Goal: Task Accomplishment & Management: Use online tool/utility

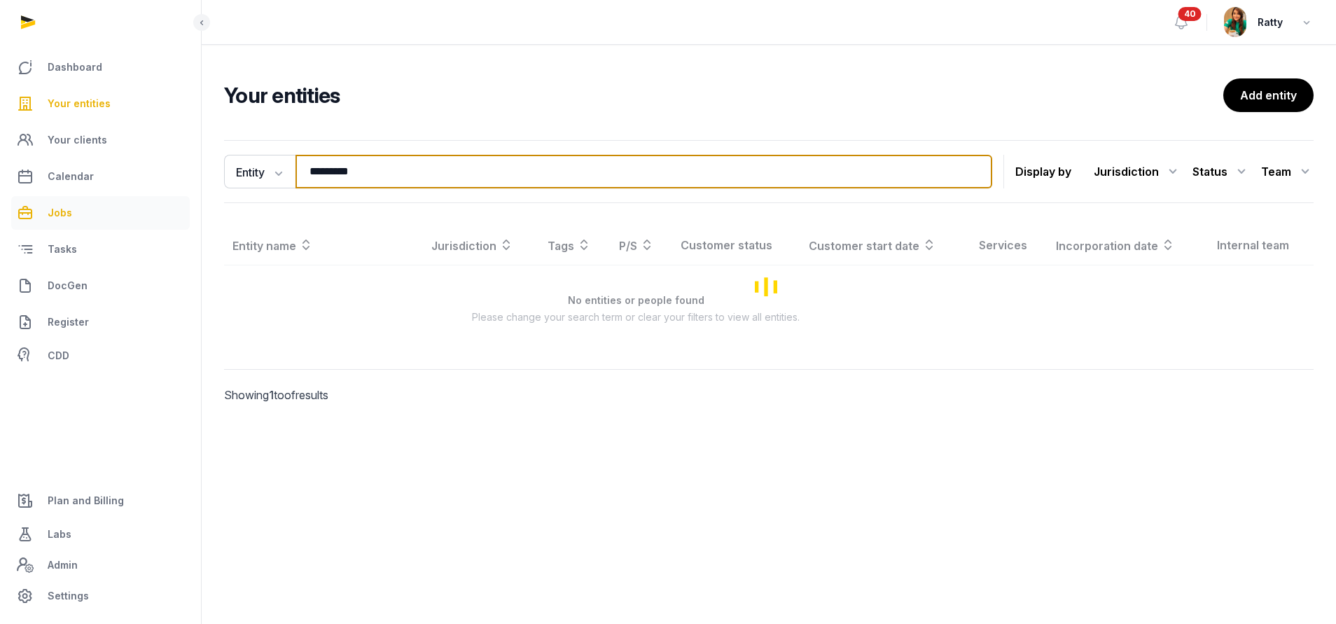
drag, startPoint x: 327, startPoint y: 183, endPoint x: 117, endPoint y: 204, distance: 211.1
click at [172, 218] on div "Dashboard Your entities Your clients Calendar Jobs Tasks DocGen Register CDD Pl…" at bounding box center [668, 312] width 1336 height 624
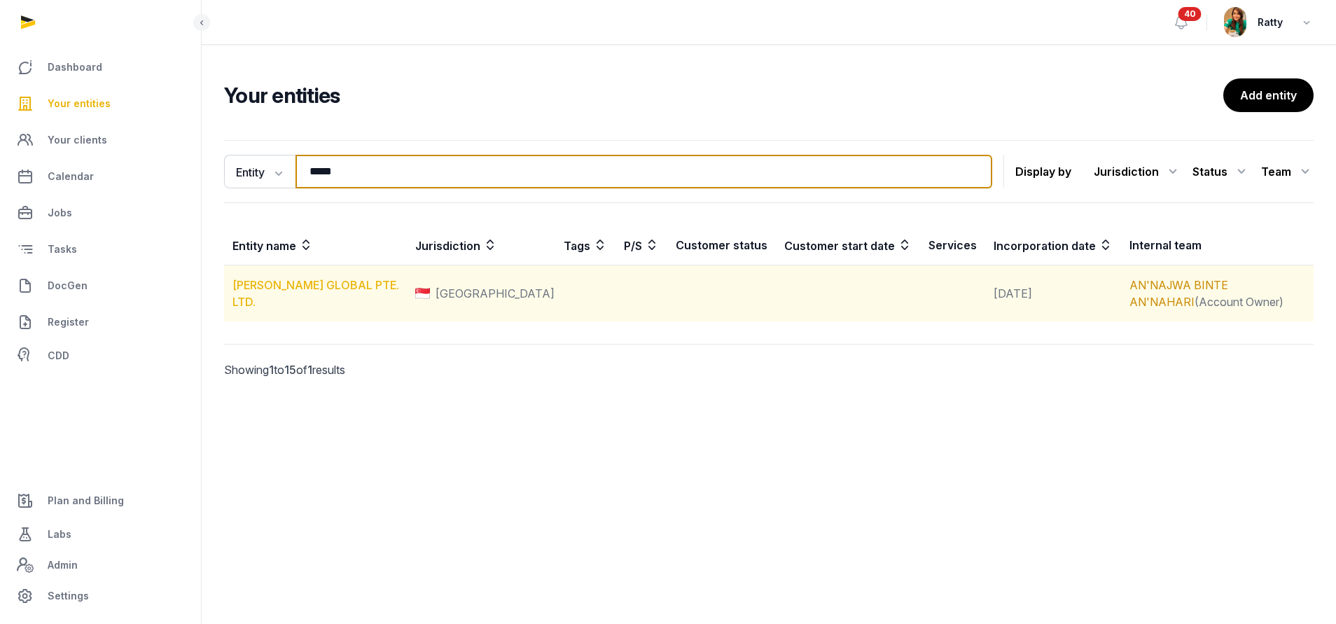
type input "*****"
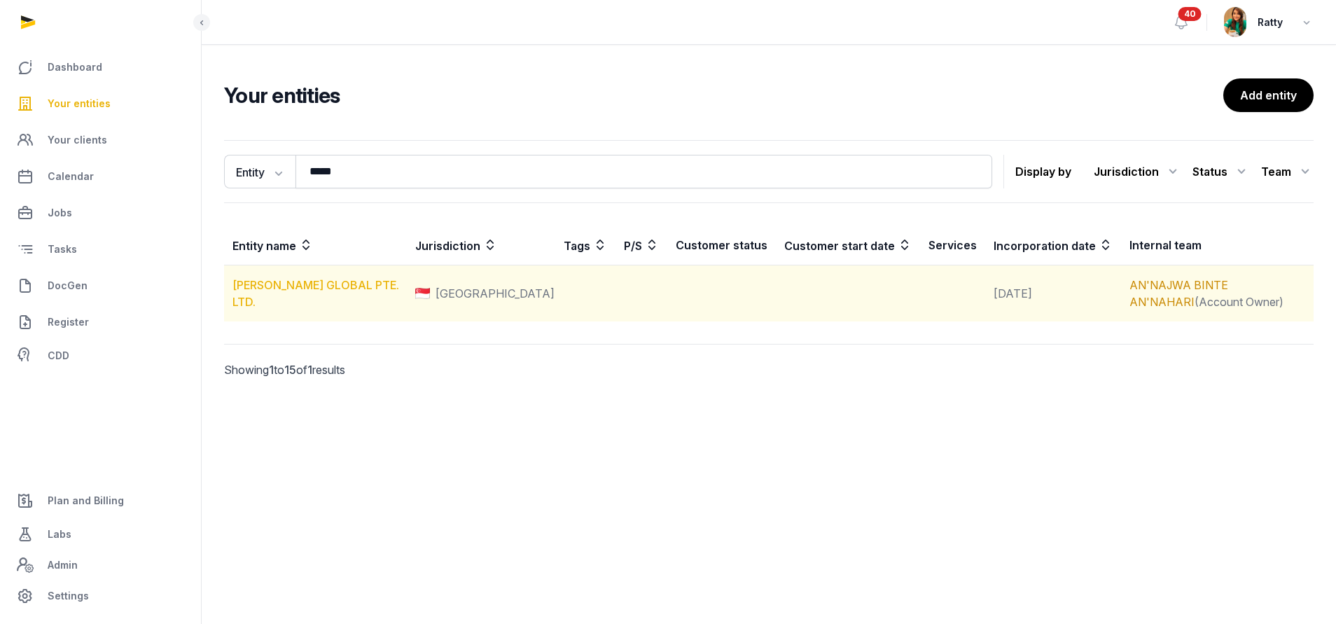
click at [270, 293] on link "[PERSON_NAME] GLOBAL PTE. LTD." at bounding box center [315, 293] width 167 height 31
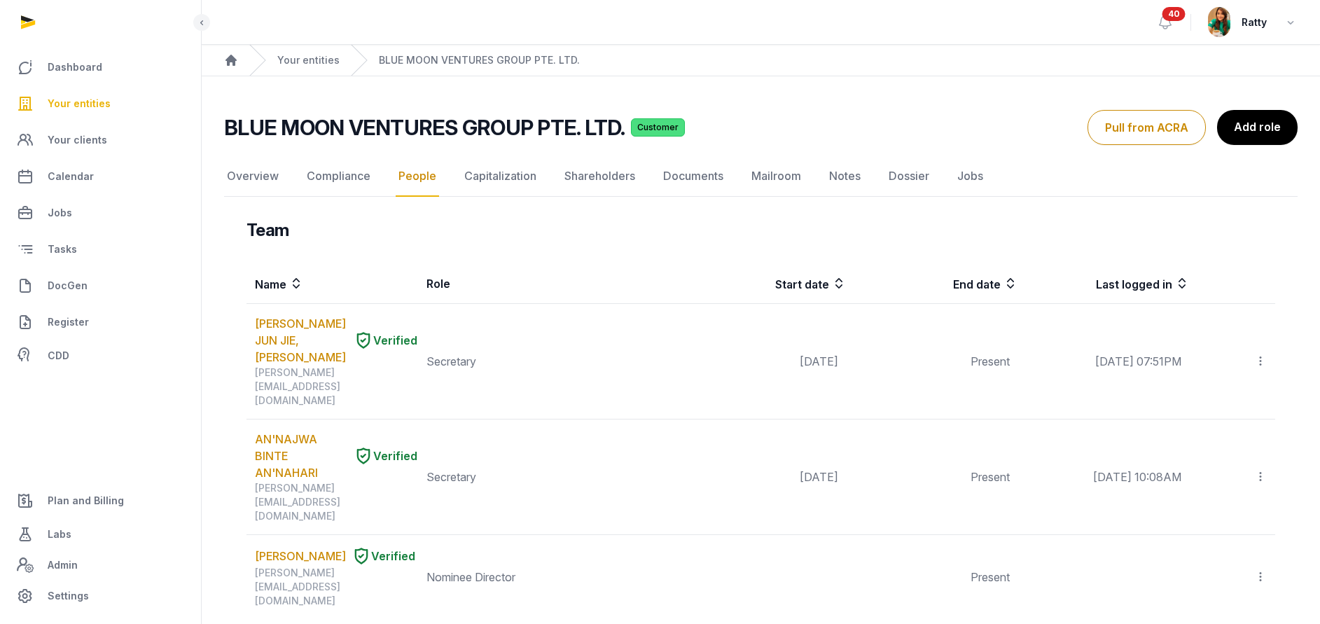
click at [83, 101] on span "Your entities" at bounding box center [79, 103] width 63 height 17
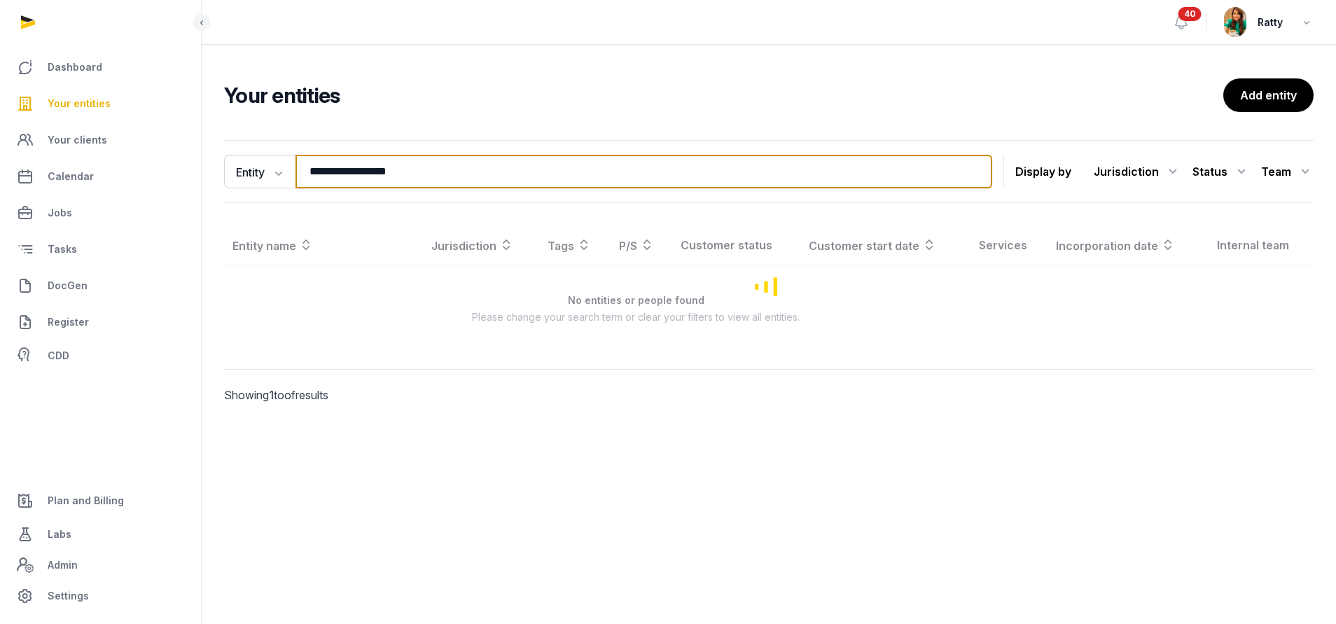
drag, startPoint x: 445, startPoint y: 179, endPoint x: 89, endPoint y: 194, distance: 356.0
click at [89, 194] on div "**********" at bounding box center [668, 312] width 1336 height 624
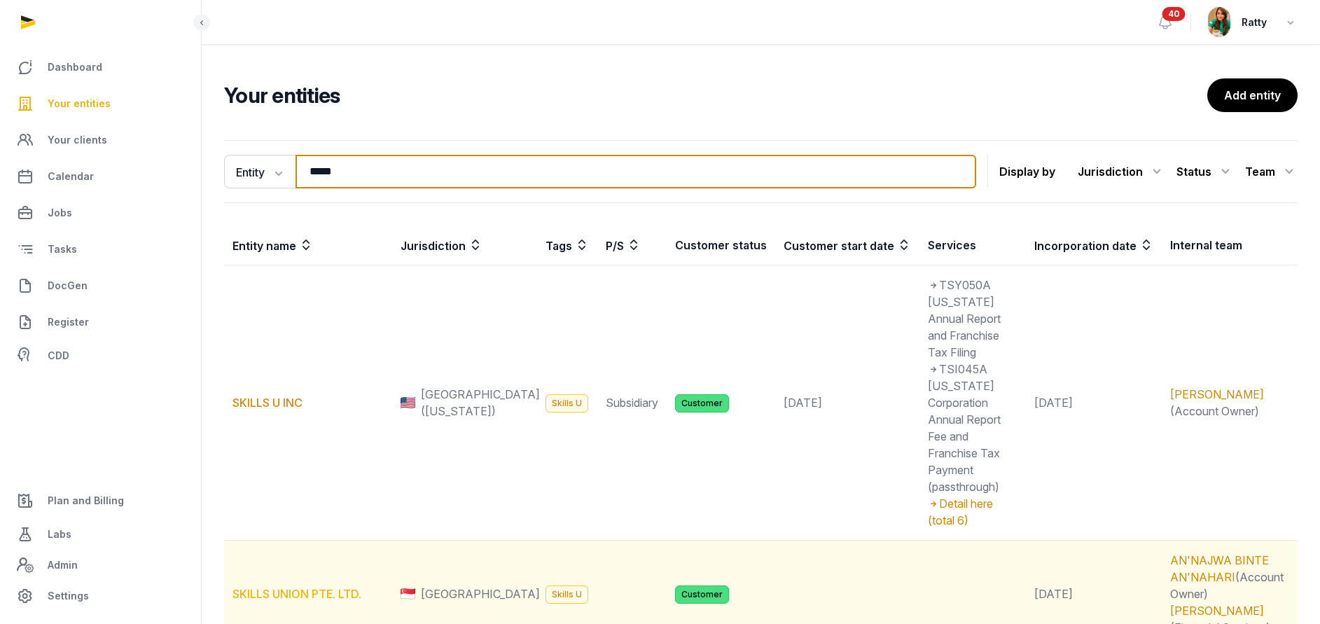
type input "*****"
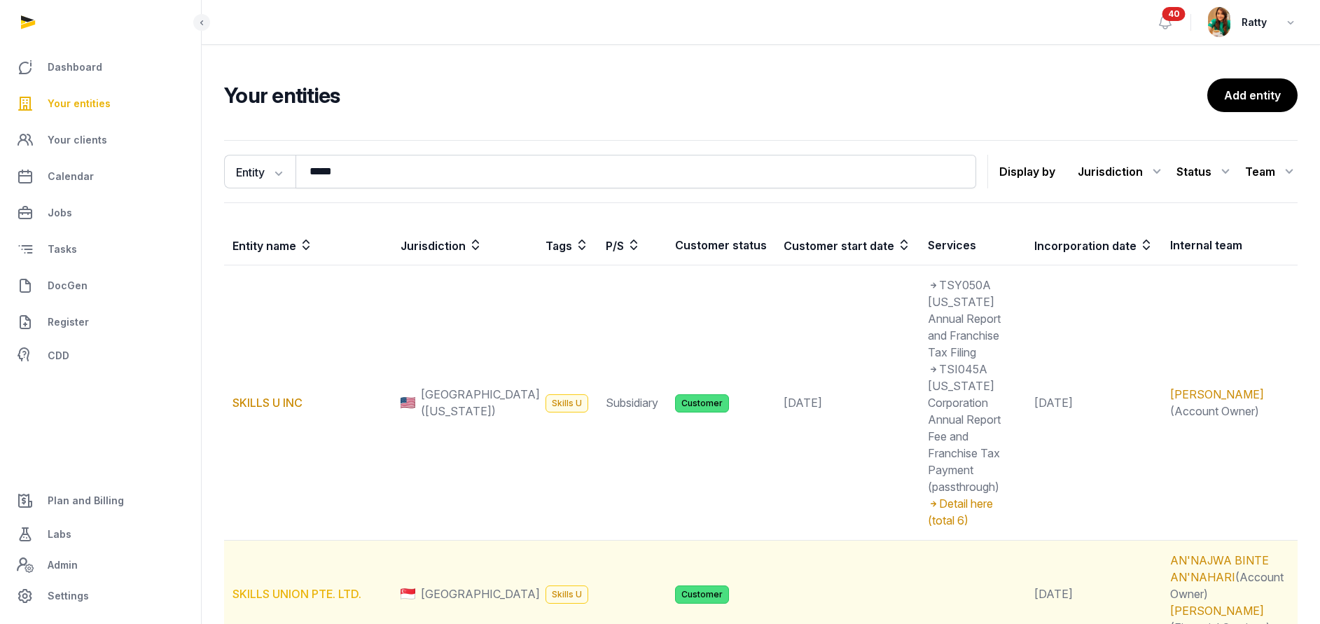
click at [288, 587] on link "SKILLS UNION PTE. LTD." at bounding box center [296, 594] width 129 height 14
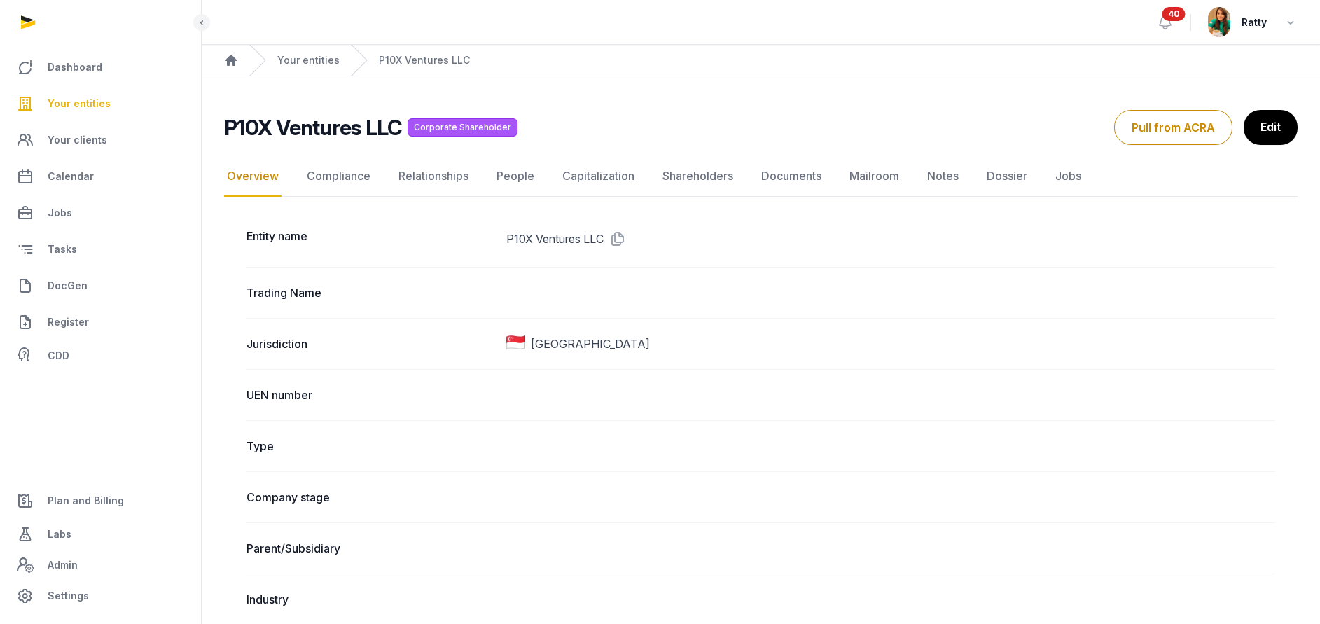
click at [76, 106] on span "Your entities" at bounding box center [79, 103] width 63 height 17
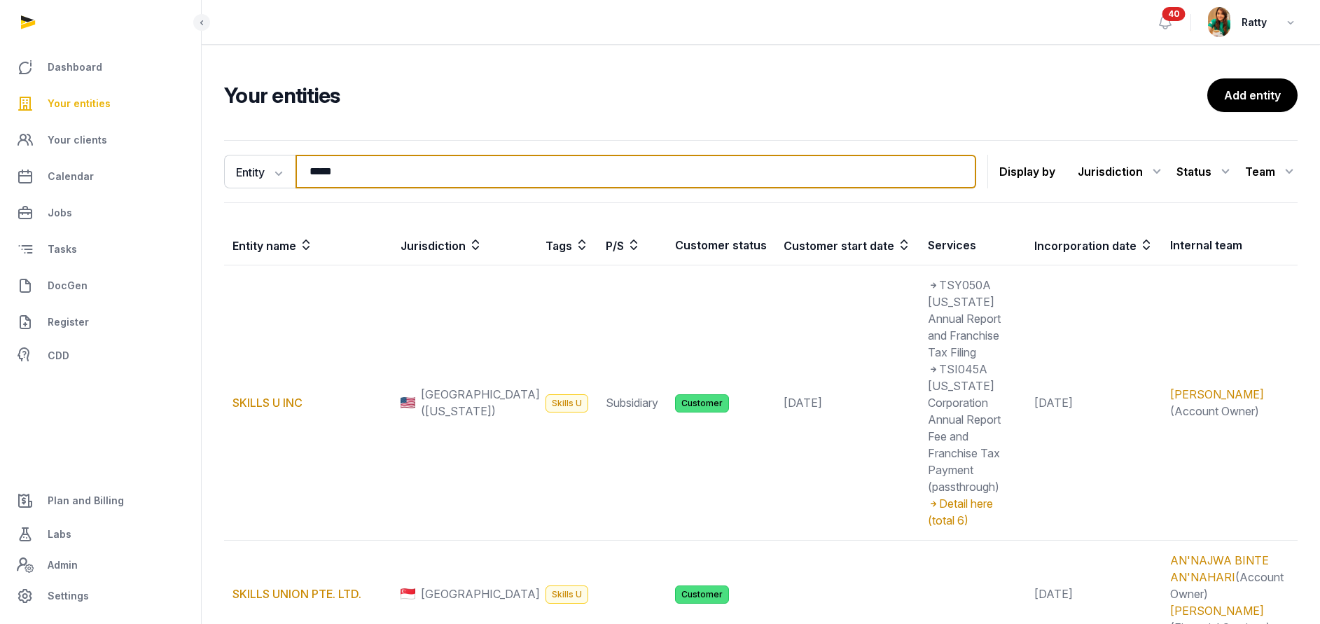
drag, startPoint x: 422, startPoint y: 181, endPoint x: -38, endPoint y: 180, distance: 459.3
click at [0, 180] on html "Dashboard Your entities Your clients Calendar Jobs Tasks DocGen Register CDD Pl…" at bounding box center [660, 385] width 1320 height 771
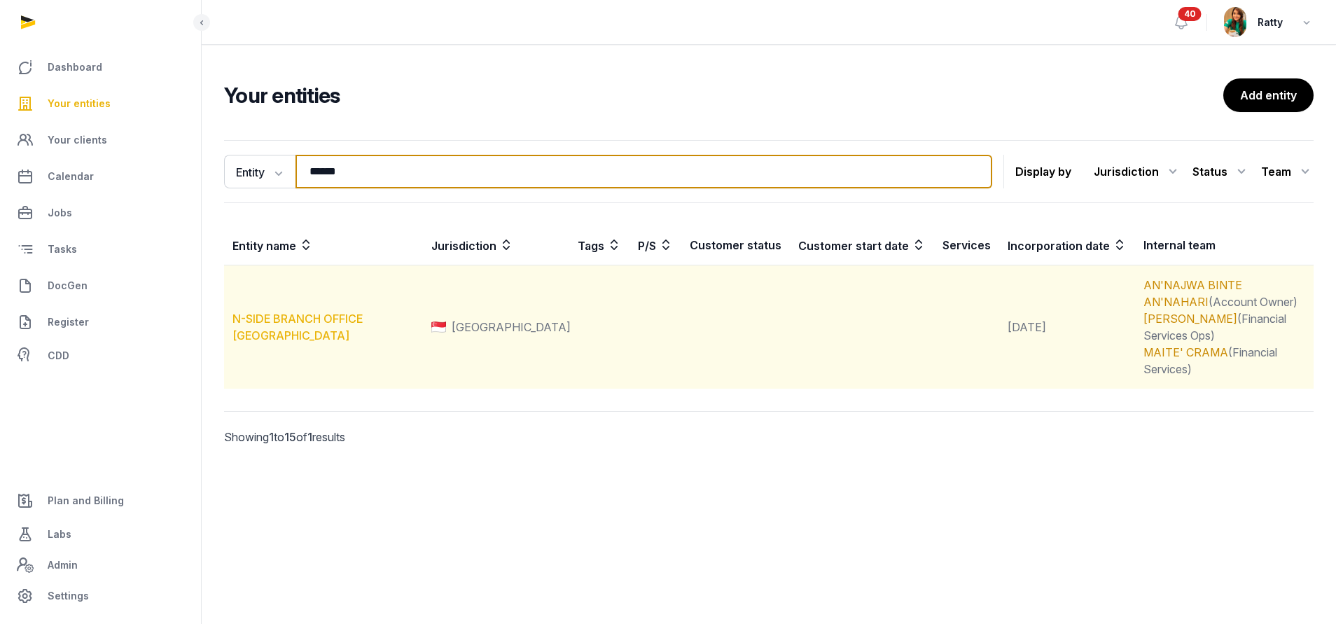
type input "******"
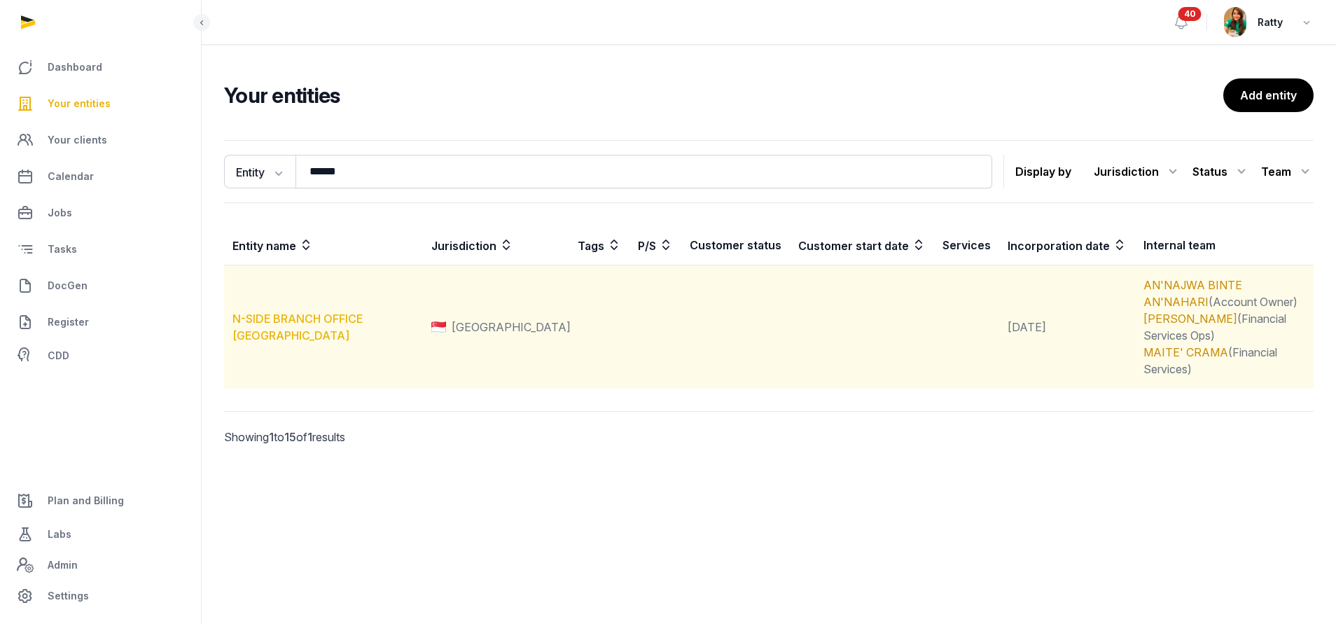
click at [258, 314] on link "N-SIDE BRANCH OFFICE SINGAPORE" at bounding box center [297, 327] width 130 height 31
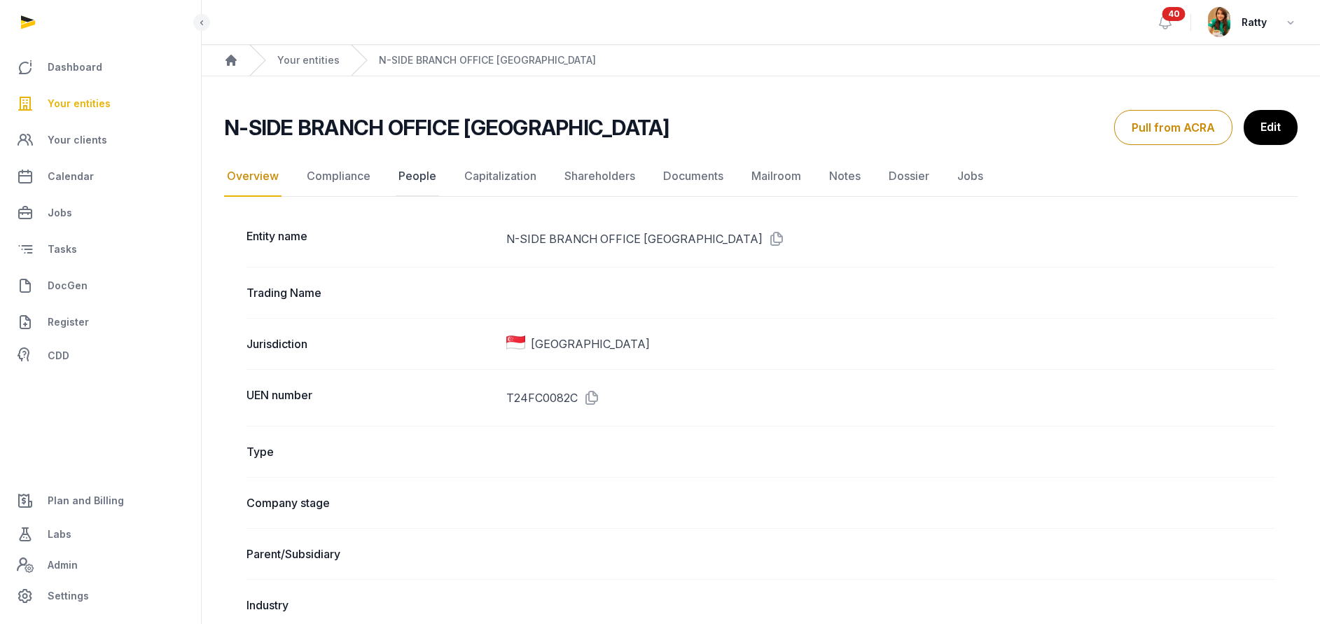
click at [421, 179] on link "People" at bounding box center [417, 176] width 43 height 41
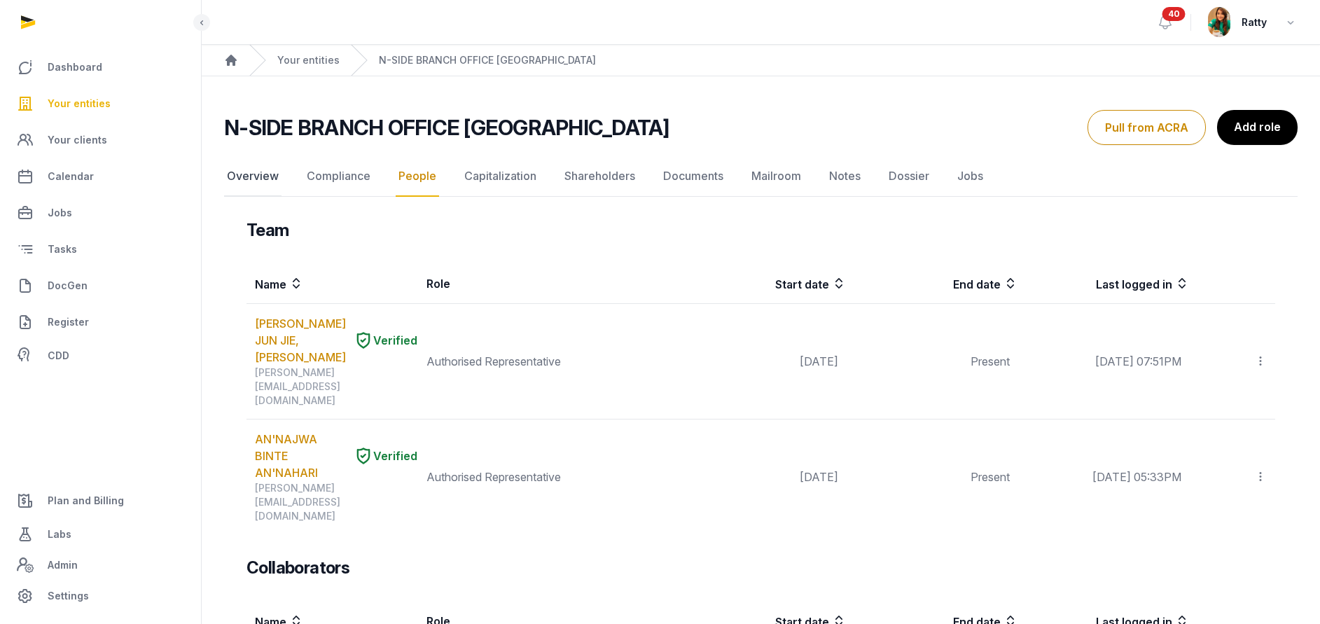
click at [258, 187] on link "Overview" at bounding box center [252, 176] width 57 height 41
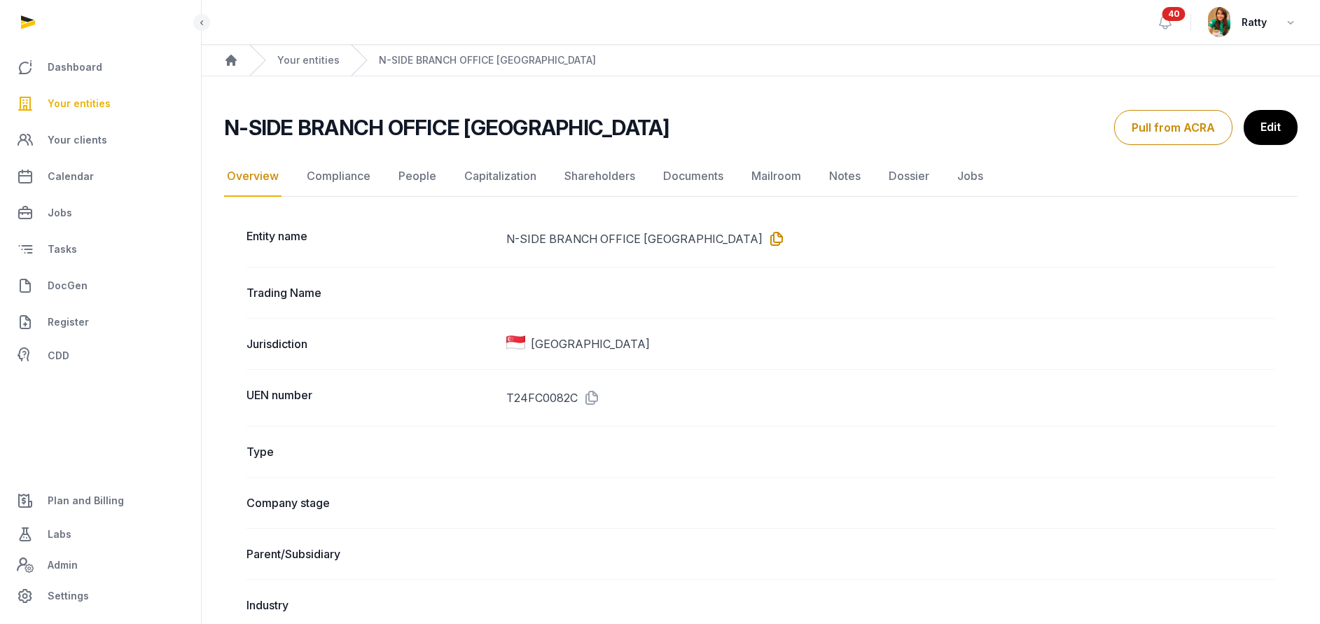
click at [763, 244] on icon at bounding box center [774, 239] width 22 height 22
click at [593, 398] on icon at bounding box center [589, 398] width 22 height 22
click at [690, 180] on link "Documents" at bounding box center [693, 176] width 66 height 41
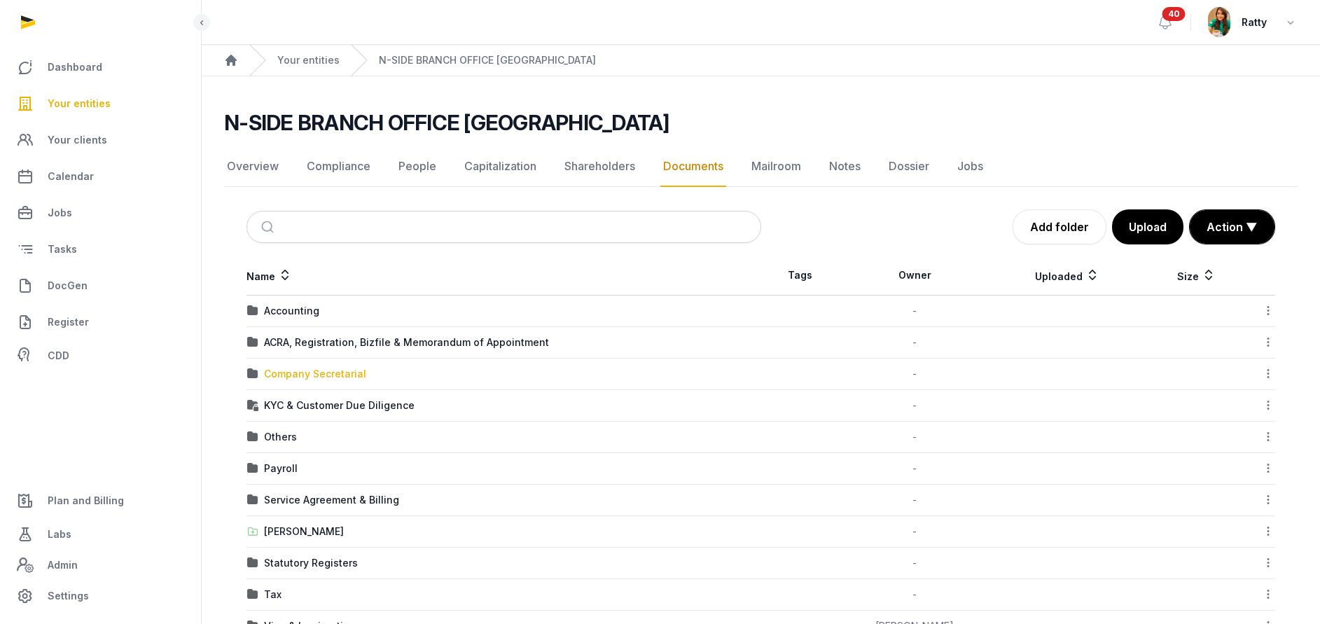
click at [303, 372] on div "Company Secretarial" at bounding box center [315, 374] width 102 height 14
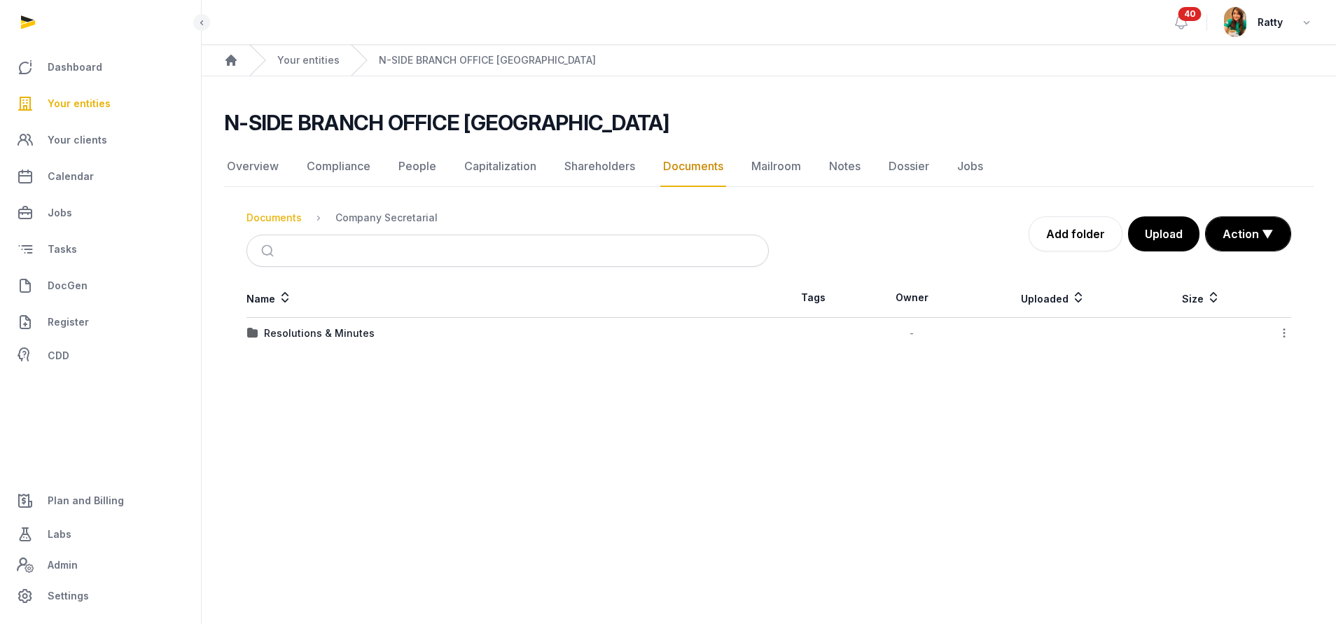
click at [284, 223] on div "Documents" at bounding box center [273, 218] width 55 height 14
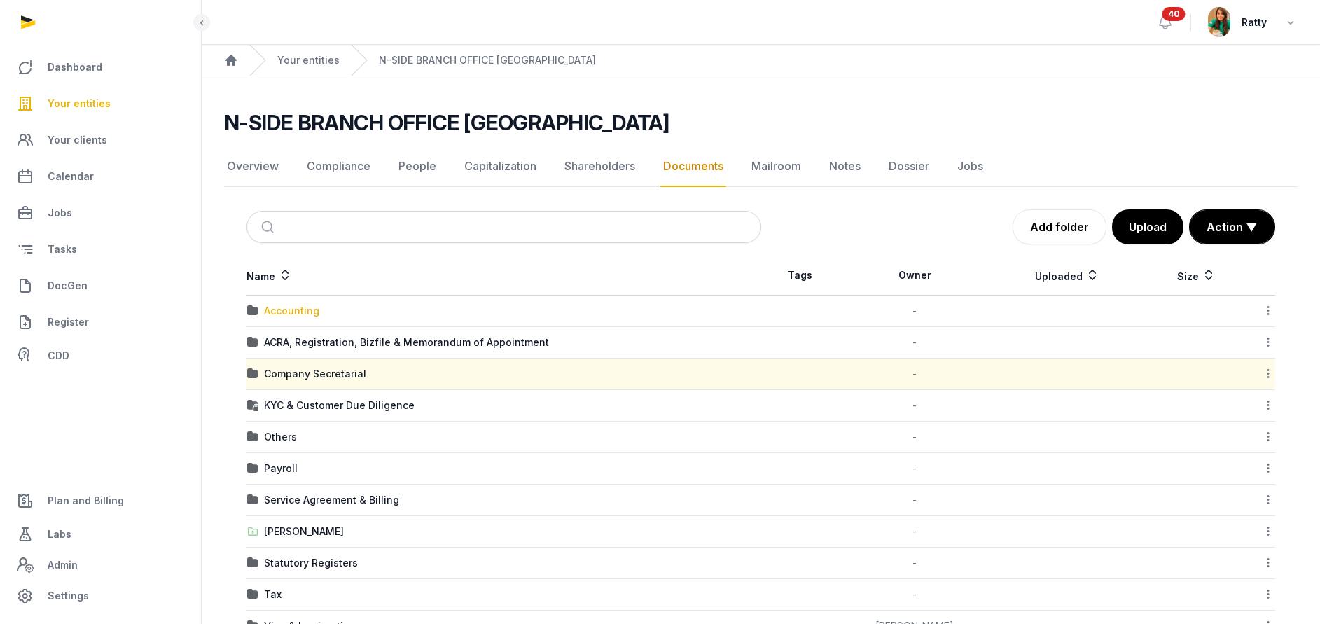
click at [284, 309] on div "Accounting" at bounding box center [291, 311] width 55 height 14
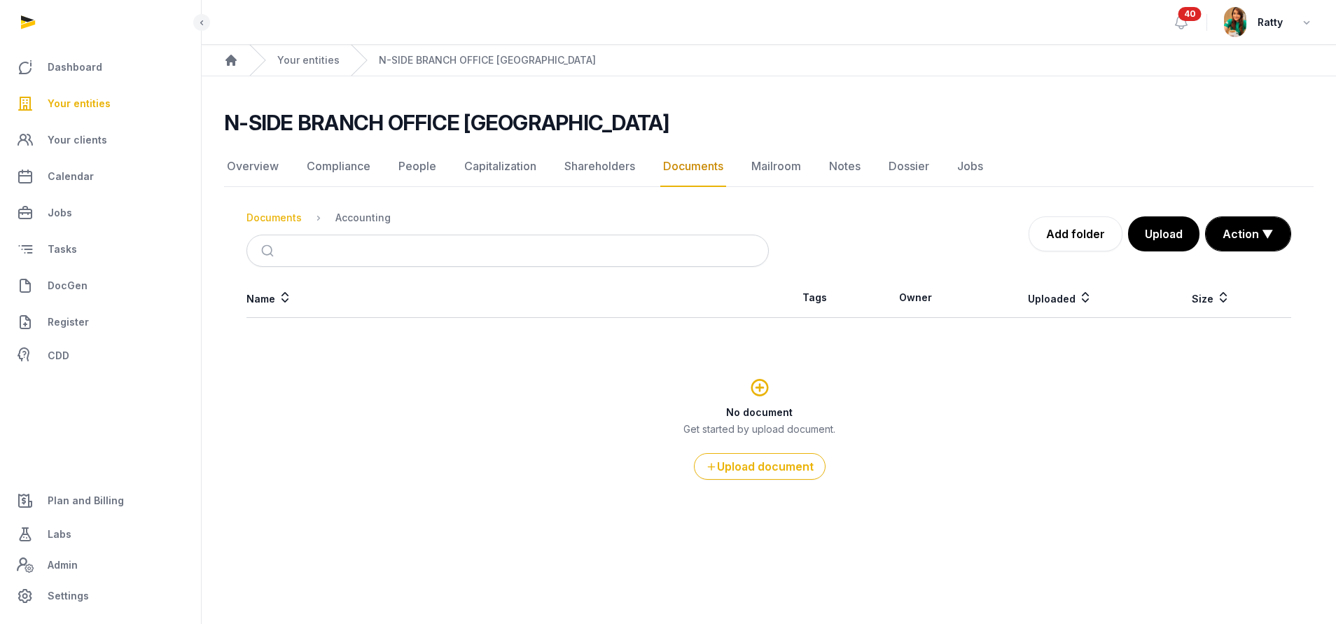
click at [274, 217] on div "Documents" at bounding box center [273, 218] width 55 height 14
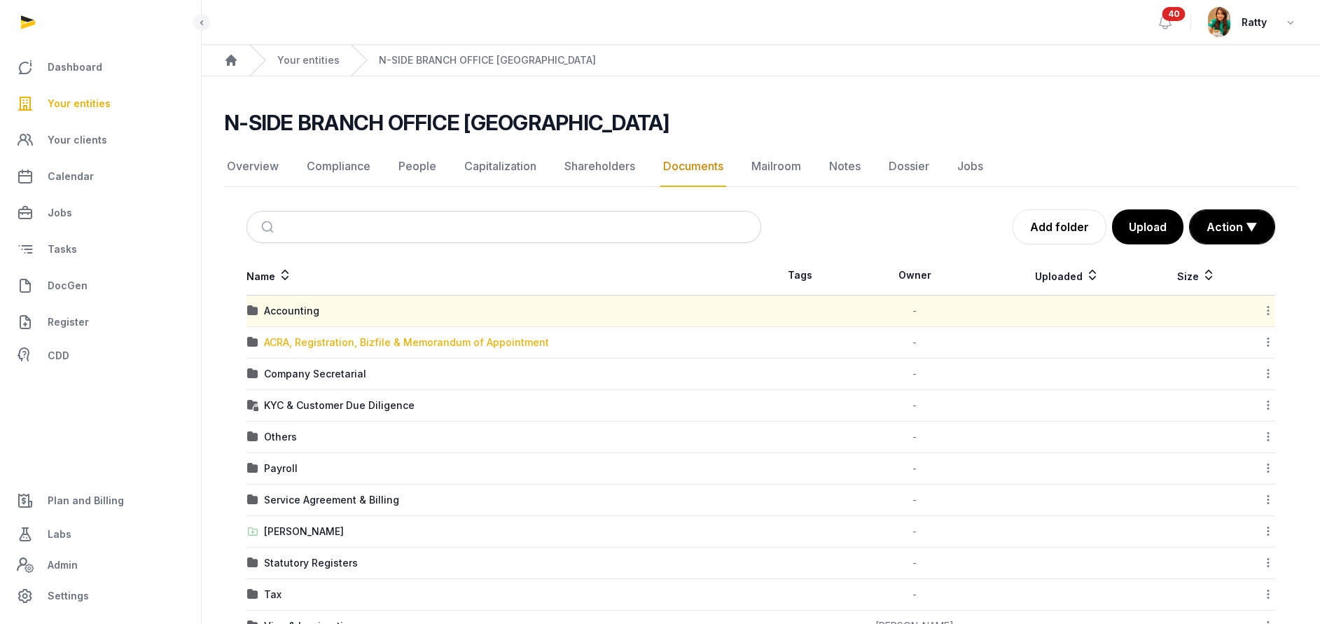
click at [311, 346] on div "ACRA, Registration, Bizfile & Memorandum of Appointment" at bounding box center [406, 342] width 285 height 14
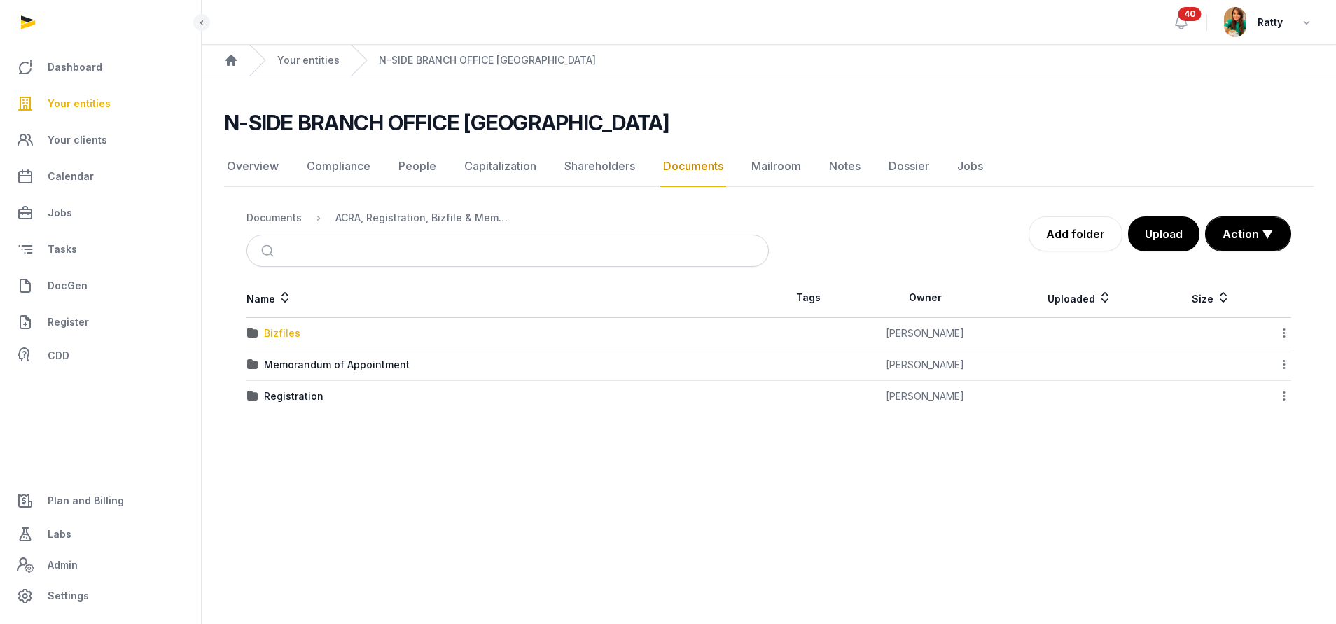
click at [291, 336] on div "Bizfiles" at bounding box center [282, 333] width 36 height 14
click at [272, 336] on div "2024" at bounding box center [277, 333] width 26 height 14
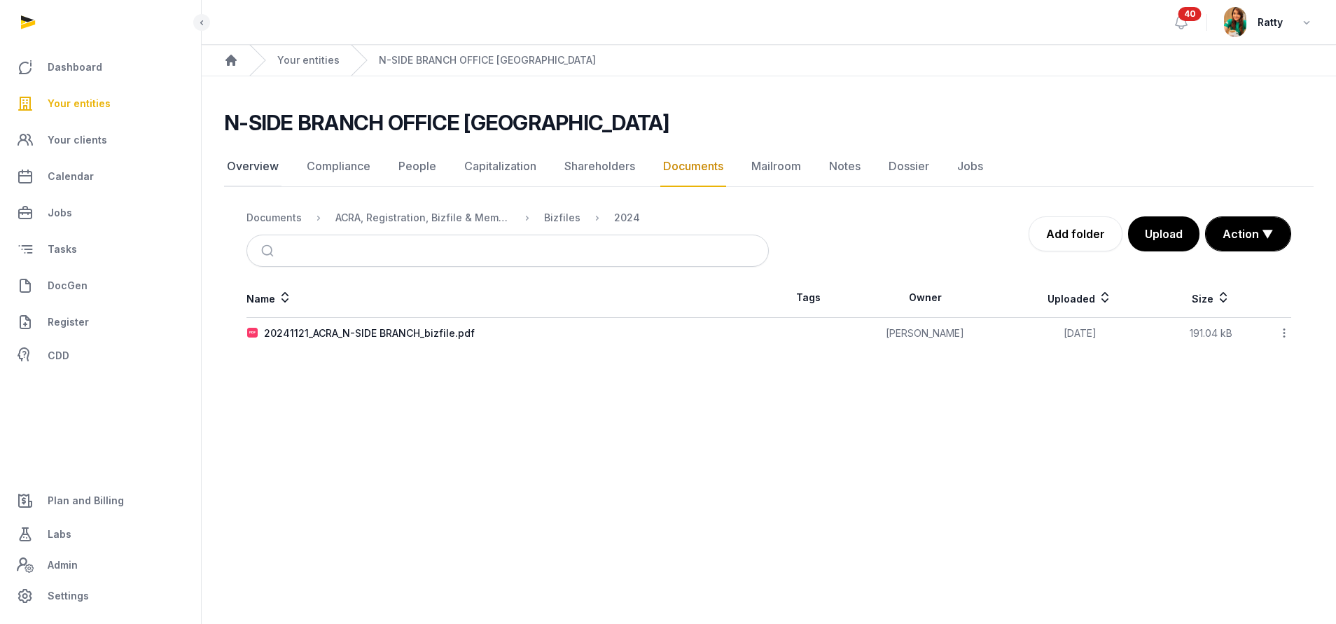
click at [246, 167] on link "Overview" at bounding box center [252, 166] width 57 height 41
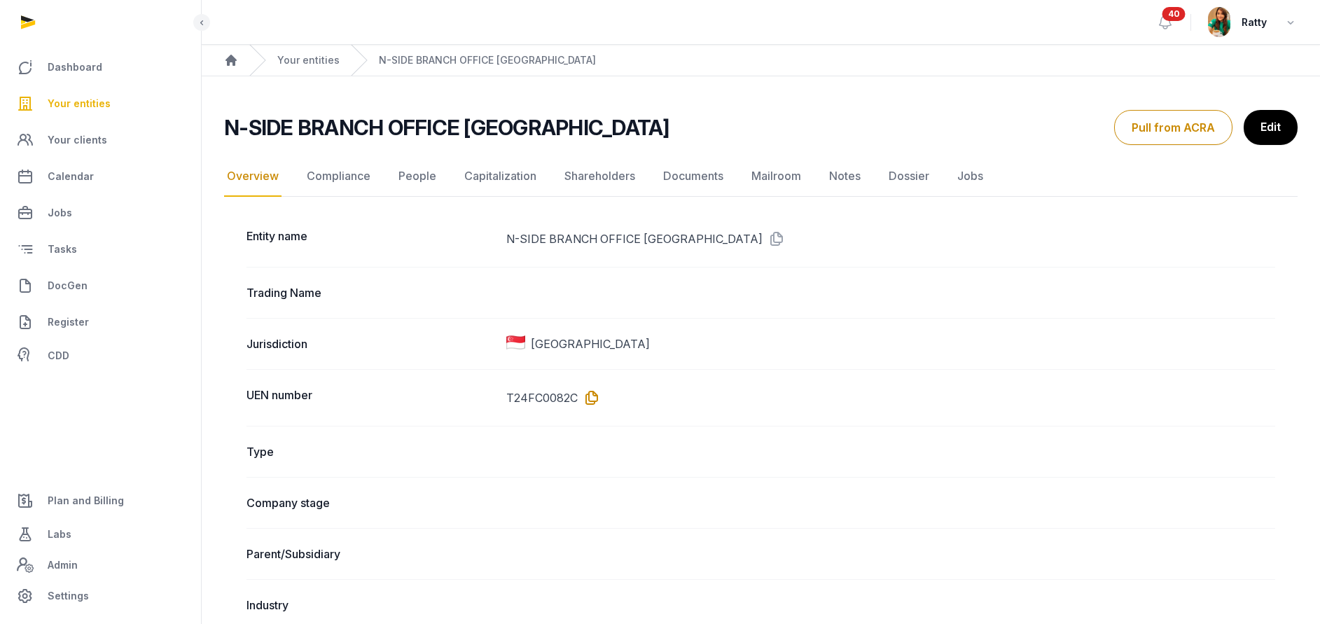
click at [592, 394] on icon at bounding box center [589, 398] width 22 height 22
click at [704, 179] on link "Documents" at bounding box center [693, 176] width 66 height 41
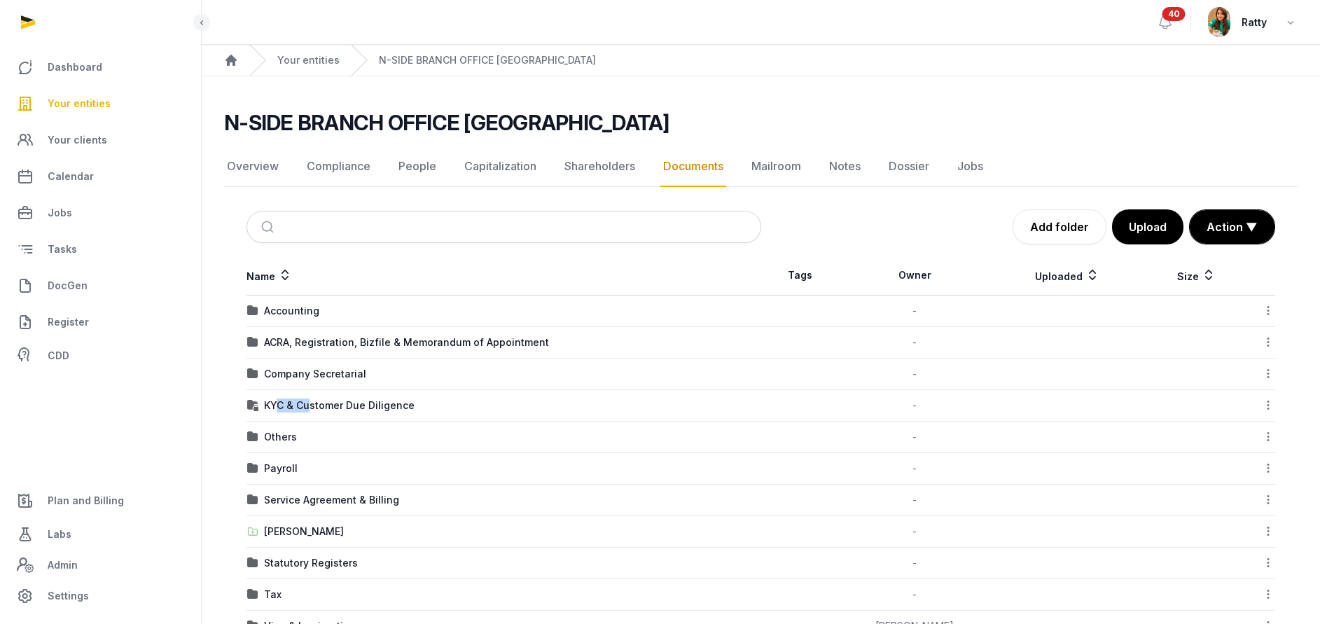
drag, startPoint x: 278, startPoint y: 409, endPoint x: 307, endPoint y: 396, distance: 32.3
click at [307, 396] on td "KYC & Customer Due Diligence" at bounding box center [503, 406] width 515 height 32
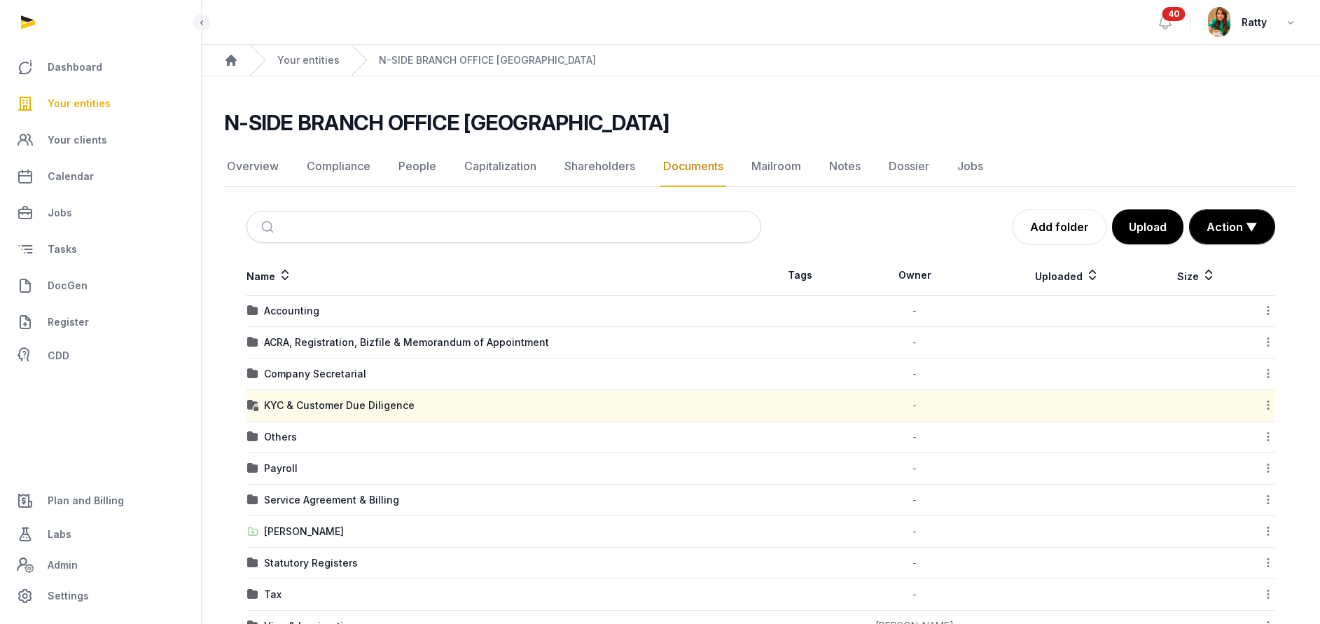
drag, startPoint x: 307, startPoint y: 396, endPoint x: 288, endPoint y: 347, distance: 51.9
click at [288, 347] on div "ACRA, Registration, Bizfile & Memorandum of Appointment" at bounding box center [406, 342] width 285 height 14
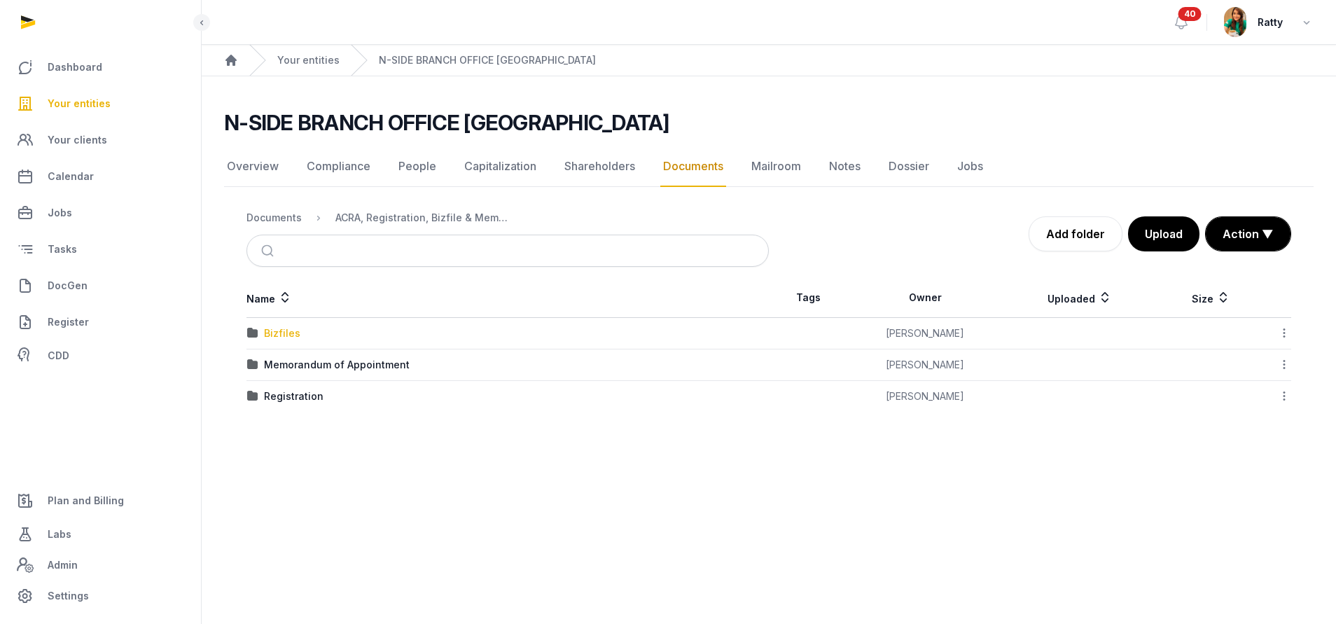
click at [276, 330] on div "Bizfiles" at bounding box center [282, 333] width 36 height 14
click at [276, 330] on div "2024" at bounding box center [277, 333] width 26 height 14
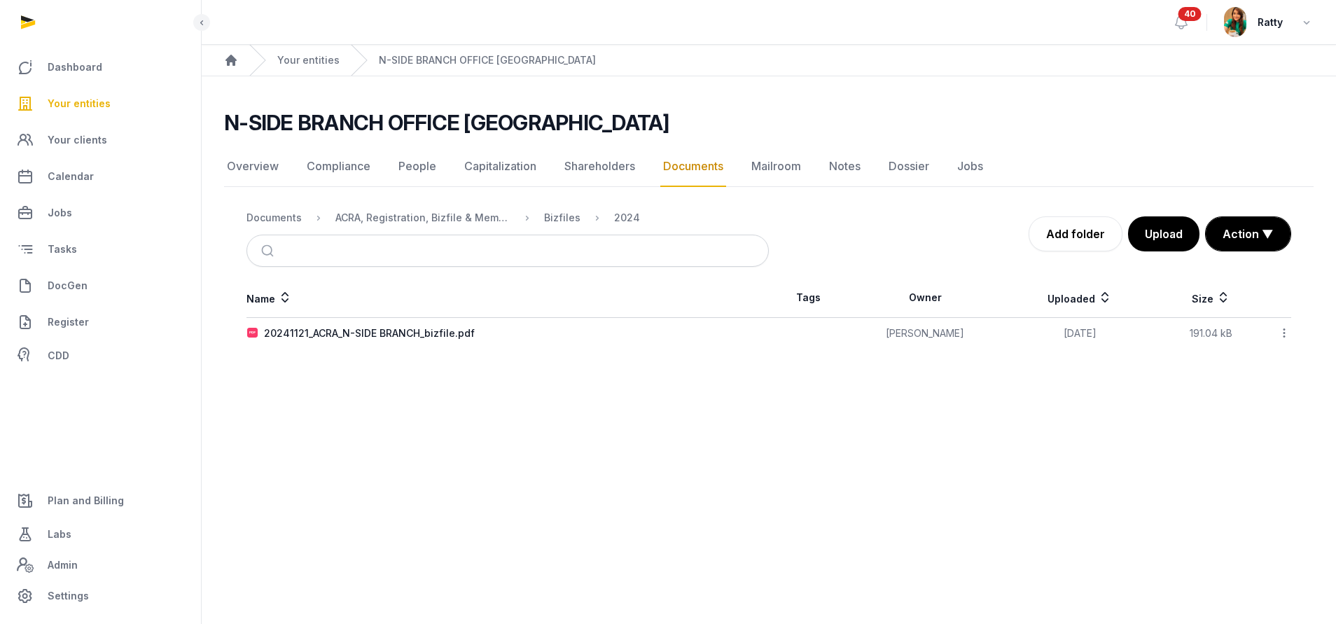
click at [1287, 329] on icon at bounding box center [1284, 333] width 13 height 15
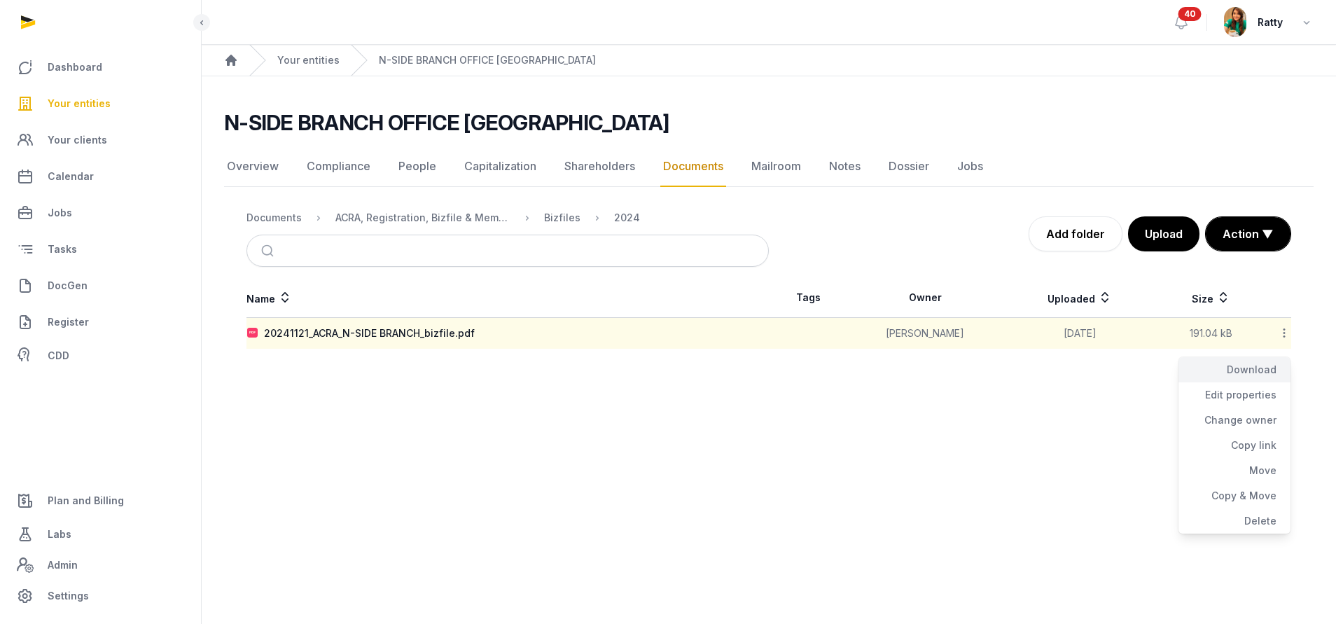
click at [1255, 370] on div "Download" at bounding box center [1234, 369] width 112 height 25
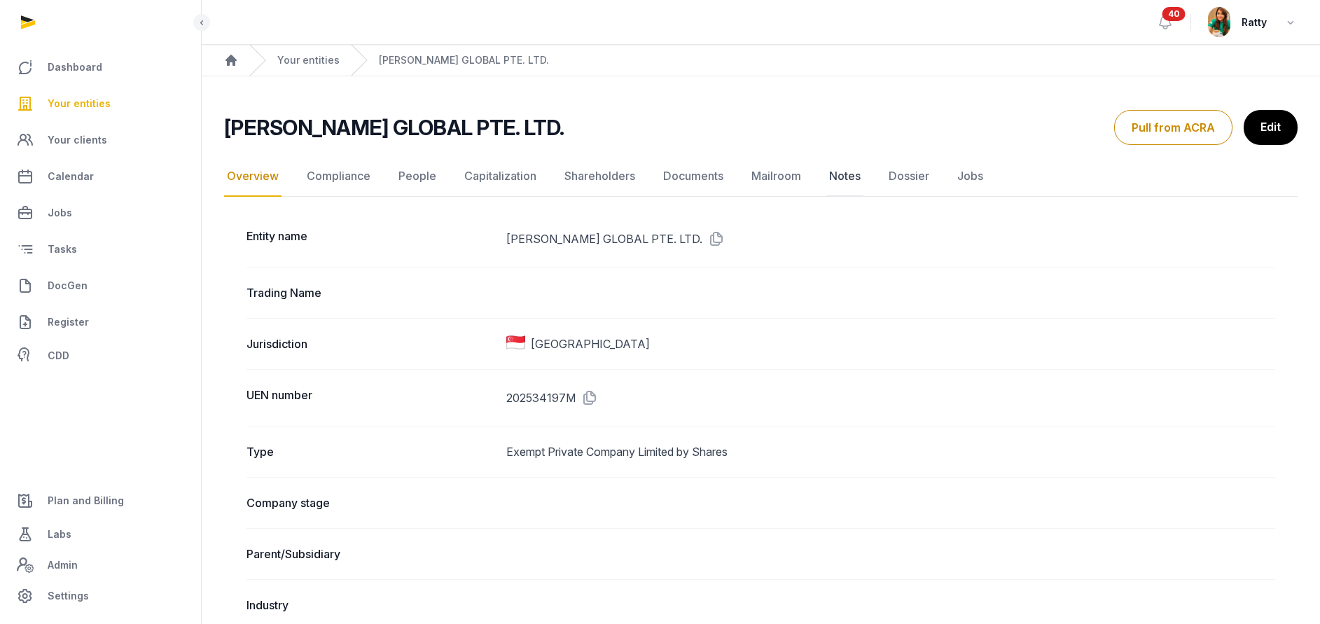
click at [844, 171] on link "Notes" at bounding box center [844, 176] width 37 height 41
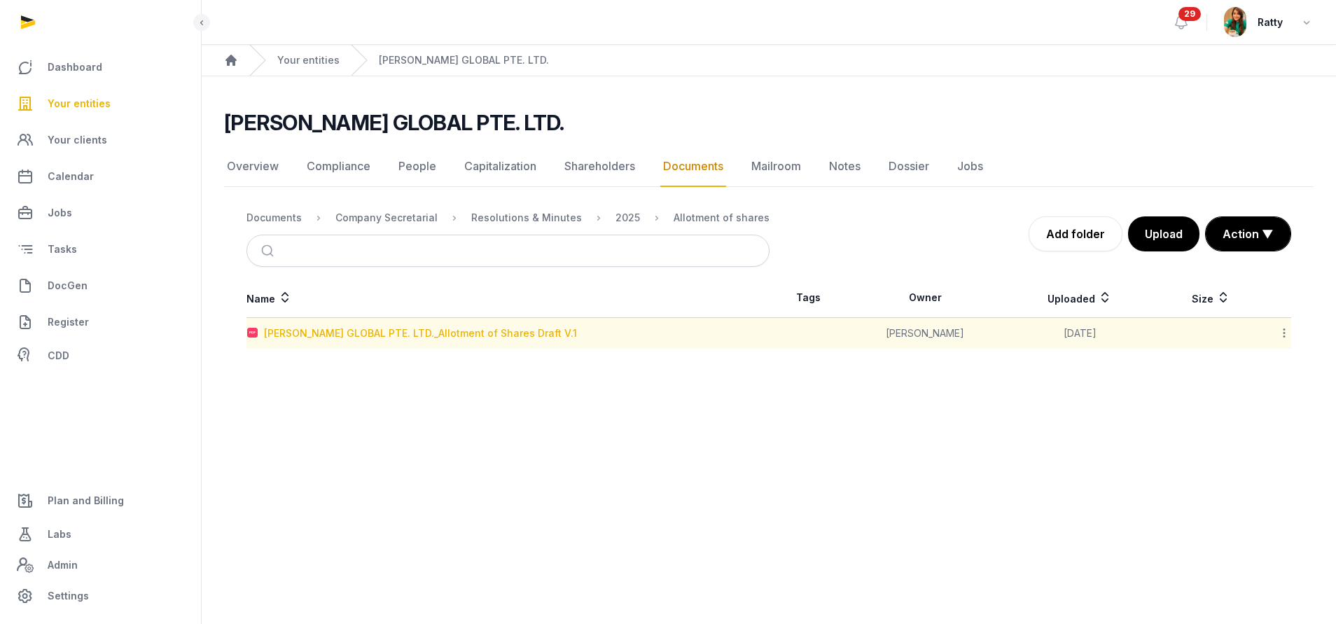
click at [447, 336] on div "[PERSON_NAME] GLOBAL PTE. LTD._Allotment of Shares Draft V.1" at bounding box center [420, 333] width 313 height 14
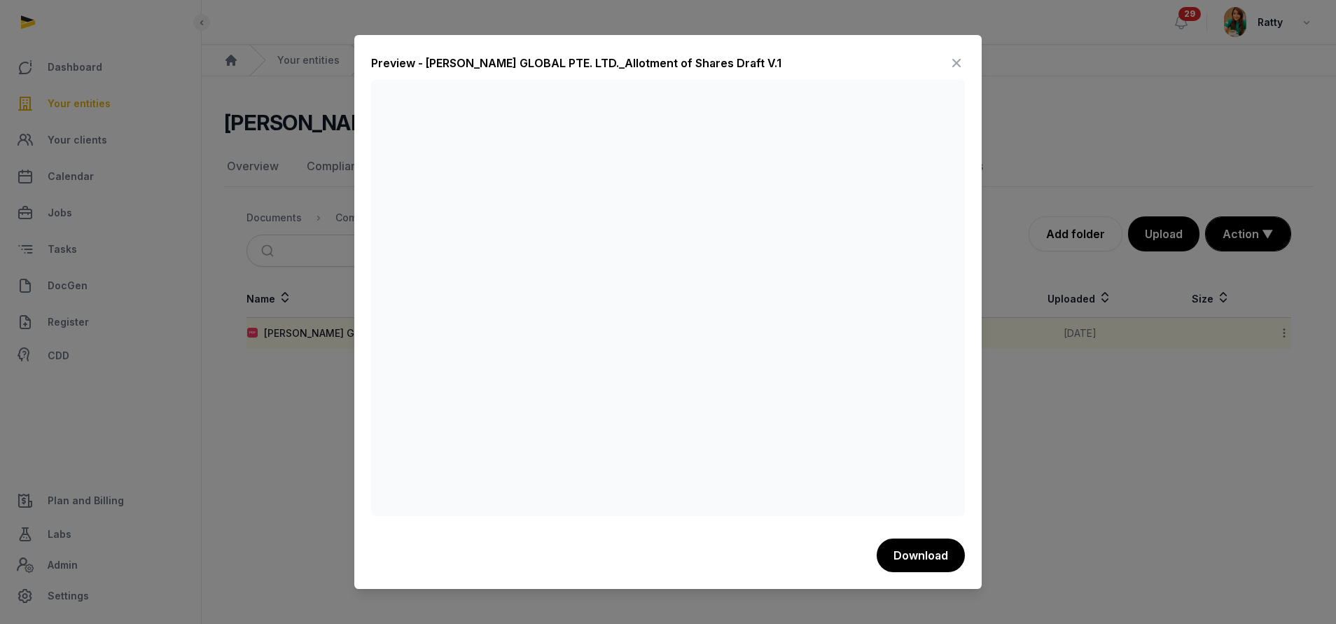
click at [960, 62] on icon at bounding box center [956, 63] width 17 height 22
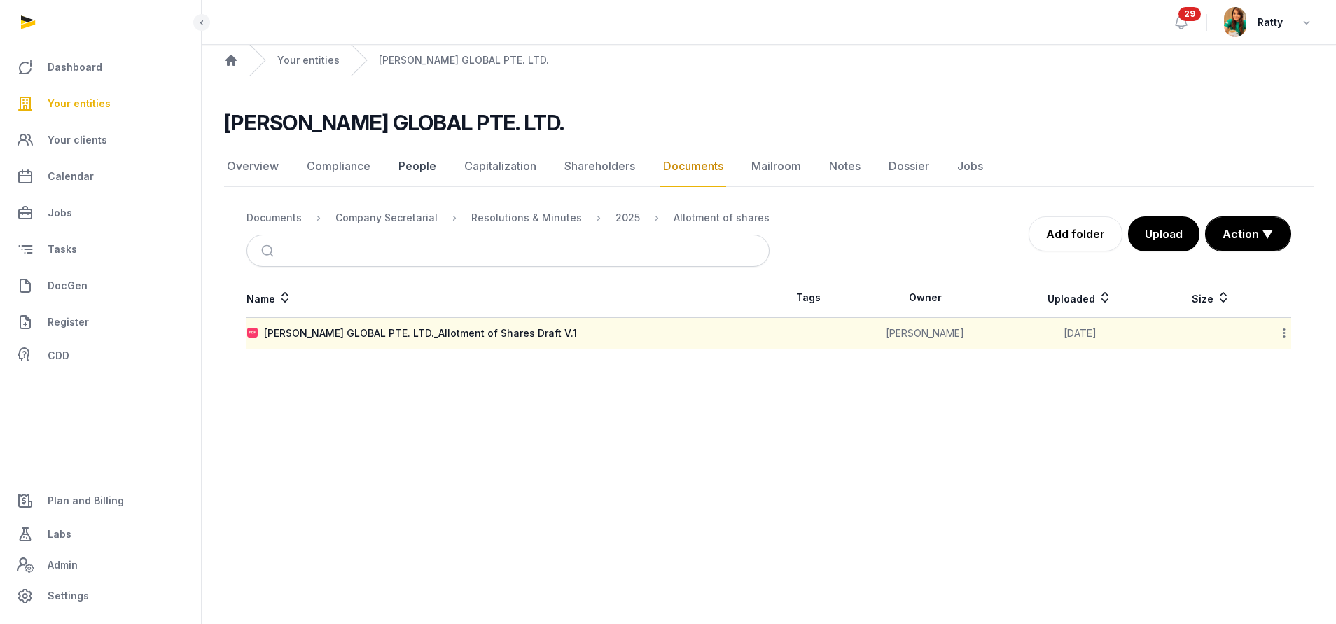
click at [399, 173] on link "People" at bounding box center [417, 166] width 43 height 41
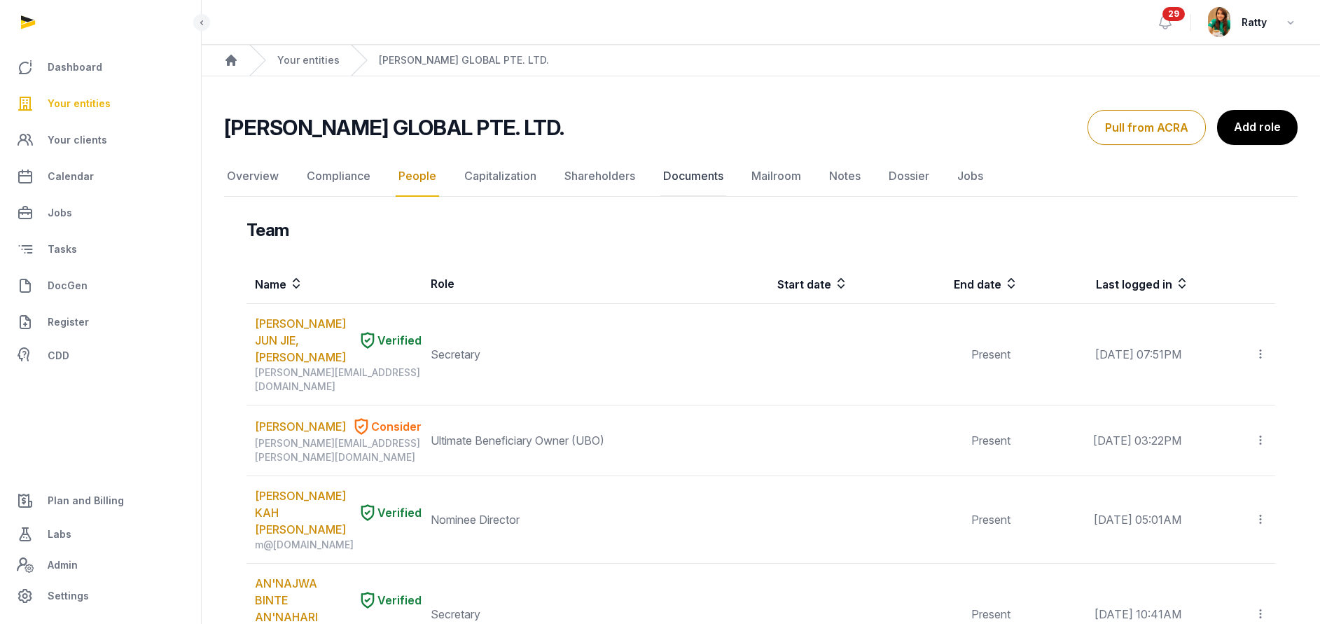
click at [675, 174] on link "Documents" at bounding box center [693, 176] width 66 height 41
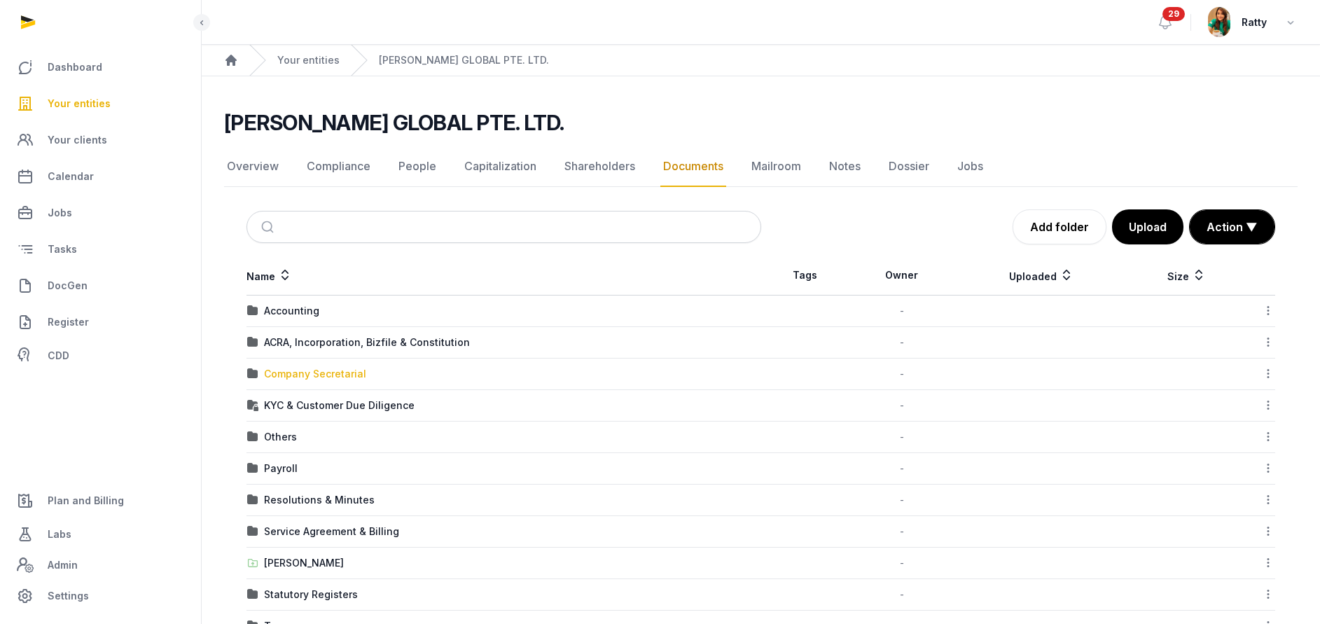
click at [296, 375] on div "Company Secretarial" at bounding box center [315, 374] width 102 height 14
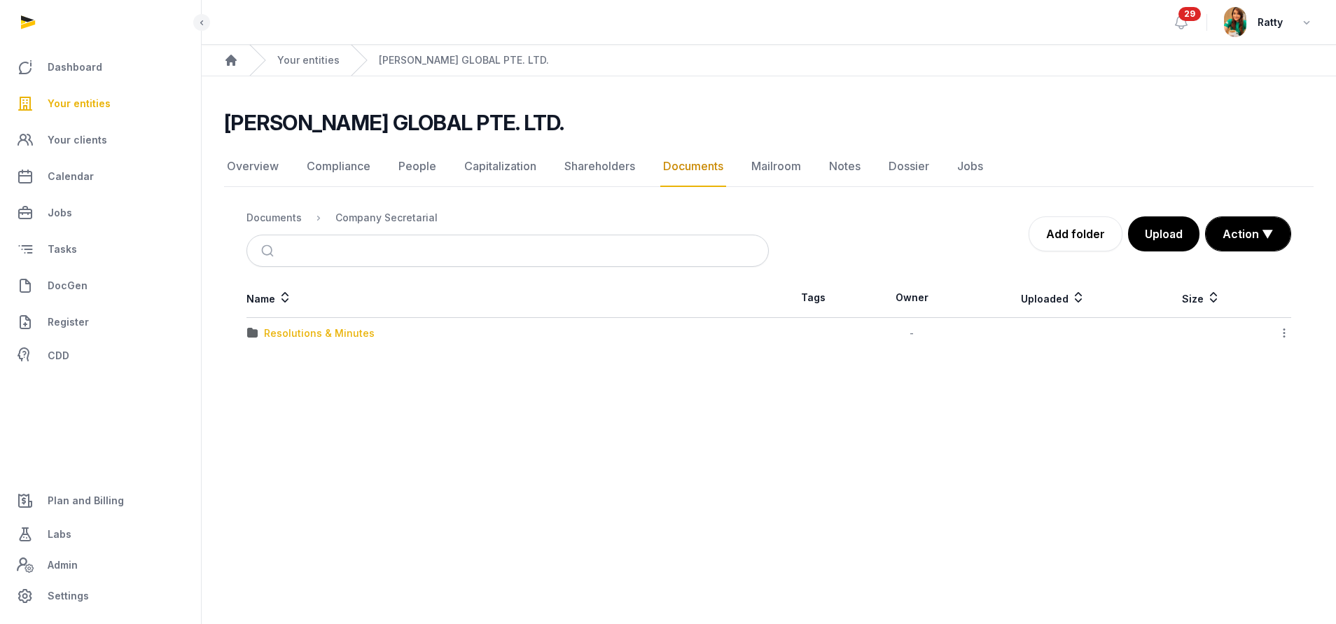
click at [302, 333] on div "Resolutions & Minutes" at bounding box center [319, 333] width 111 height 14
click at [278, 338] on div "2025" at bounding box center [276, 333] width 25 height 14
click at [301, 331] on div "Allotment of shares" at bounding box center [312, 333] width 96 height 14
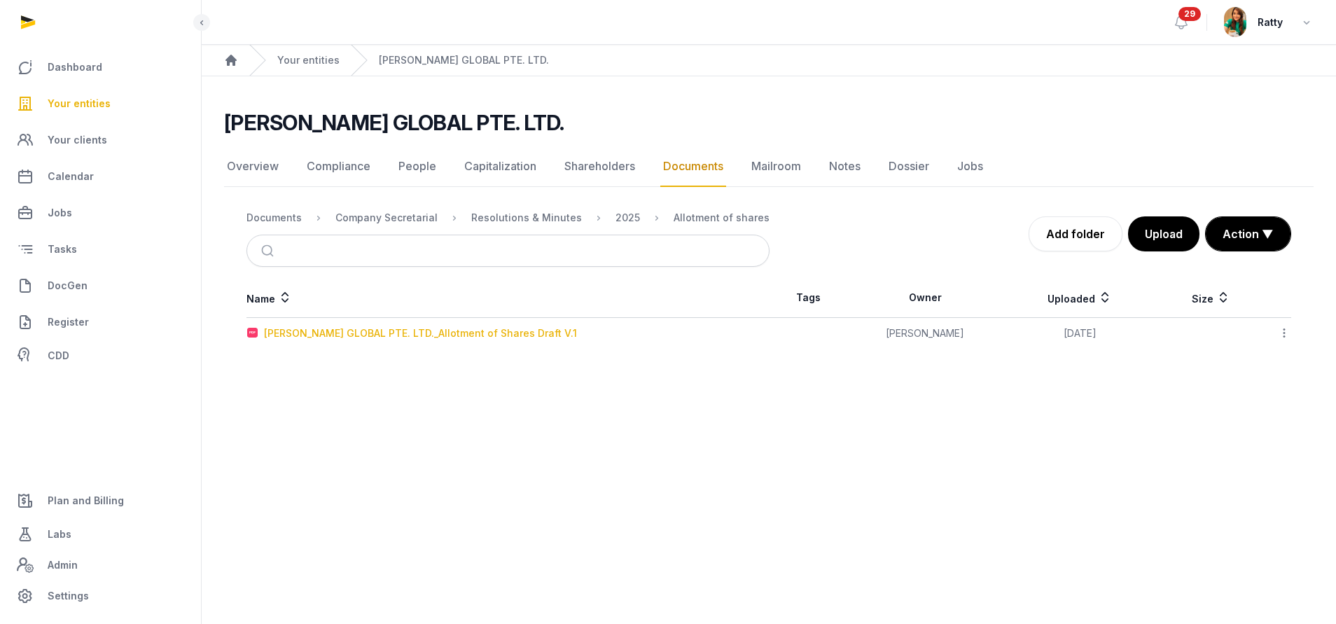
click at [301, 331] on div "TENET GLOBAL PTE. LTD._Allotment of Shares Draft V.1" at bounding box center [420, 333] width 313 height 14
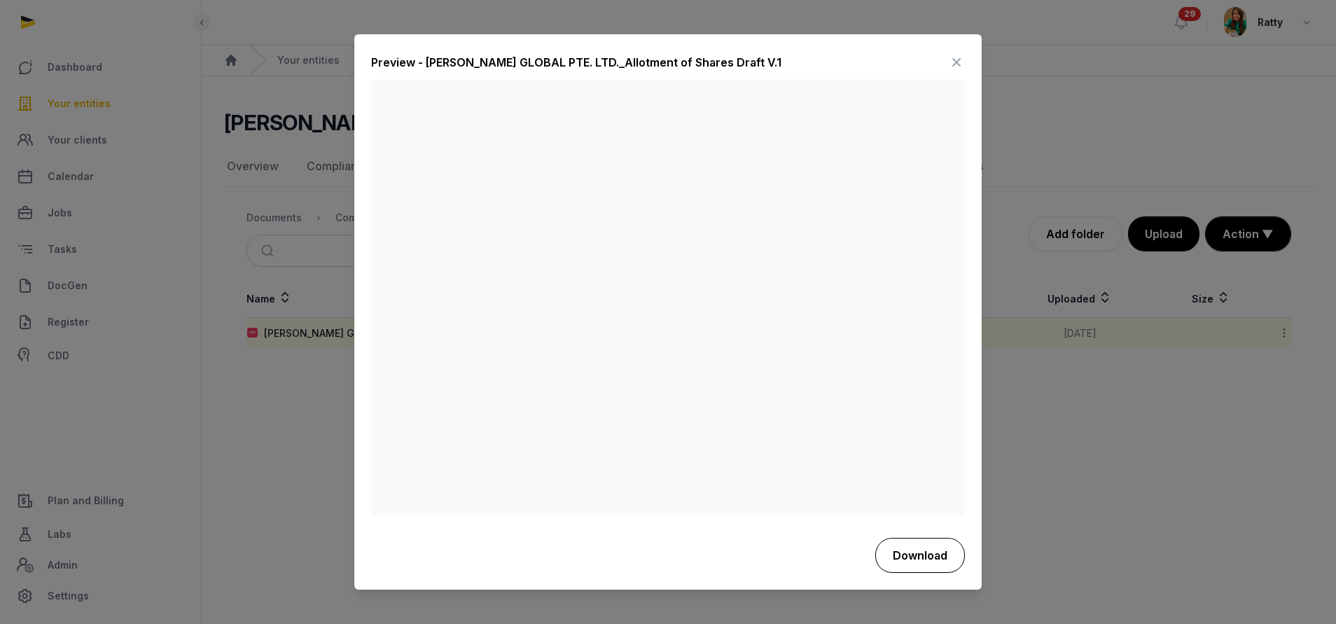
click at [907, 545] on button "Download" at bounding box center [920, 555] width 90 height 35
click at [728, 53] on div "Preview - TENET GLOBAL PTE. LTD._Allotment of Shares Draft V.1" at bounding box center [668, 66] width 594 height 28
click at [958, 63] on icon at bounding box center [956, 63] width 17 height 22
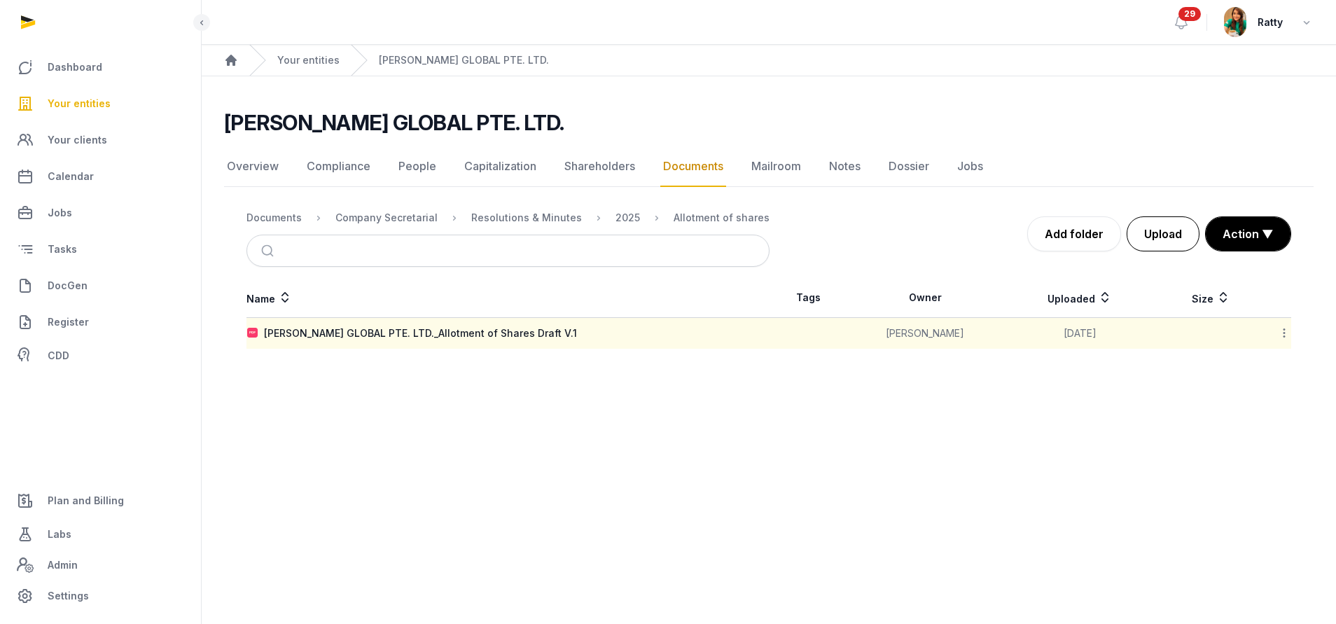
click at [1165, 230] on button "Upload" at bounding box center [1163, 233] width 73 height 35
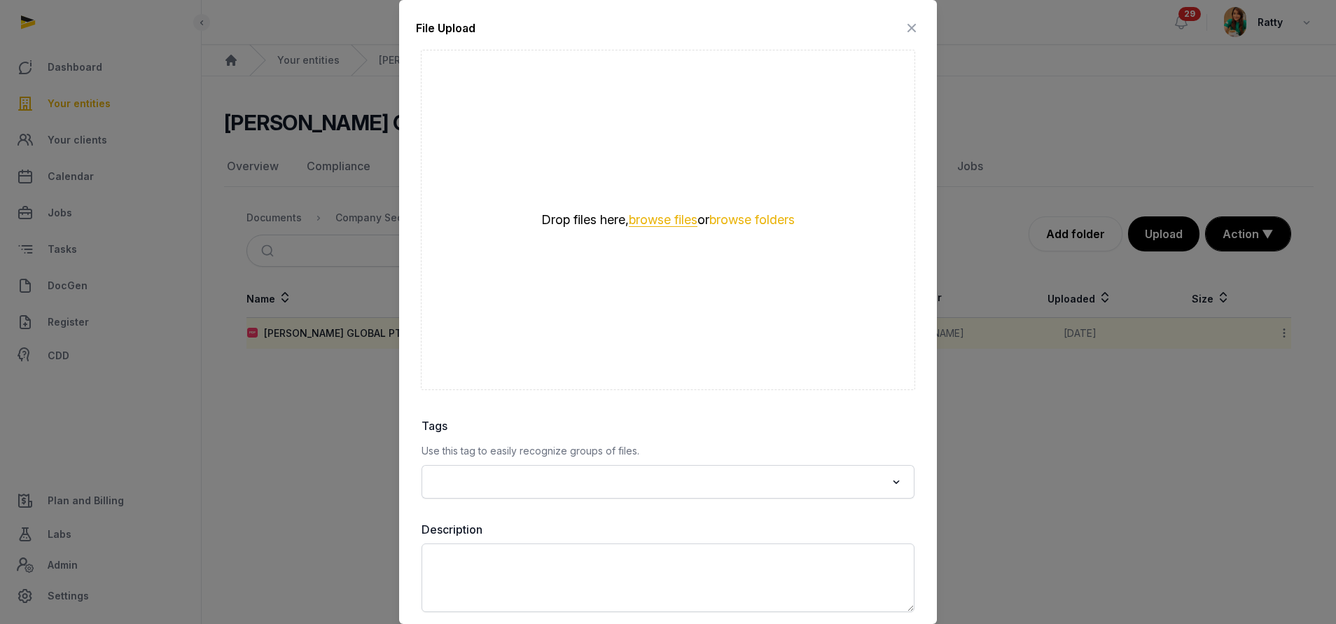
click at [648, 217] on button "browse files" at bounding box center [663, 220] width 69 height 13
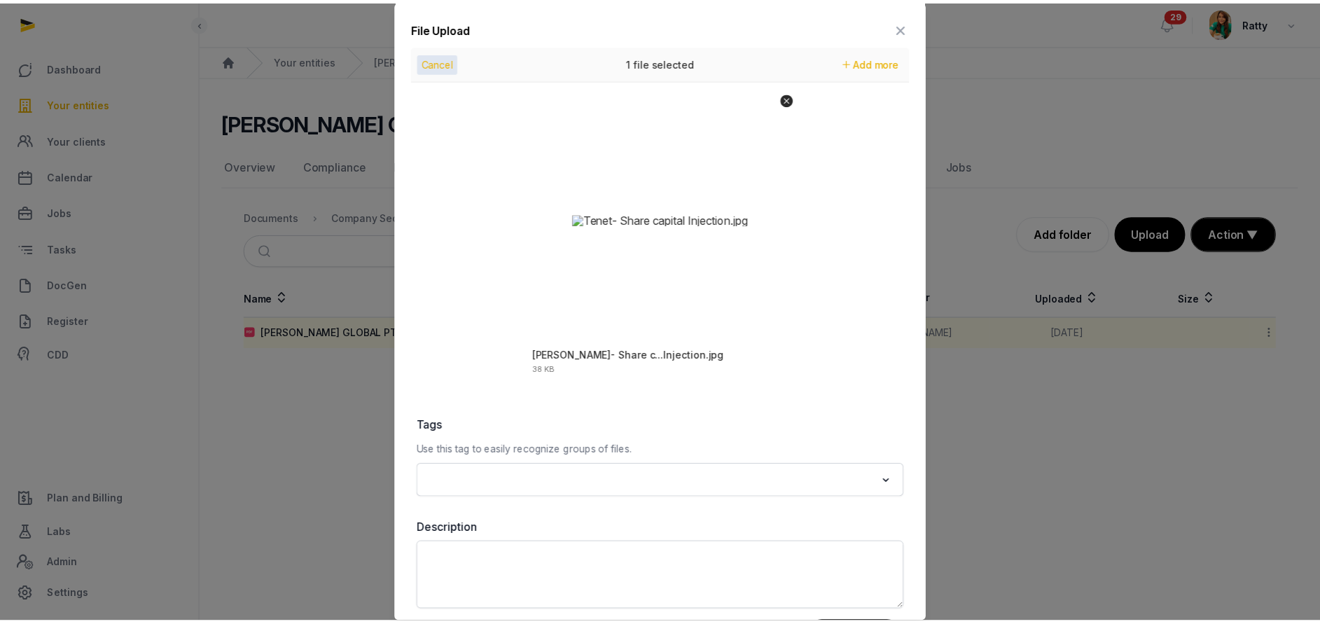
scroll to position [61, 0]
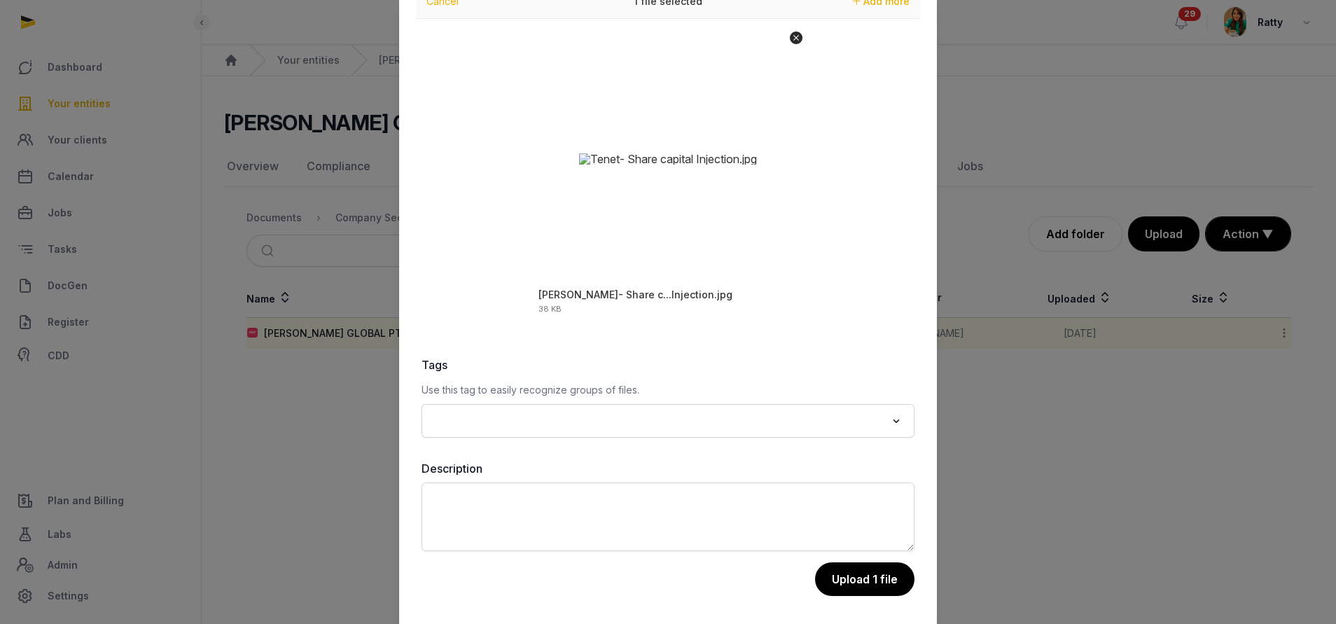
click at [555, 411] on input "Search for option" at bounding box center [658, 421] width 456 height 20
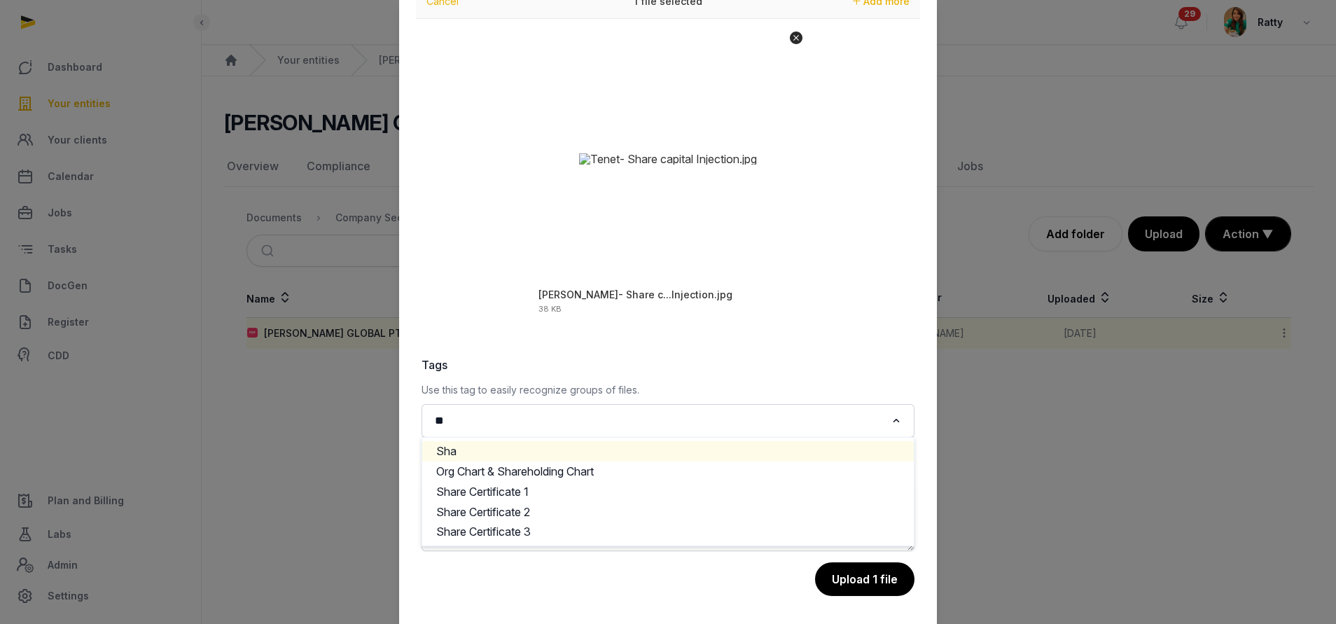
type input "*"
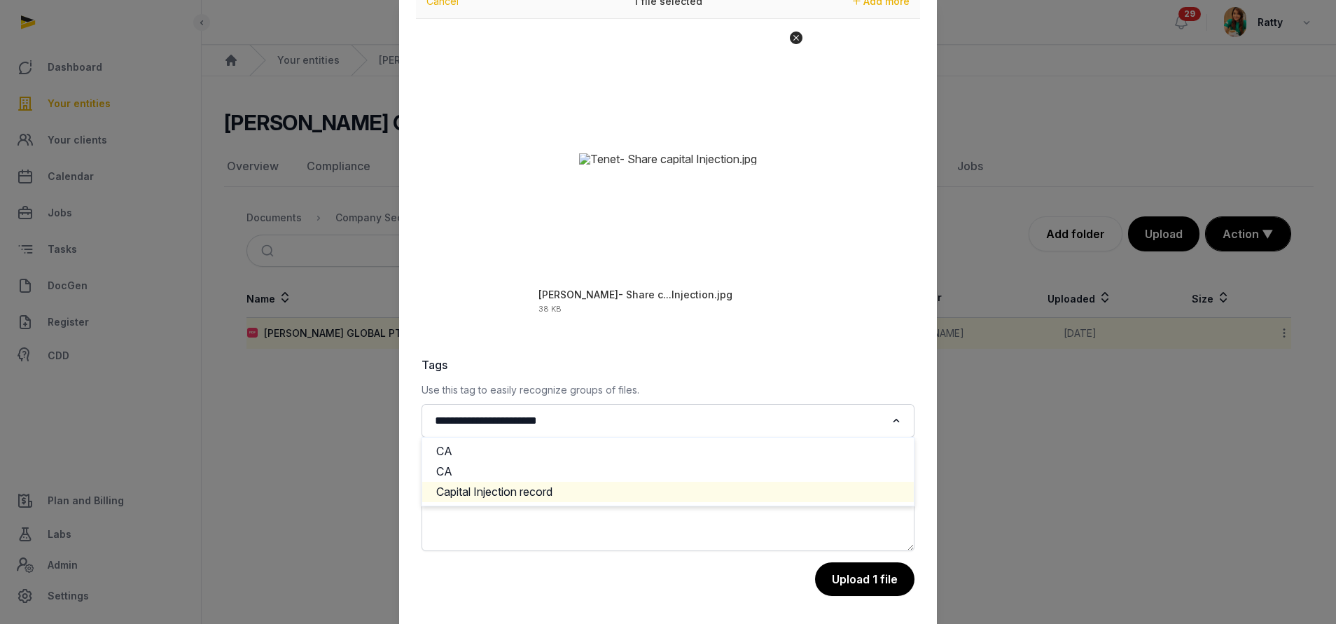
click at [586, 482] on li "Capital Injection record" at bounding box center [668, 492] width 492 height 20
type input "**********"
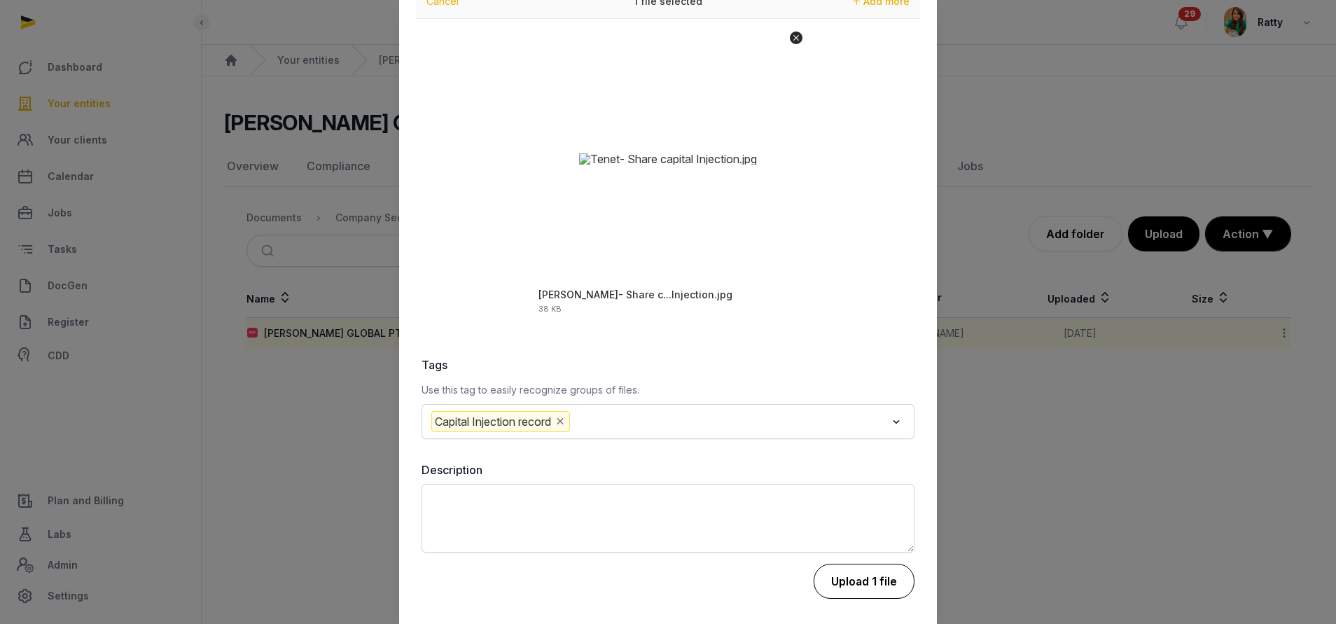
click at [831, 580] on button "Upload 1 file" at bounding box center [864, 581] width 101 height 35
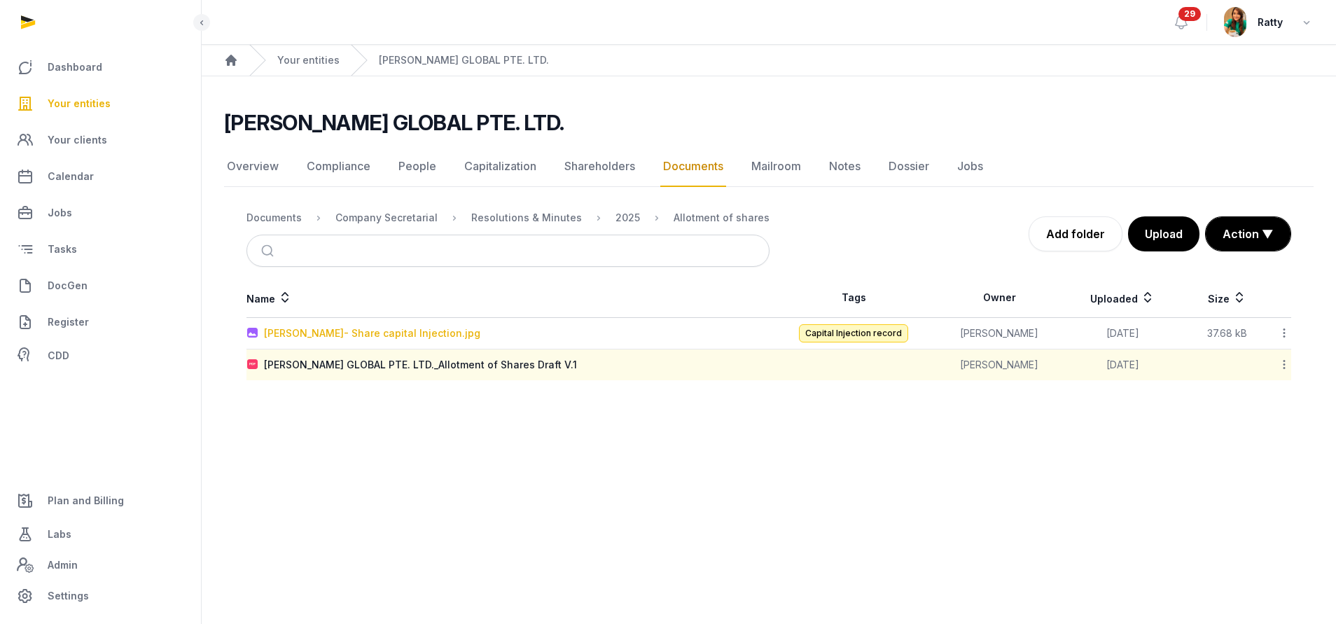
click at [368, 326] on div "Tenet- Share capital Injection.jpg" at bounding box center [372, 333] width 216 height 14
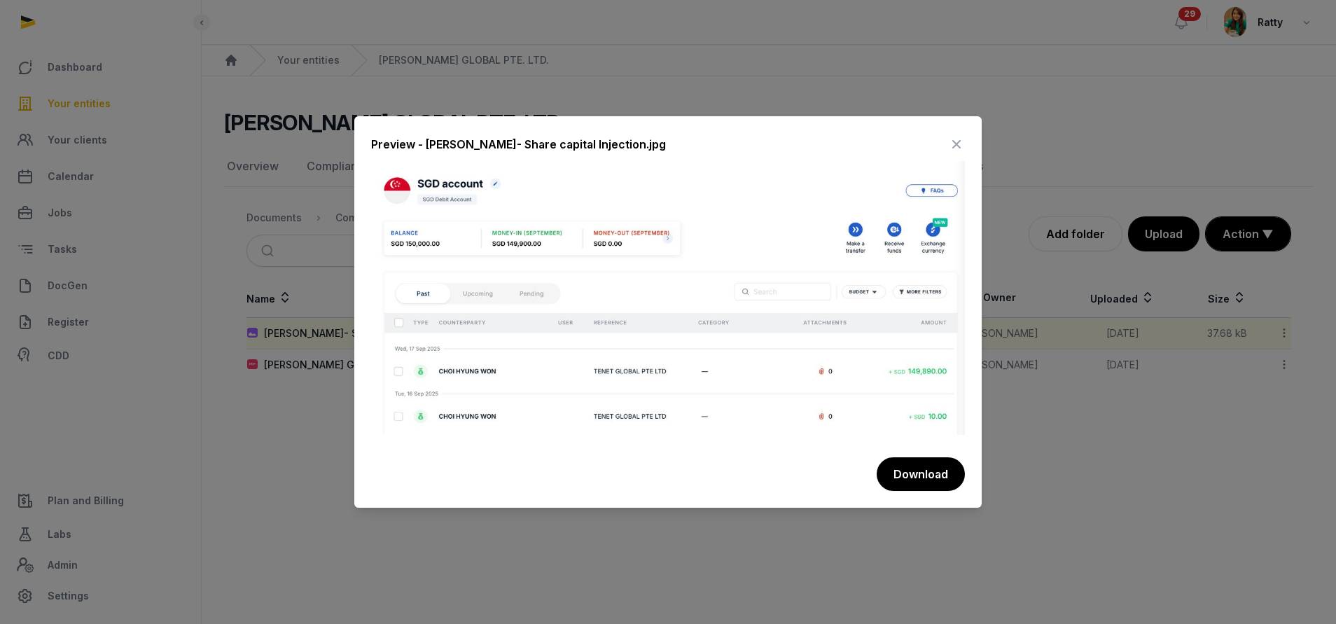
click at [952, 140] on icon at bounding box center [956, 144] width 17 height 22
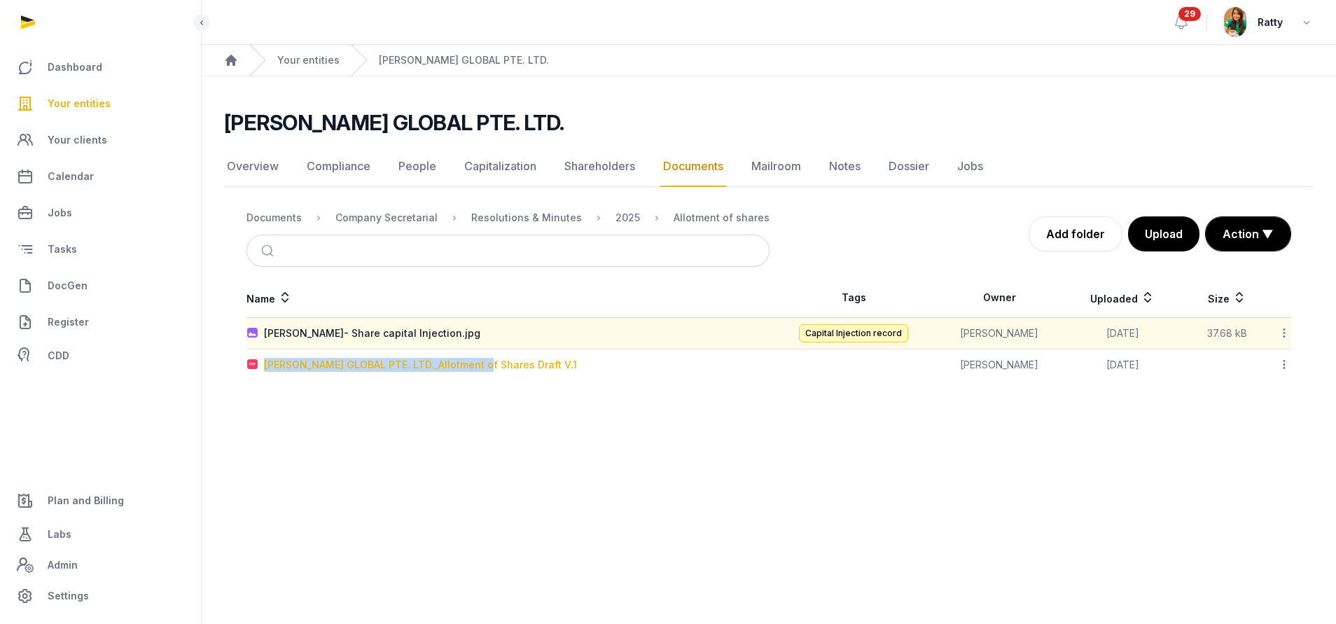
drag, startPoint x: 265, startPoint y: 364, endPoint x: 482, endPoint y: 371, distance: 216.5
click at [482, 371] on div "TENET GLOBAL PTE. LTD._Allotment of Shares Draft V.1" at bounding box center [420, 365] width 313 height 14
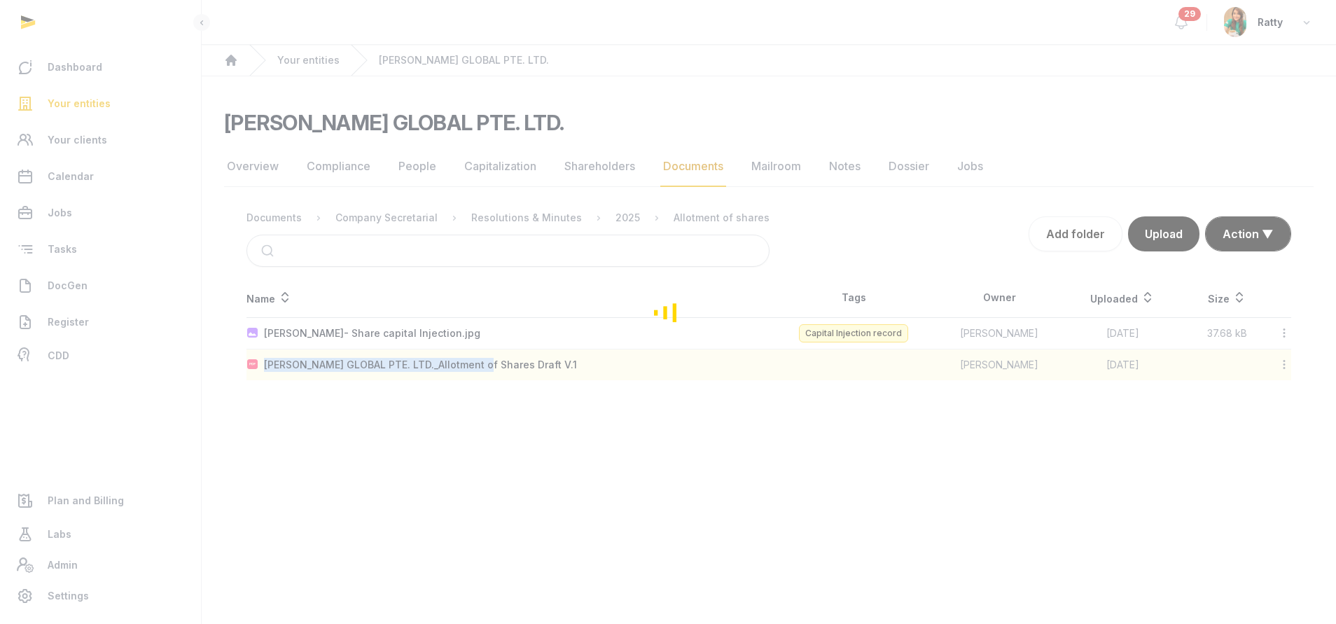
copy div "TENET GLOBAL PTE. LTD._Allotment of Shares"
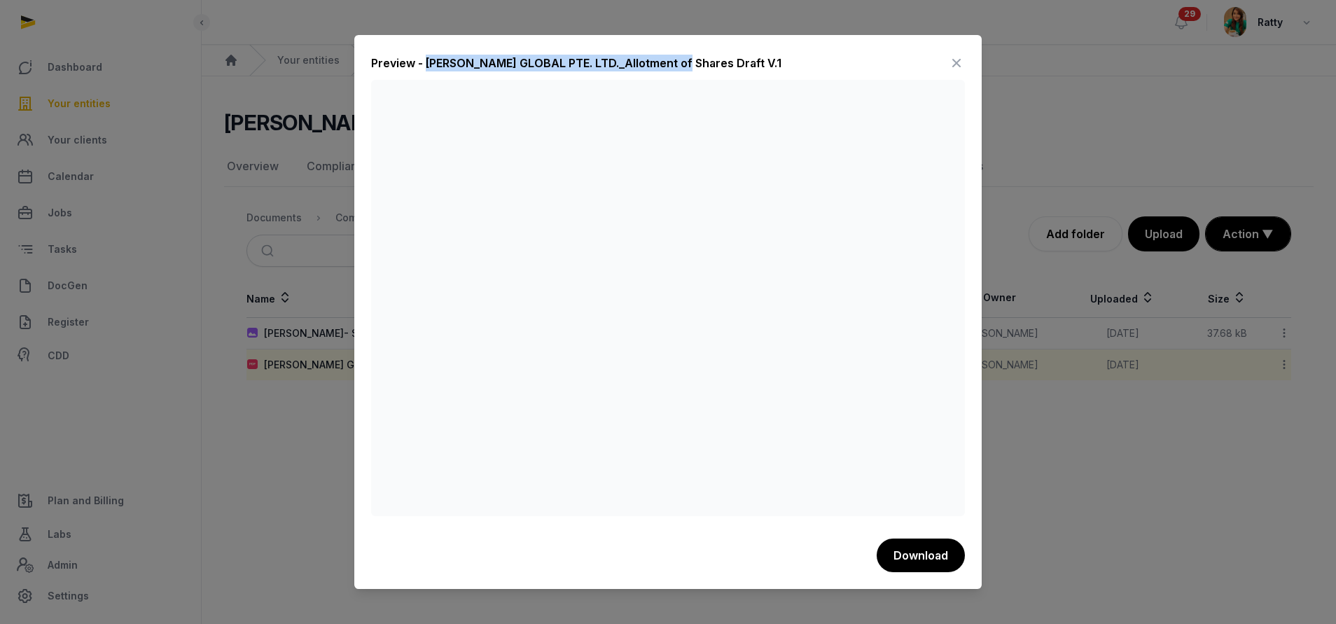
drag, startPoint x: 425, startPoint y: 59, endPoint x: 678, endPoint y: 65, distance: 252.8
click at [678, 65] on div "Preview - TENET GLOBAL PTE. LTD._Allotment of Shares Draft V.1" at bounding box center [576, 63] width 410 height 17
copy div "TENET GLOBAL PTE. LTD._Allotment of Shares"
click at [949, 64] on icon at bounding box center [956, 63] width 17 height 22
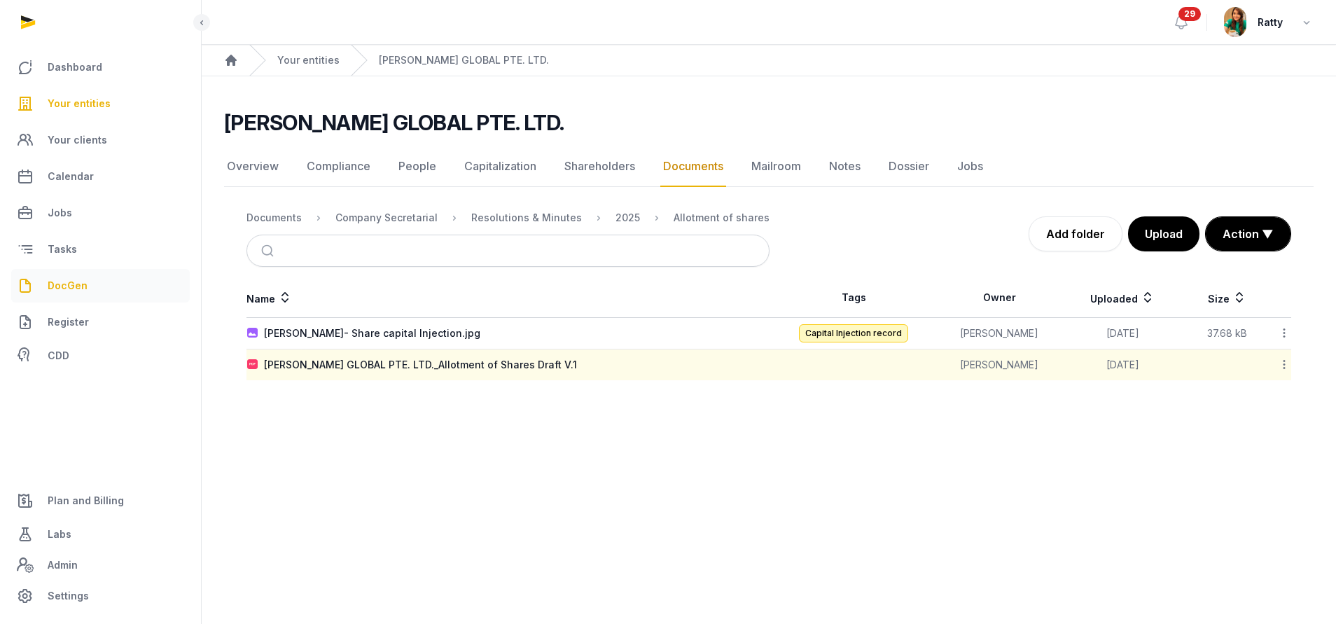
click at [74, 292] on span "DocGen" at bounding box center [68, 285] width 40 height 17
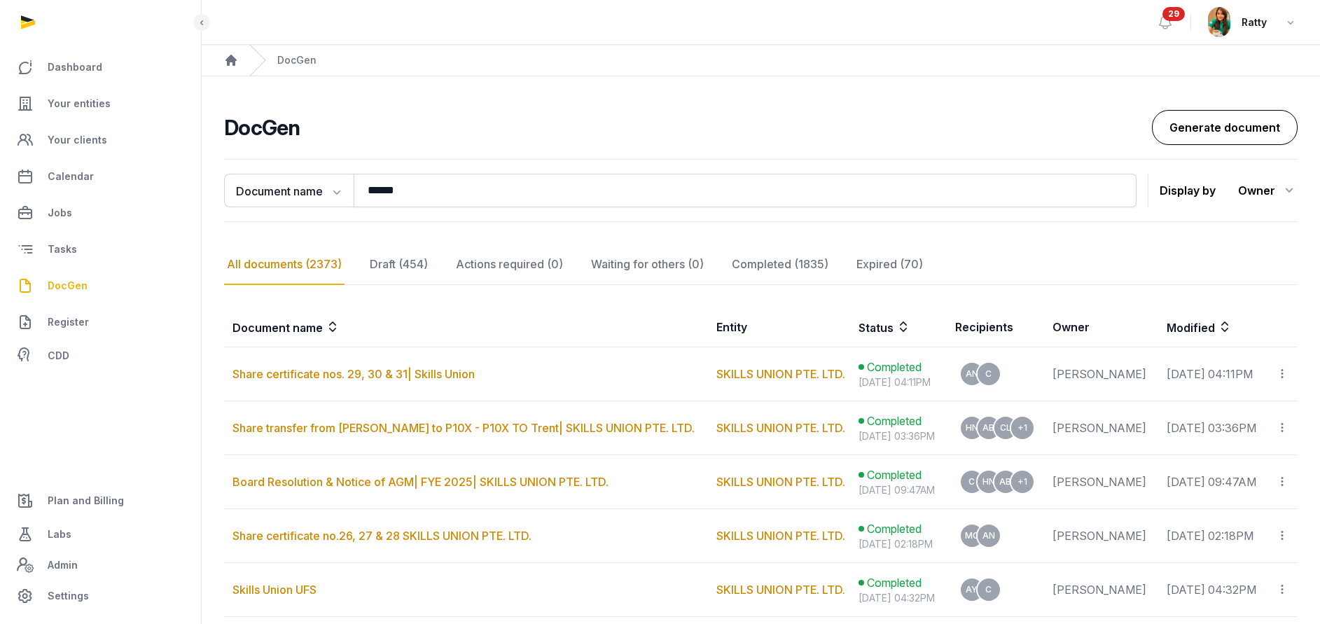
click at [1196, 137] on link "Generate document" at bounding box center [1225, 127] width 146 height 35
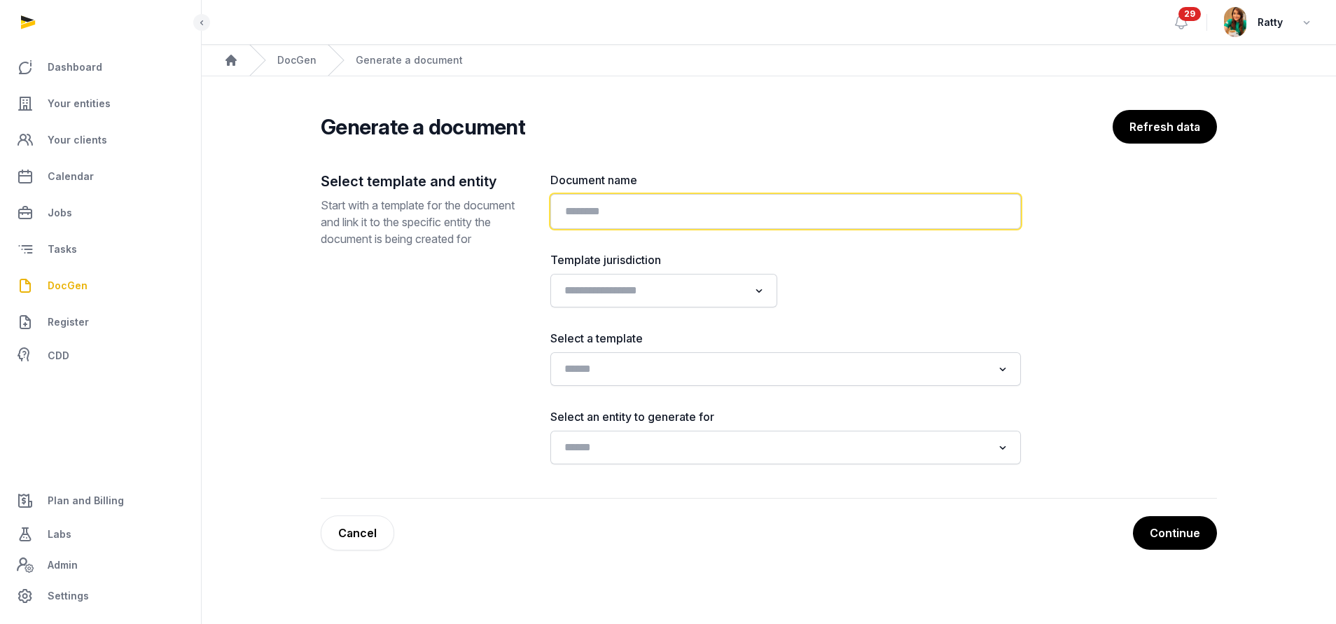
click at [627, 216] on input "text" at bounding box center [785, 211] width 471 height 35
paste input "**********"
click at [858, 223] on input "**********" at bounding box center [785, 211] width 471 height 35
type input "**********"
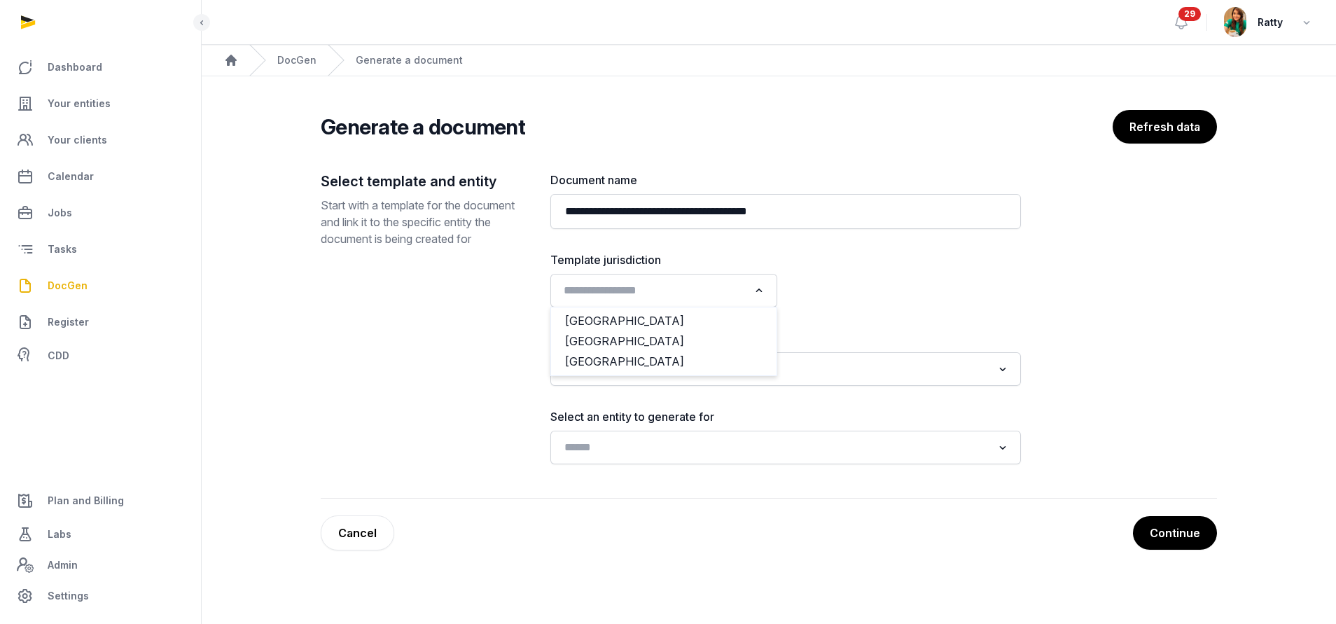
click at [626, 286] on input "Search for option" at bounding box center [654, 291] width 190 height 20
click at [594, 335] on li "[GEOGRAPHIC_DATA]" at bounding box center [663, 341] width 225 height 20
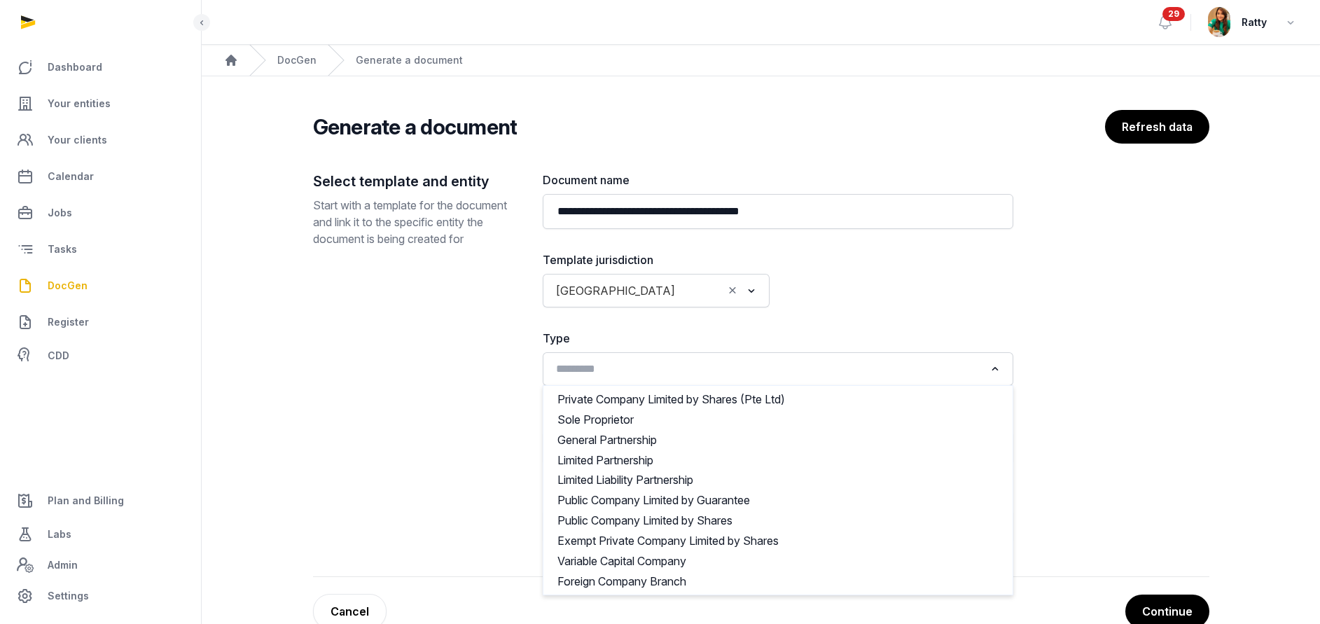
click at [582, 378] on input "Search for option" at bounding box center [767, 369] width 433 height 20
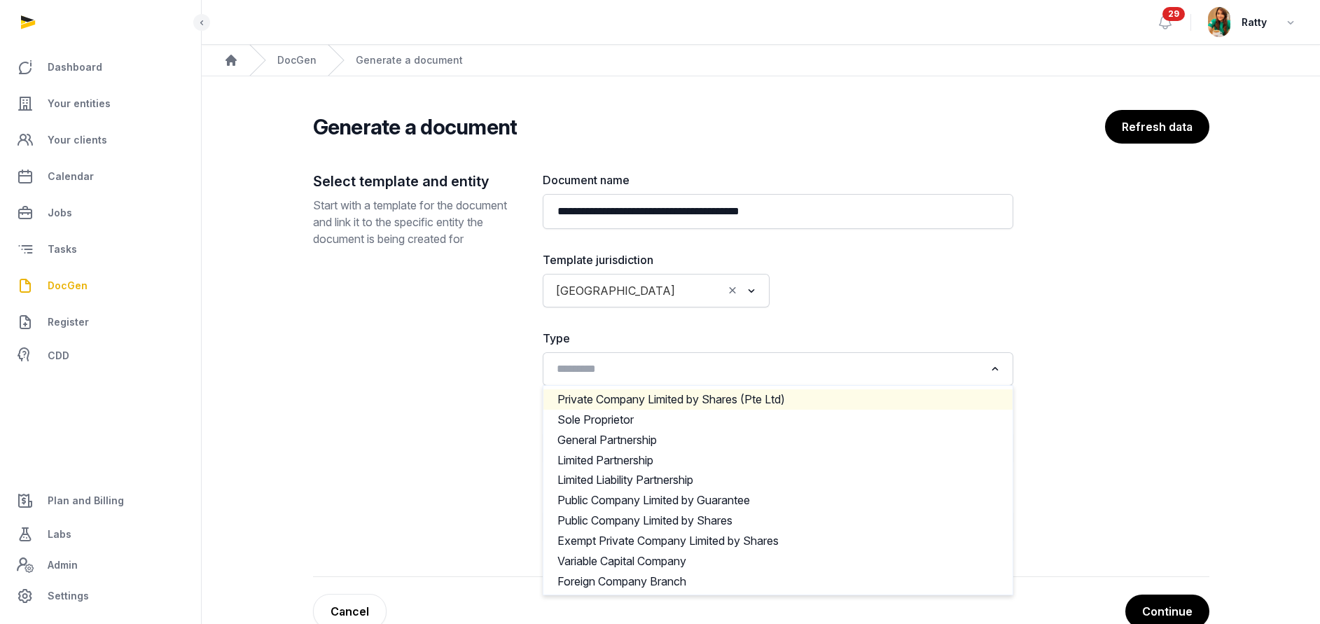
click at [987, 290] on div at bounding box center [899, 279] width 227 height 56
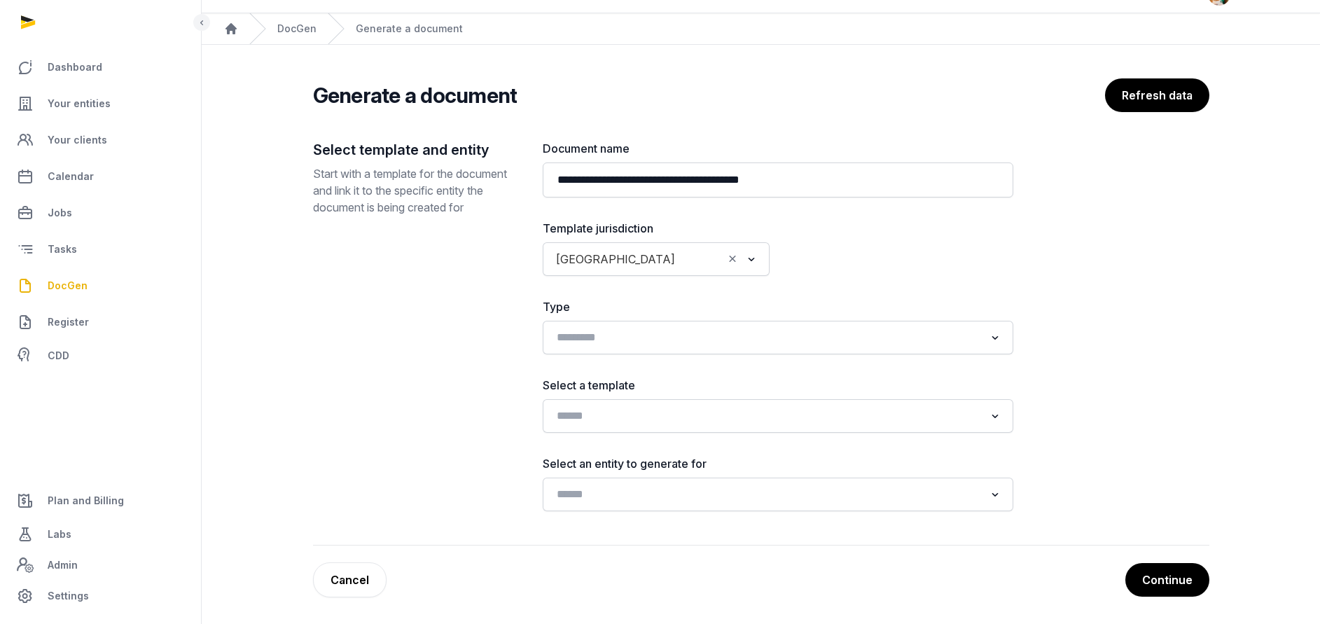
scroll to position [33, 0]
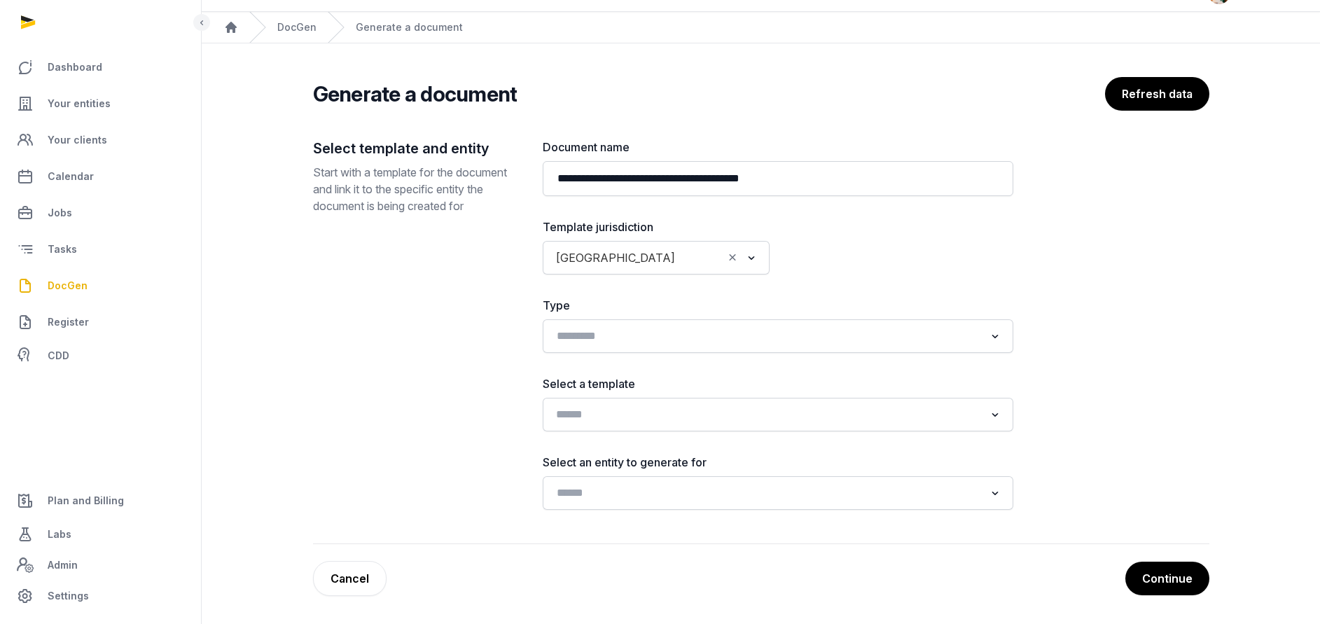
click at [631, 405] on input "Search for option" at bounding box center [767, 415] width 433 height 20
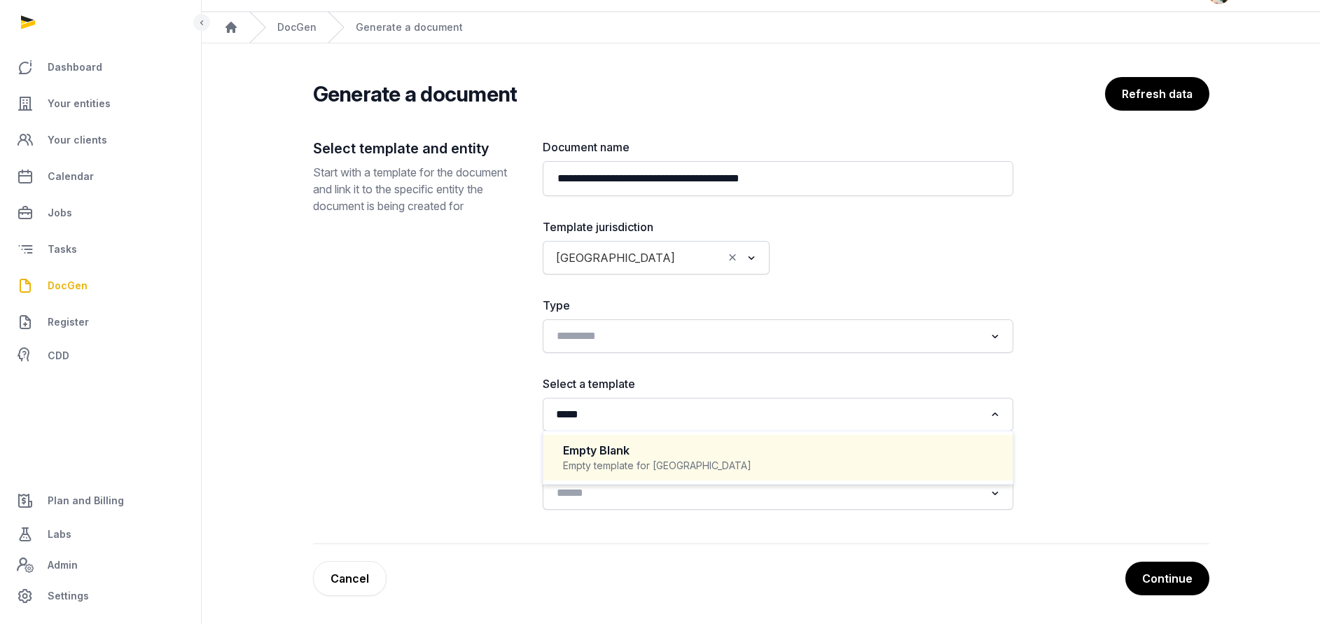
click at [607, 446] on div "Empty Blank" at bounding box center [778, 451] width 430 height 16
type input "*****"
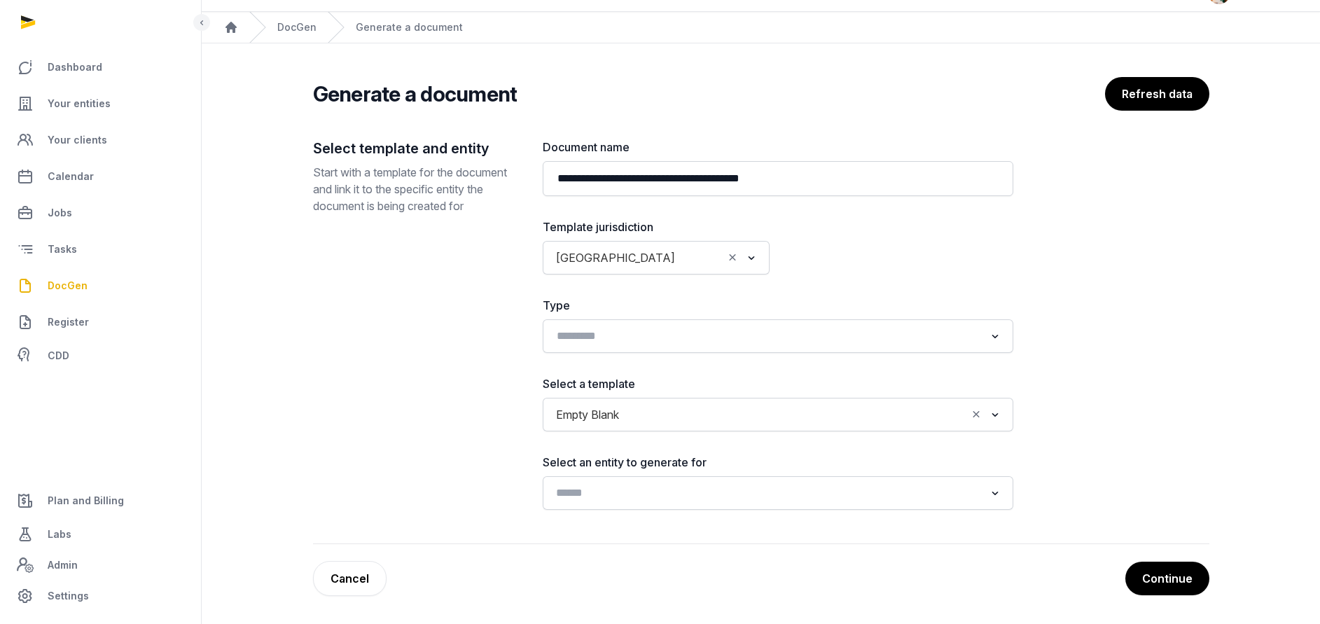
click at [595, 499] on input "Search for option" at bounding box center [767, 493] width 433 height 20
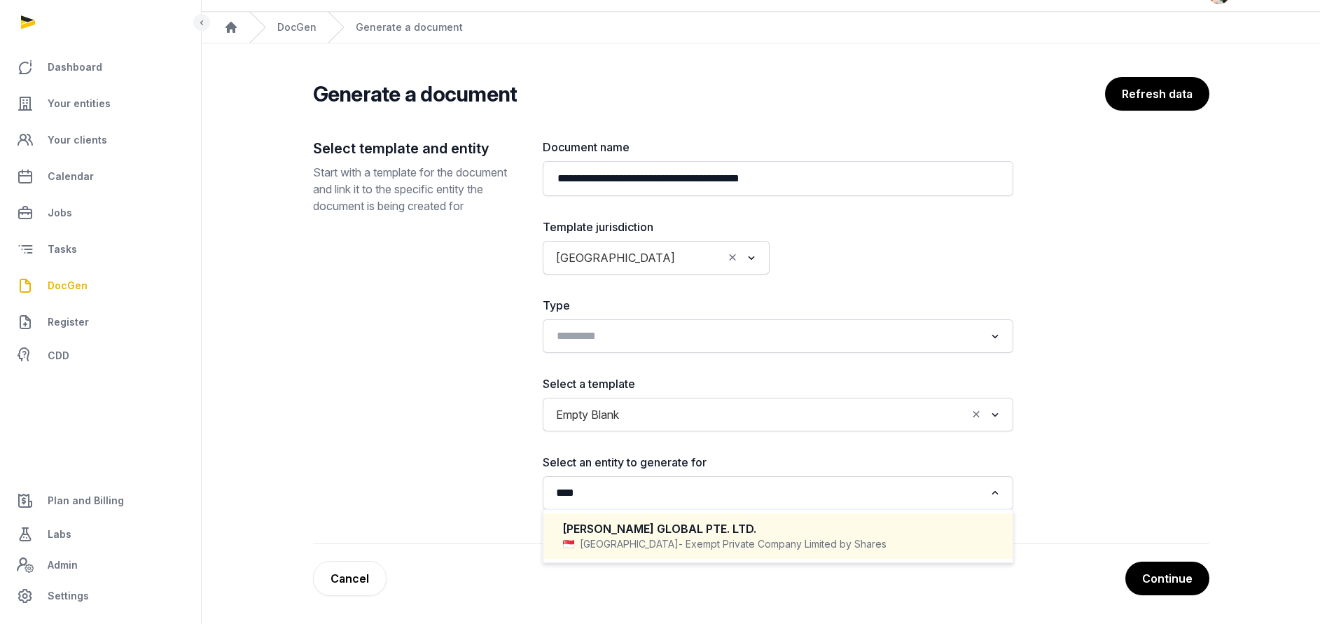
click at [625, 532] on div "TENET GLOBAL PTE. LTD." at bounding box center [778, 529] width 430 height 16
type input "****"
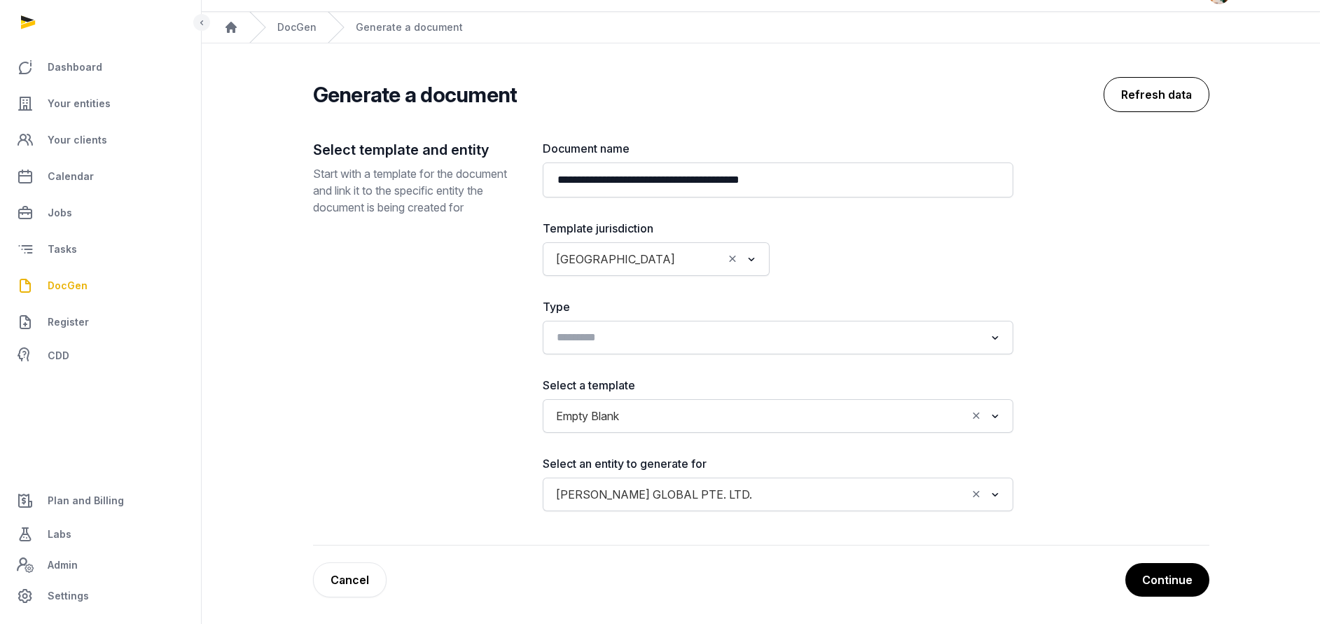
click at [1160, 90] on button "Refresh data" at bounding box center [1156, 94] width 106 height 35
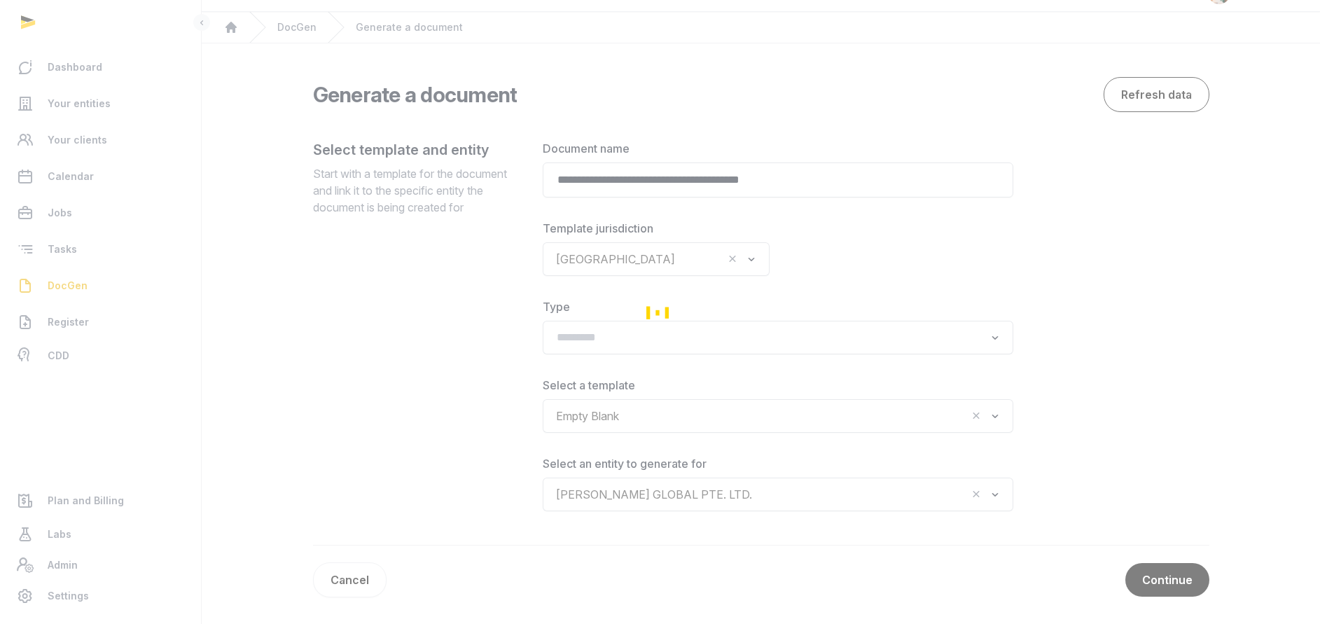
scroll to position [0, 0]
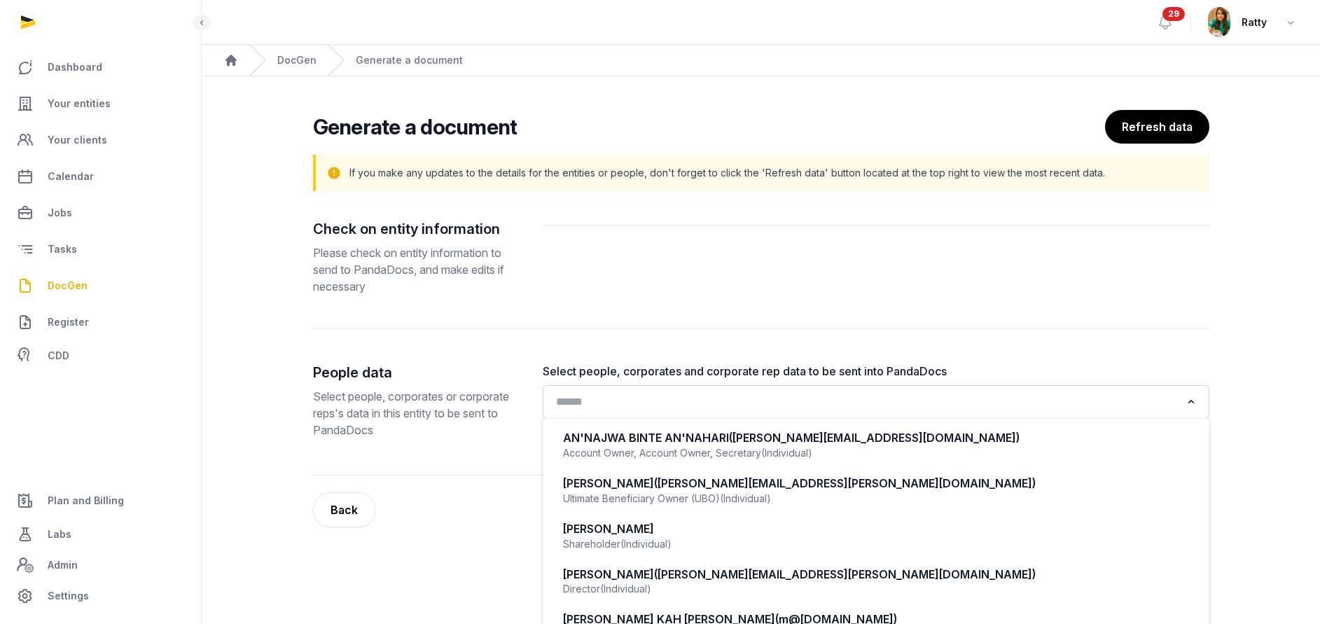
click at [595, 407] on input "Search for option" at bounding box center [865, 402] width 629 height 20
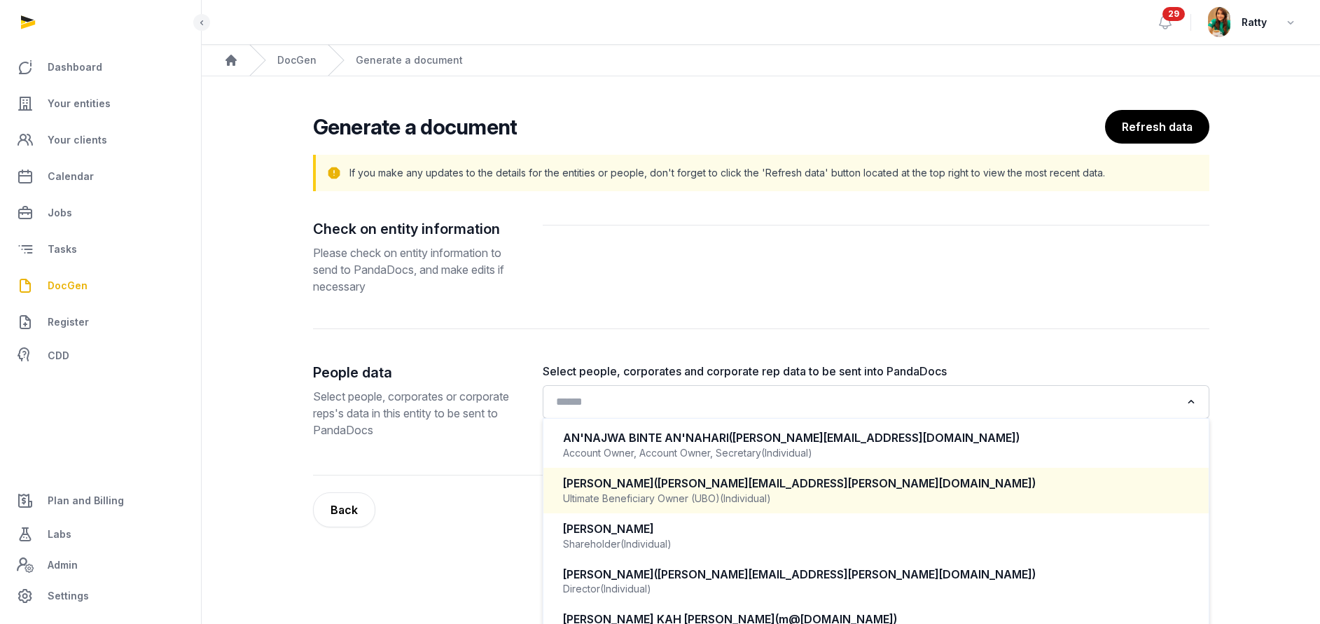
click at [617, 479] on div "Choi Hyung Won (christy@tenet.fund)" at bounding box center [876, 483] width 626 height 16
click at [678, 405] on input "Search for option" at bounding box center [925, 402] width 509 height 21
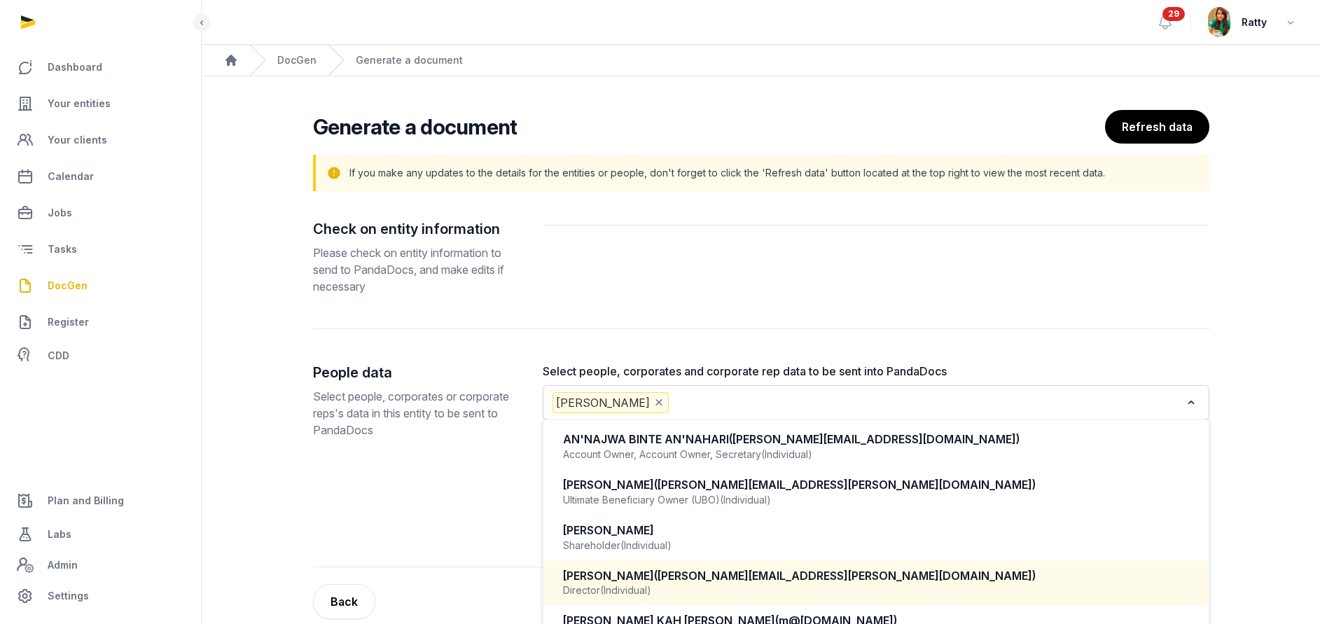
click at [623, 573] on div "Jungsoo Lee (jamie@tenet.fund)" at bounding box center [876, 576] width 626 height 16
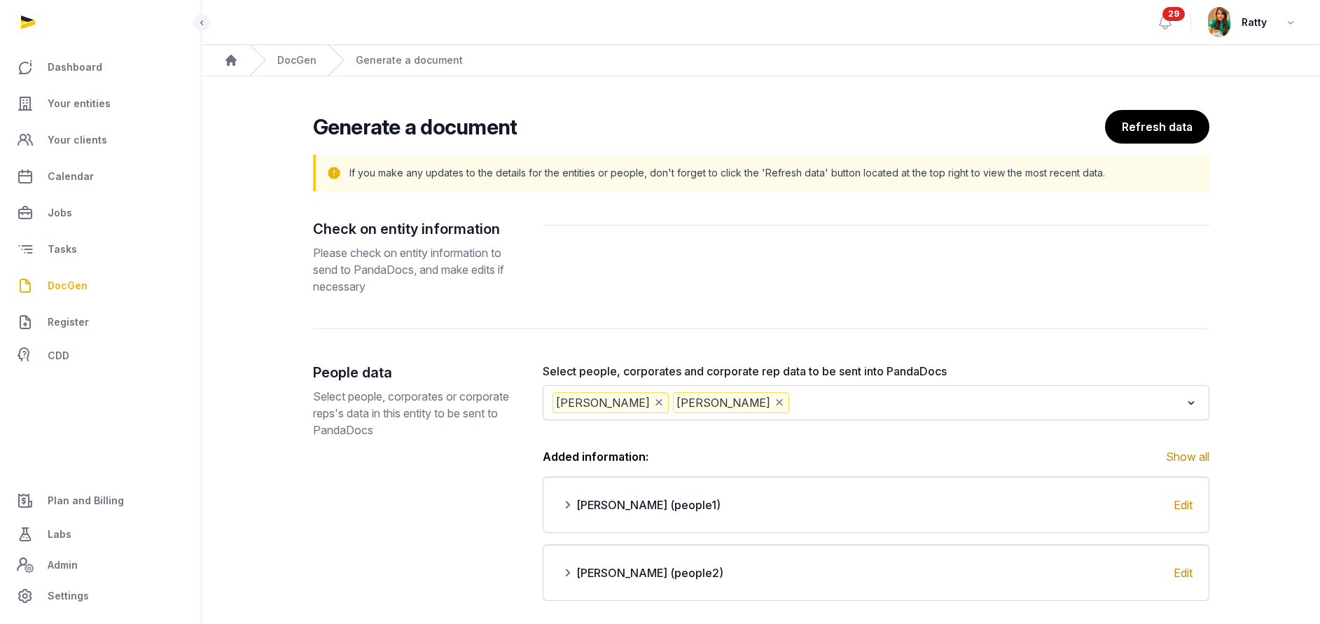
click at [806, 404] on input "Search for option" at bounding box center [986, 402] width 389 height 21
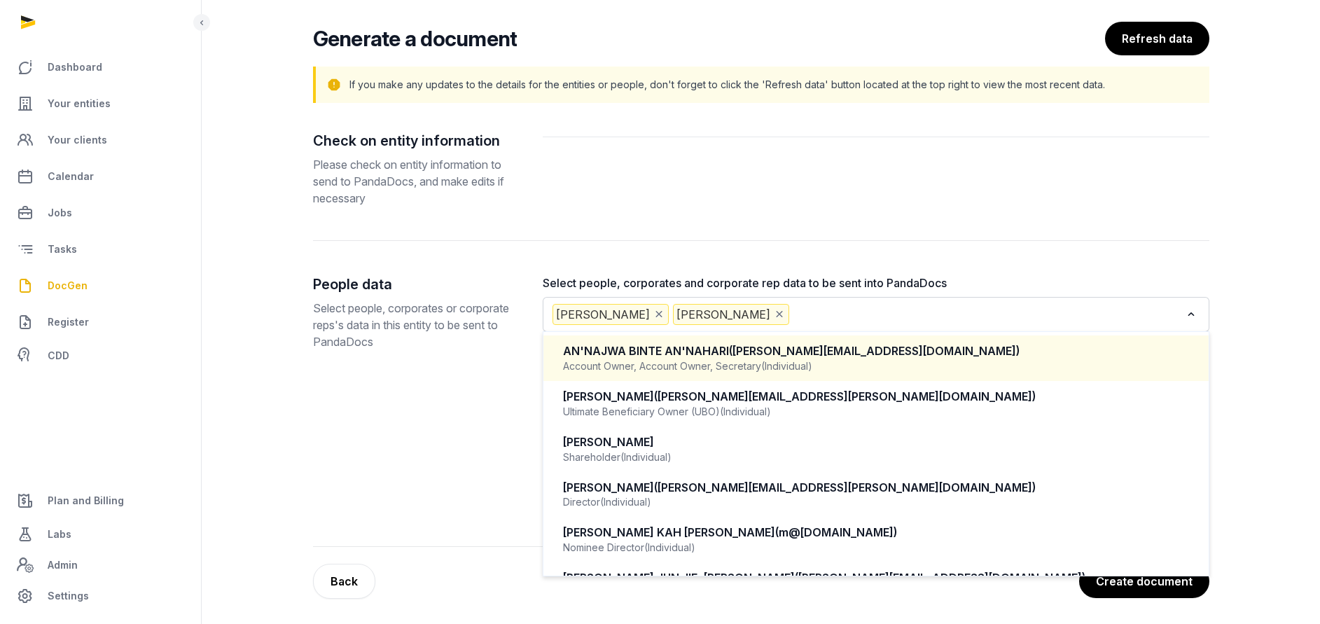
scroll to position [91, 0]
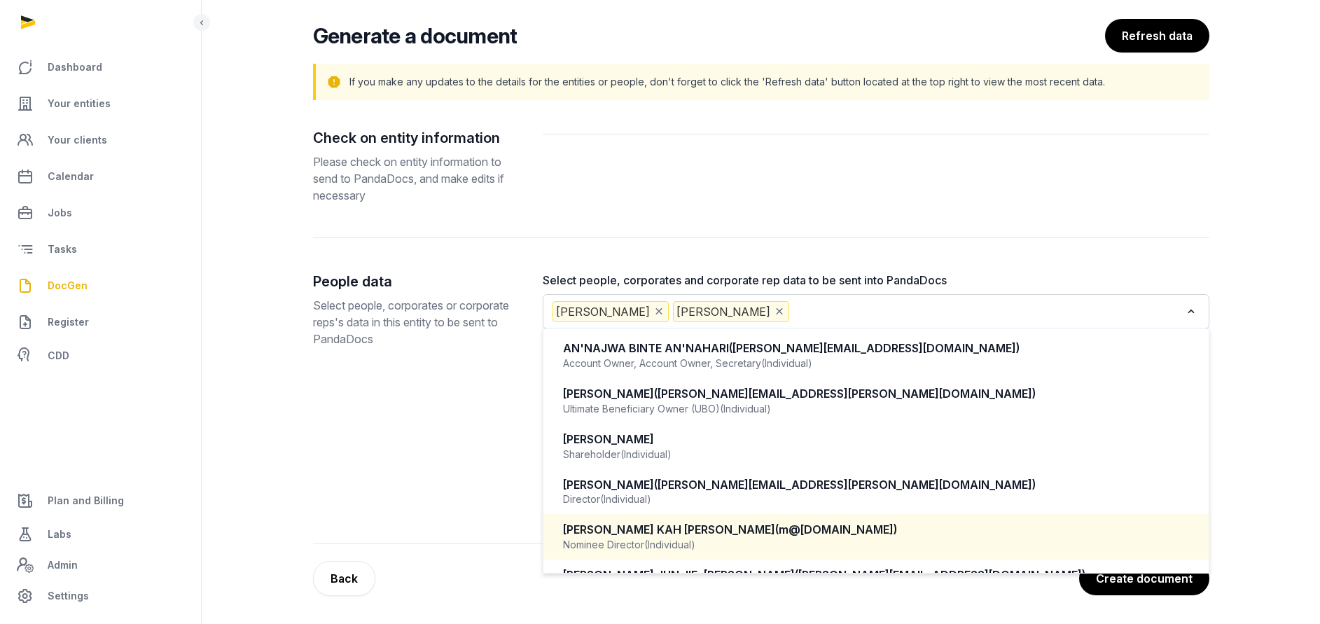
click at [686, 530] on div "MELVIN YUAN KAH LEONG (m@melvinyuan.com)" at bounding box center [876, 530] width 626 height 16
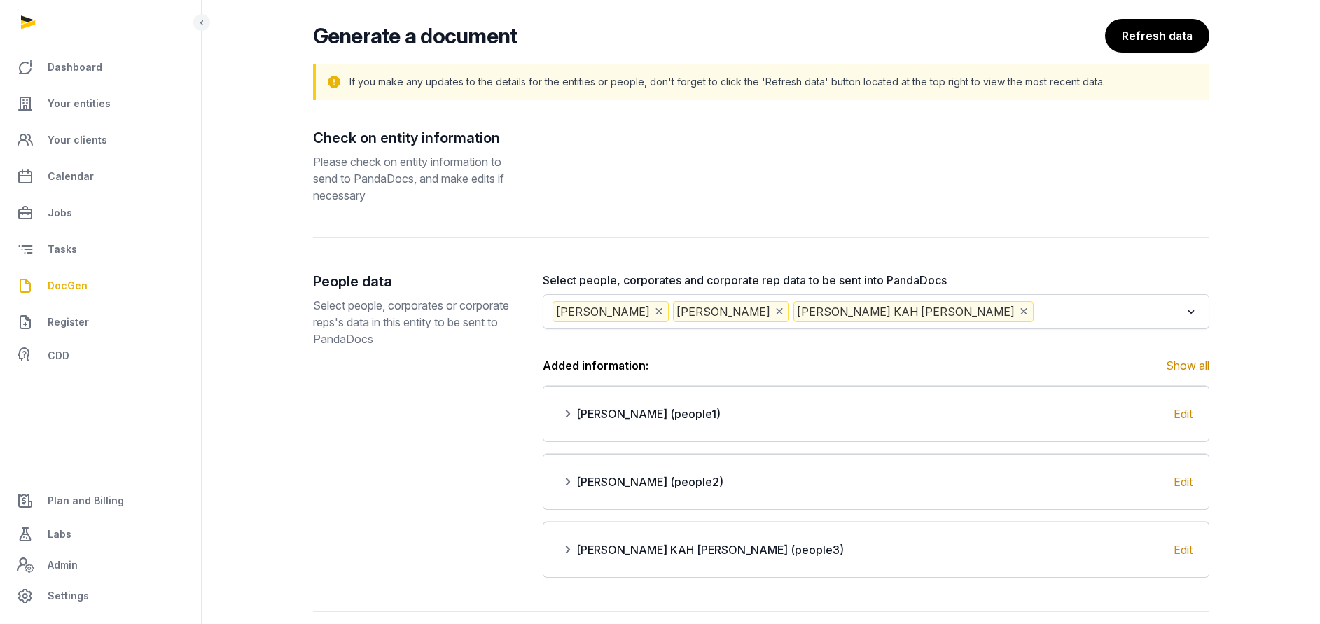
click at [1036, 312] on input "Search for option" at bounding box center [1108, 311] width 144 height 21
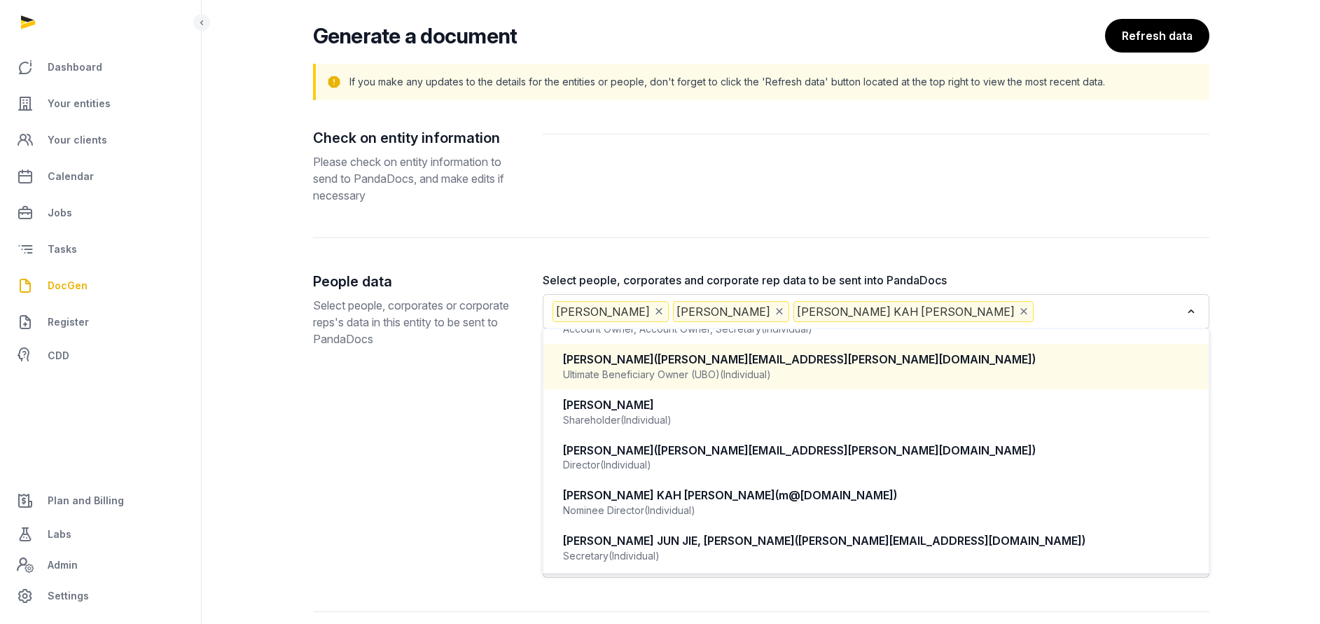
scroll to position [36, 0]
click at [1174, 242] on div "Check on entity information Please check on entity information to send to Panda…" at bounding box center [761, 370] width 896 height 484
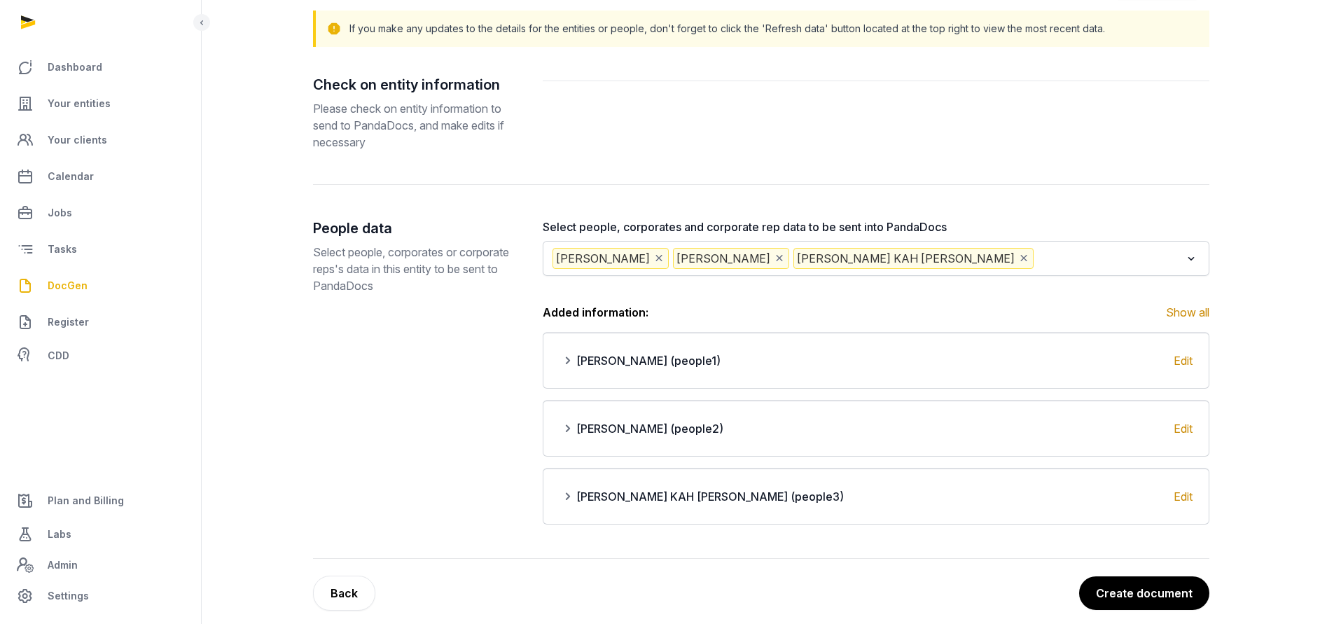
scroll to position [159, 0]
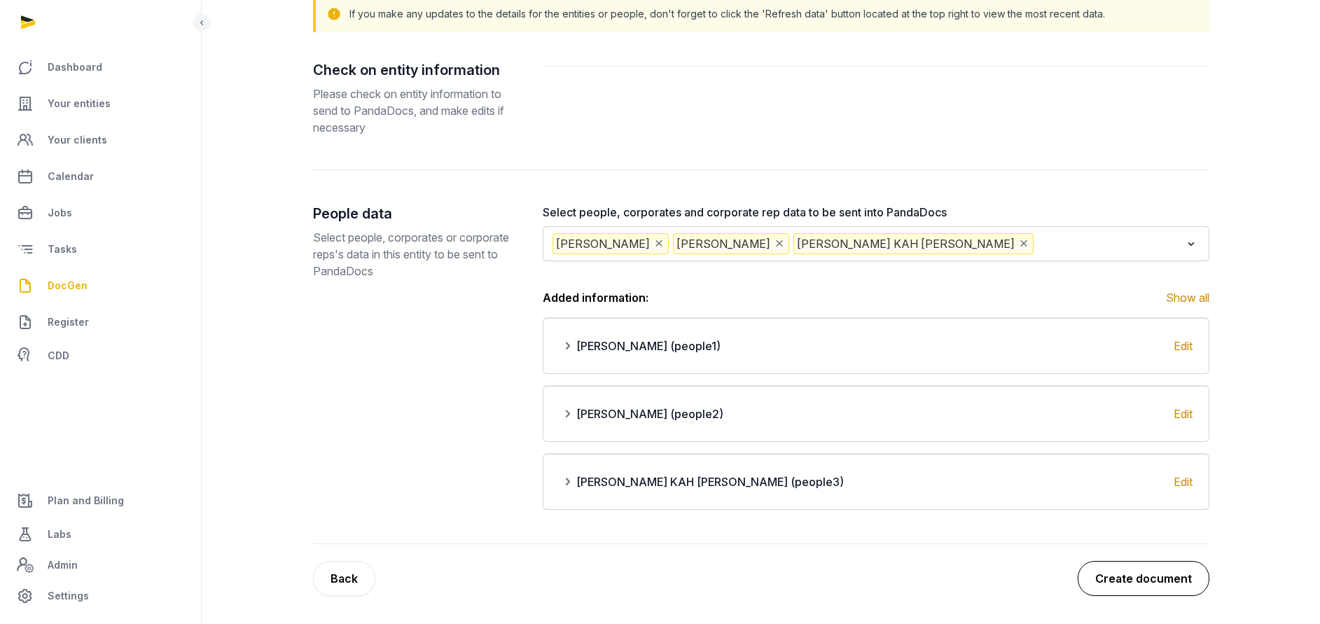
click at [1147, 585] on button "Create document" at bounding box center [1144, 578] width 132 height 35
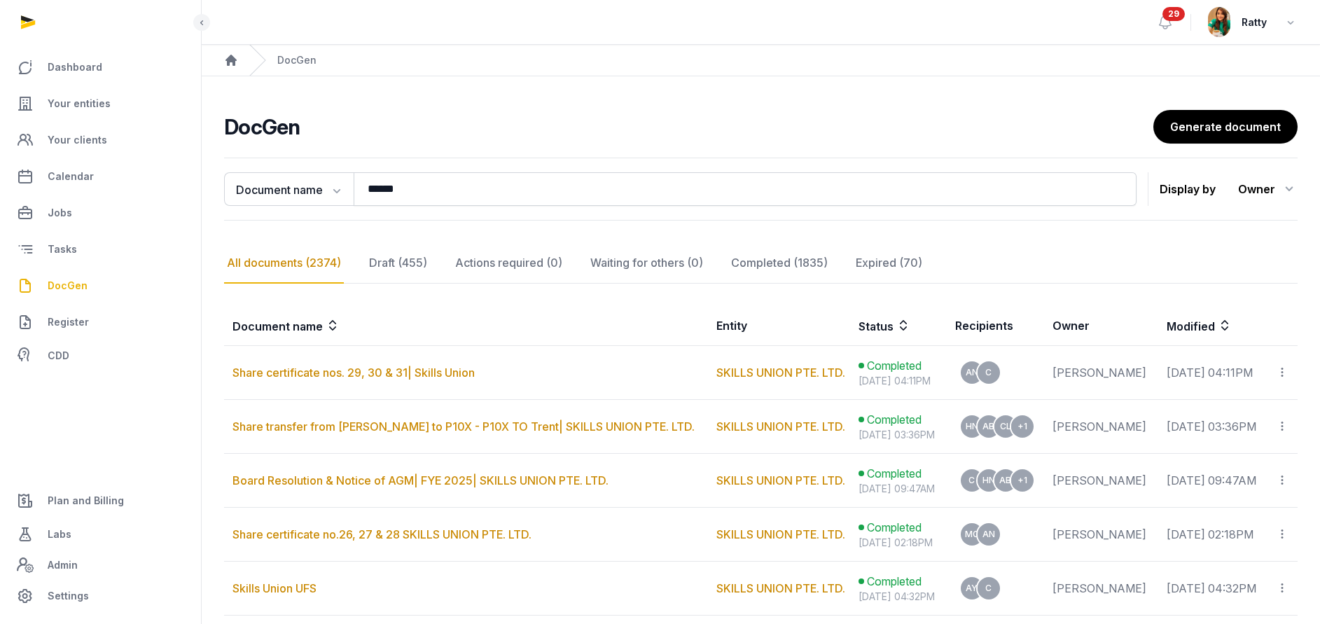
click at [58, 279] on span "DocGen" at bounding box center [68, 285] width 40 height 17
click at [75, 277] on span "DocGen" at bounding box center [68, 285] width 40 height 17
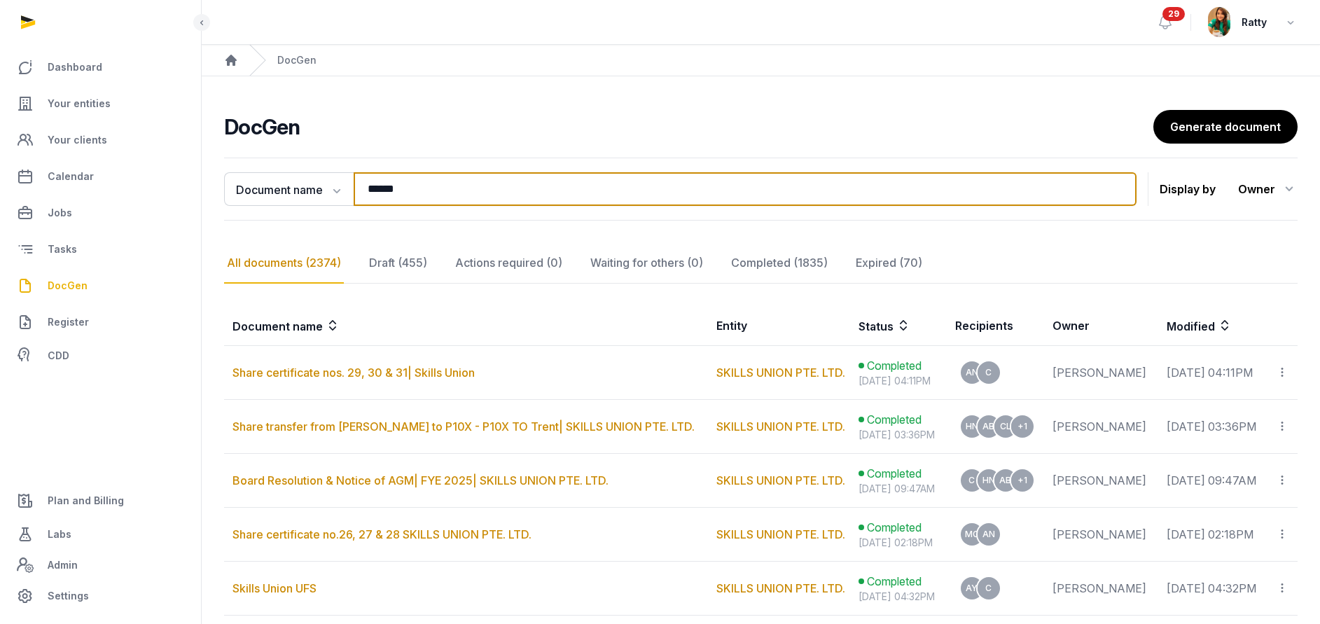
click at [429, 185] on input "******" at bounding box center [745, 189] width 783 height 34
type input "*"
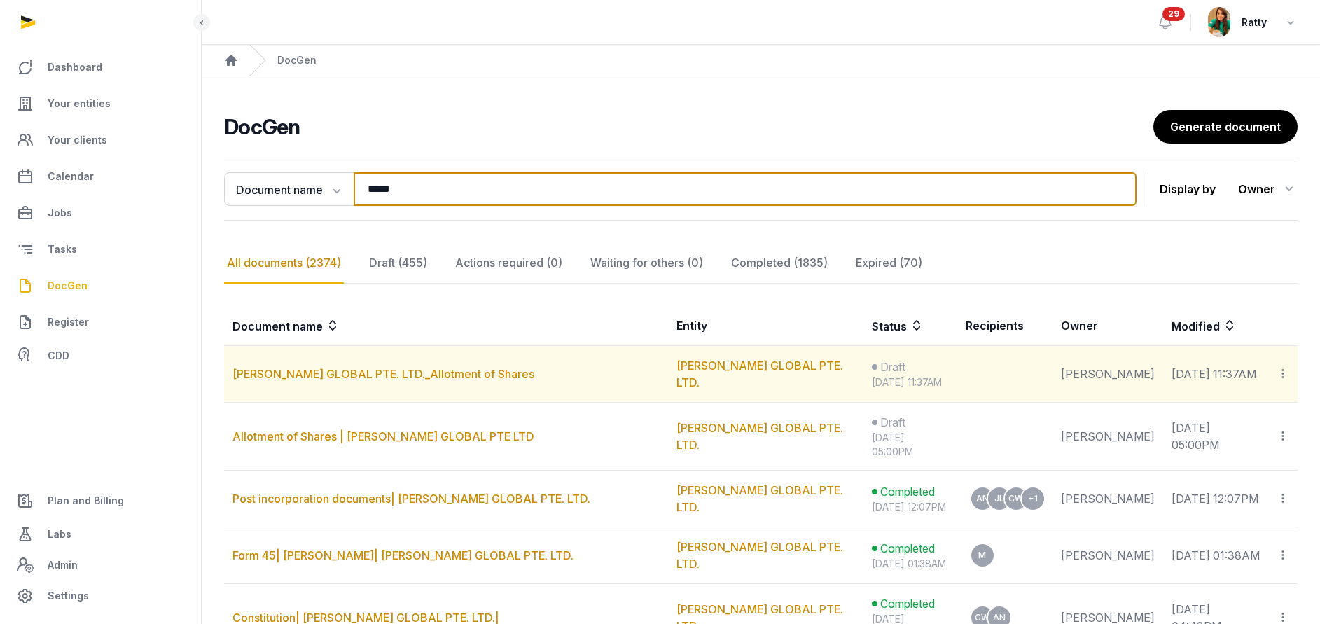
type input "*****"
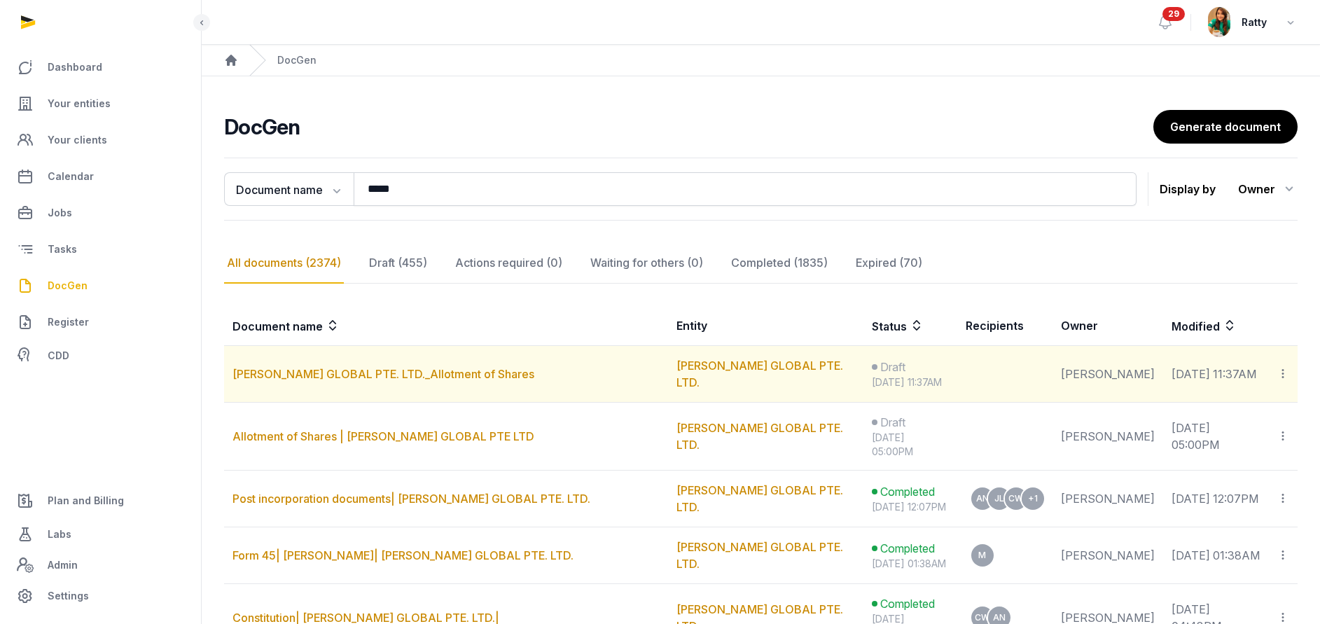
click at [1277, 371] on icon at bounding box center [1282, 373] width 13 height 15
click at [1216, 438] on span "Delete" at bounding box center [1207, 440] width 33 height 14
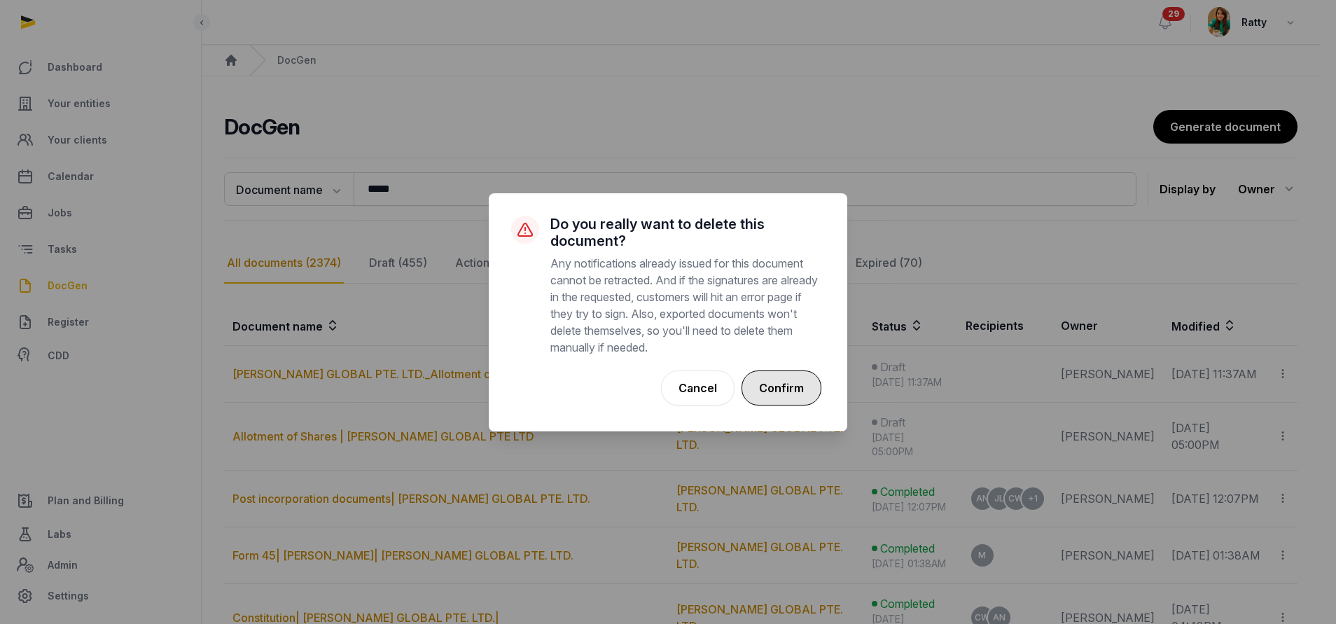
click at [795, 387] on button "Confirm" at bounding box center [782, 387] width 80 height 35
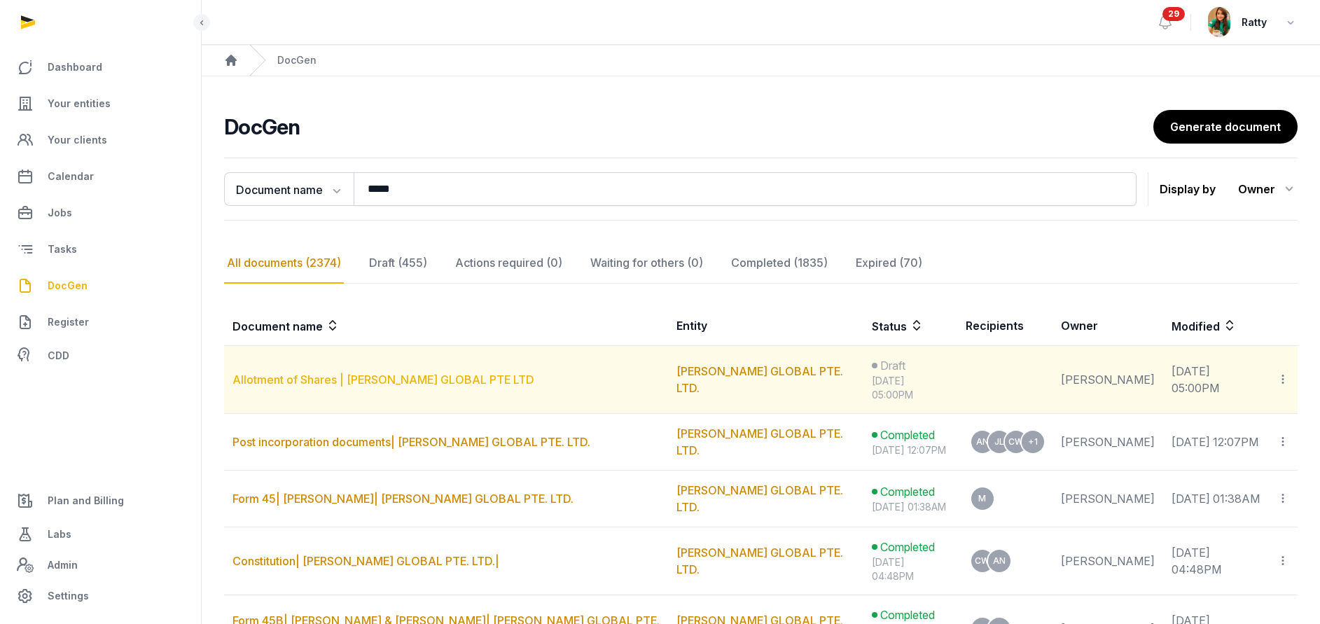
click at [365, 373] on link "Allotment of Shares | TENET GLOBAL PTE LTD" at bounding box center [383, 380] width 302 height 14
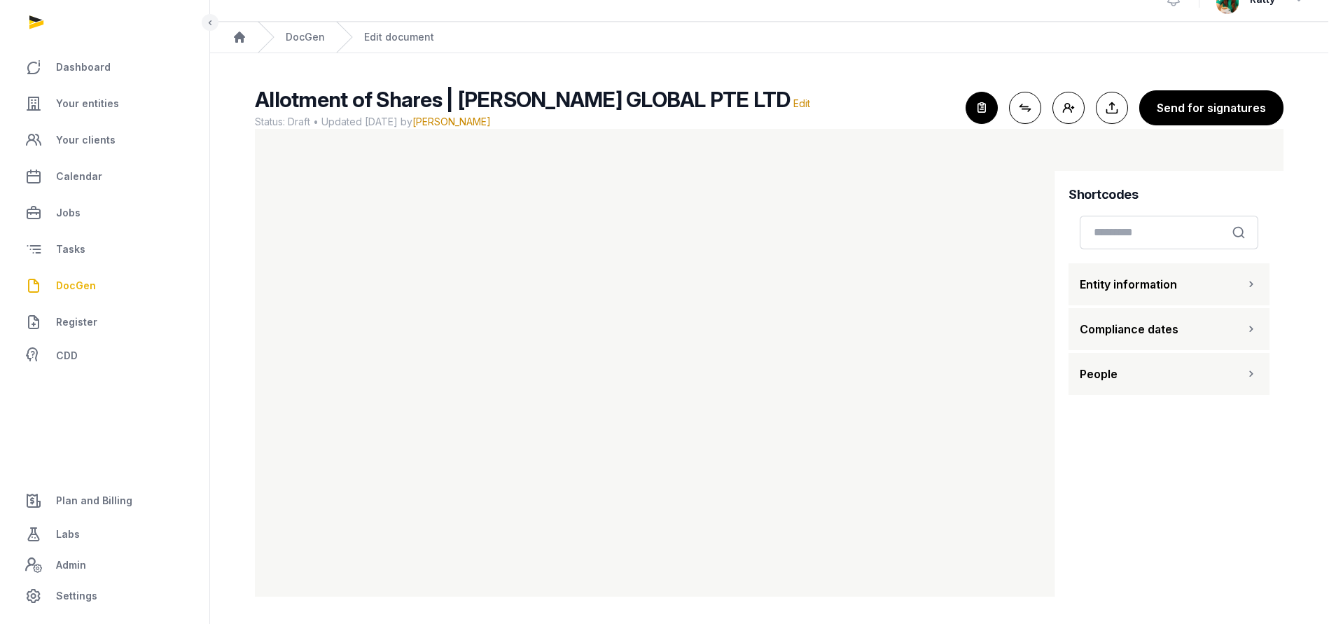
scroll to position [24, 0]
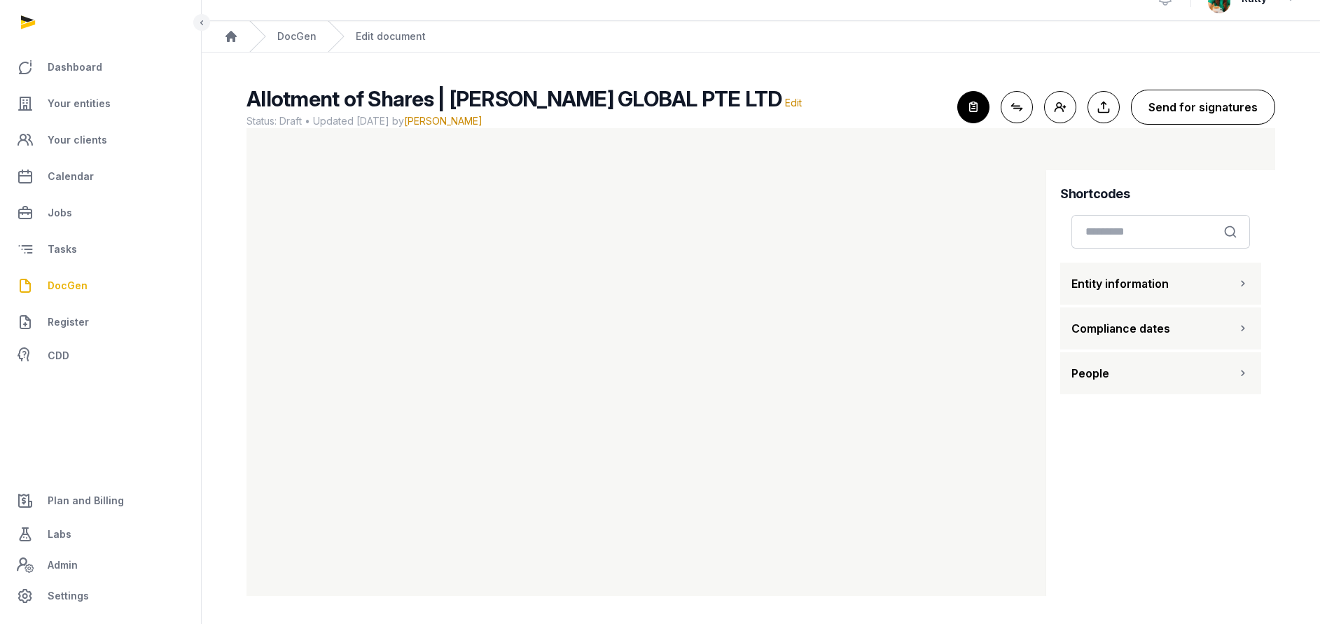
click at [1258, 104] on button "Send for signatures" at bounding box center [1203, 107] width 144 height 35
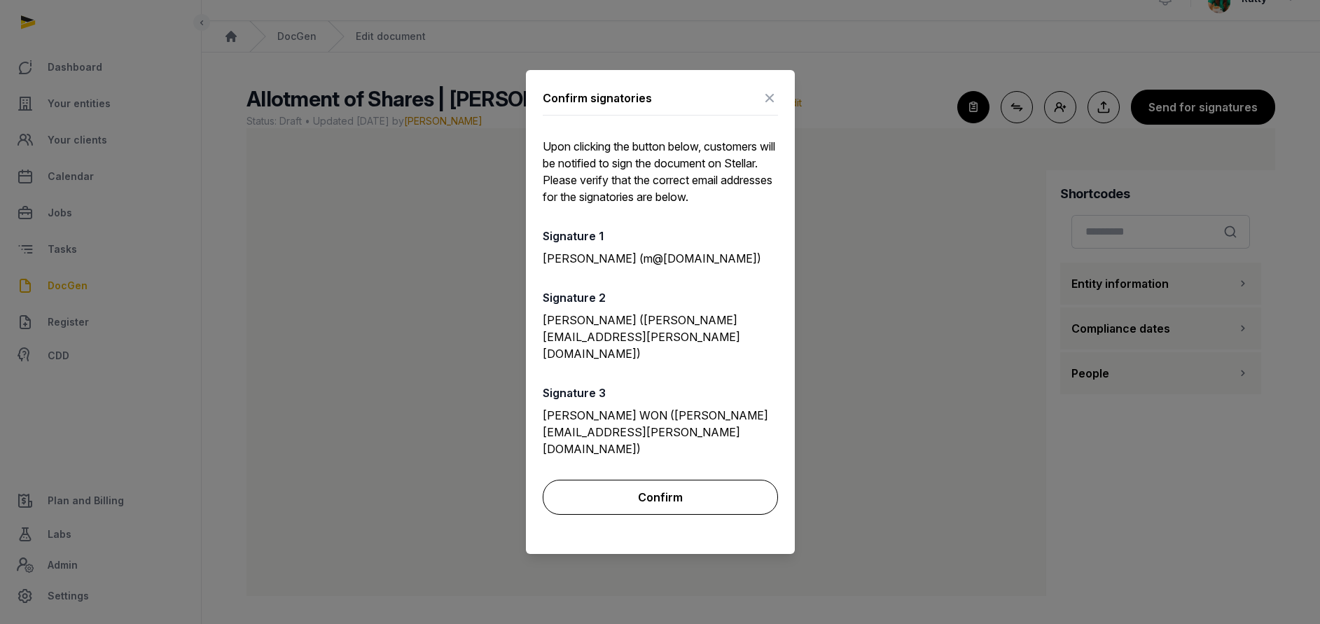
click at [655, 480] on button "Confirm" at bounding box center [660, 497] width 235 height 35
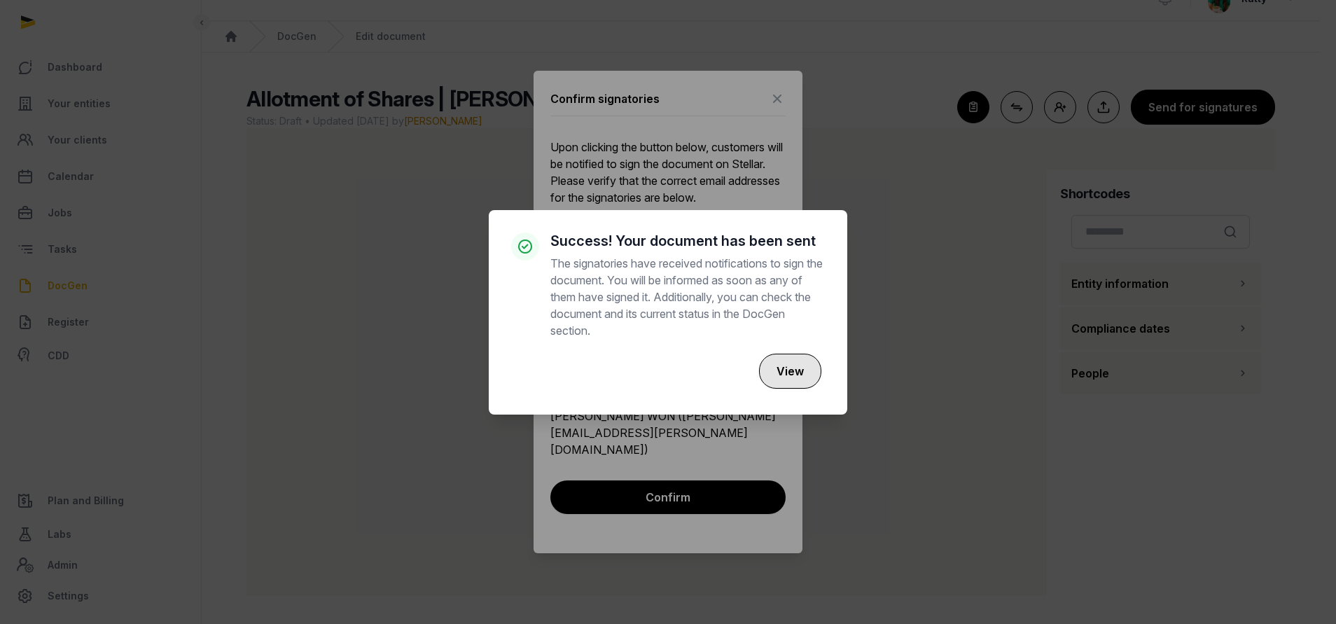
click at [807, 373] on button "View" at bounding box center [790, 371] width 62 height 35
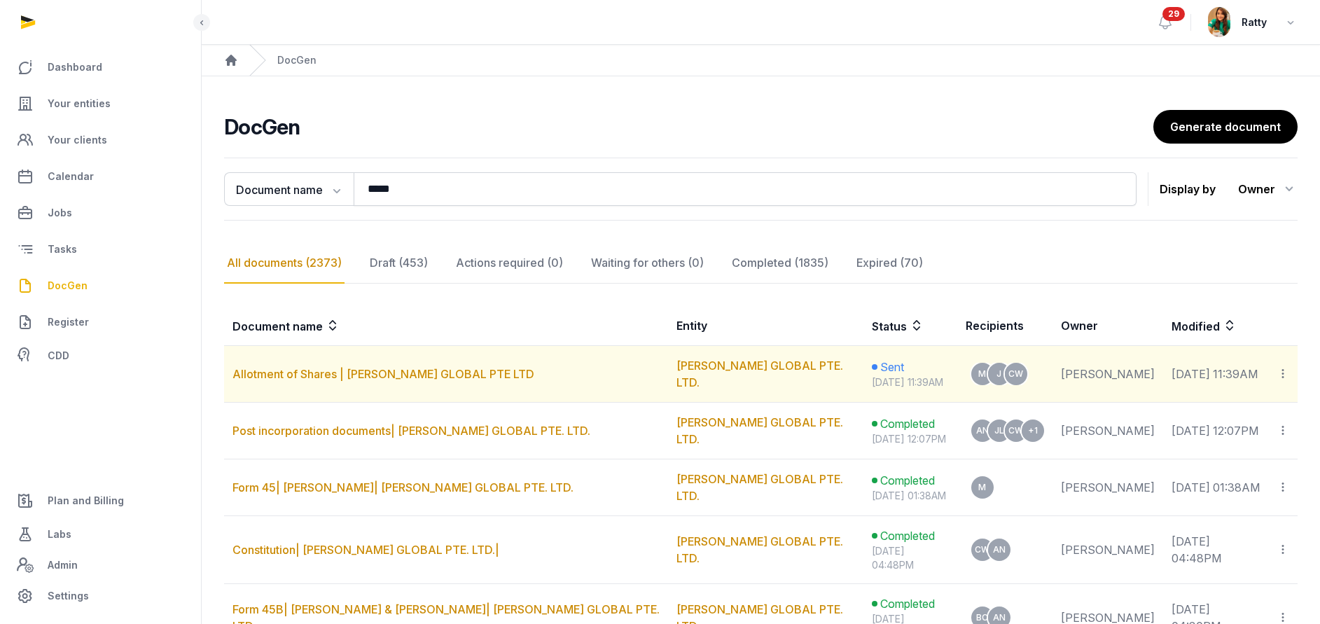
click at [1280, 372] on icon at bounding box center [1282, 373] width 13 height 15
click at [1186, 411] on span "View in Entity Documents" at bounding box center [1189, 412] width 130 height 14
click at [1278, 371] on icon at bounding box center [1282, 373] width 13 height 15
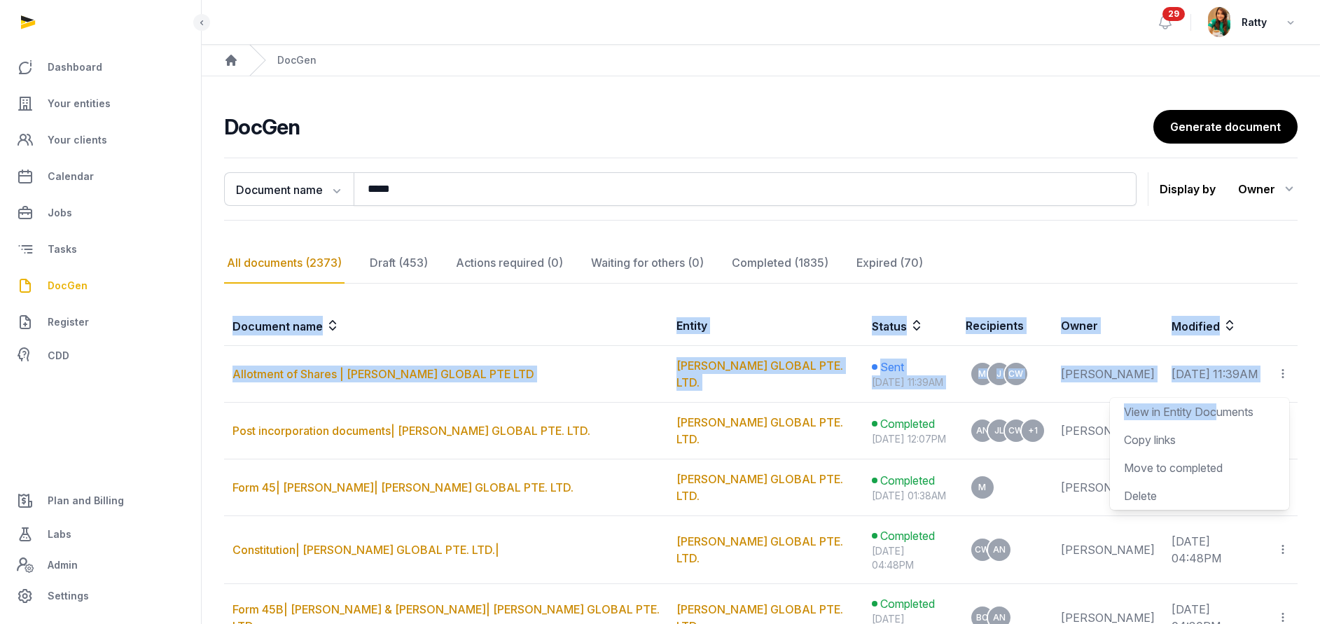
drag, startPoint x: 1221, startPoint y: 400, endPoint x: 1079, endPoint y: 293, distance: 178.0
click at [1079, 293] on div "**********" at bounding box center [761, 480] width 1118 height 657
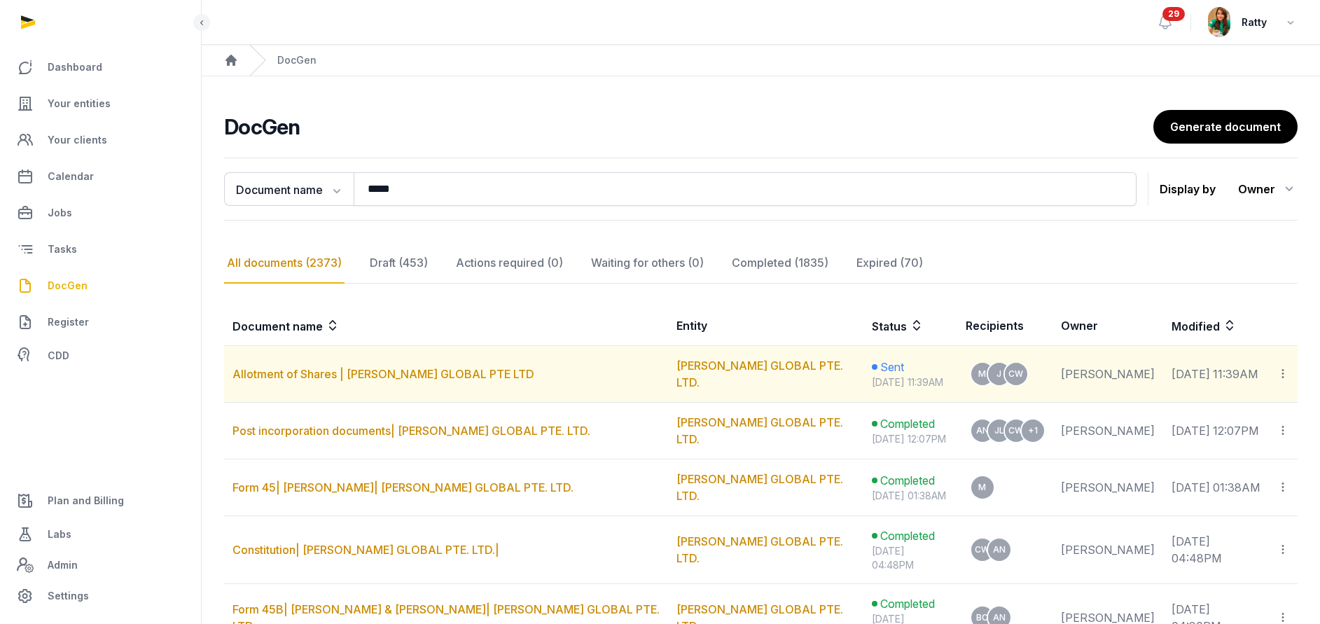
drag, startPoint x: 1079, startPoint y: 293, endPoint x: 1279, endPoint y: 370, distance: 214.6
click at [1279, 370] on icon at bounding box center [1282, 373] width 13 height 15
click at [1175, 440] on div "Copy links" at bounding box center [1199, 439] width 151 height 17
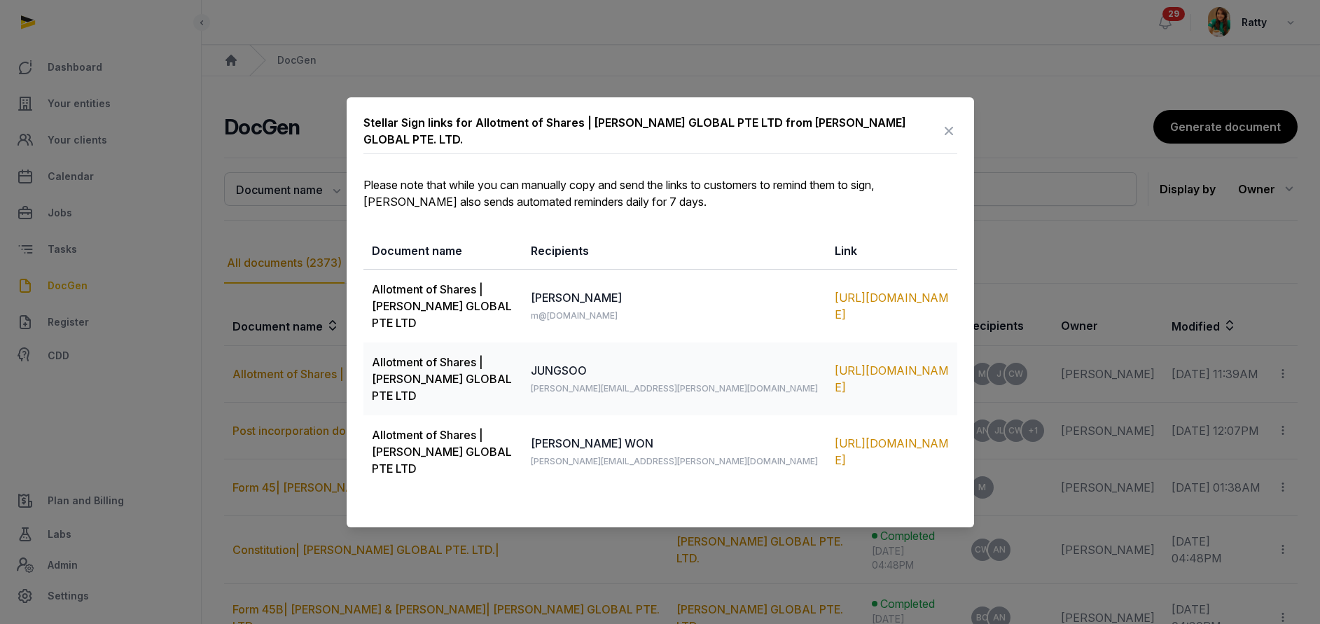
drag, startPoint x: 371, startPoint y: 307, endPoint x: 893, endPoint y: 447, distance: 540.8
click at [893, 447] on tbody "Allotment of Shares | TENET GLOBAL PTE LTD Melvin m@melvinyuan.com https://app.…" at bounding box center [660, 378] width 594 height 219
copy tbody "Allotment of Shares | TENET GLOBAL PTE LTD Melvin m@melvinyuan.com https://app.…"
click at [944, 142] on icon at bounding box center [948, 131] width 17 height 22
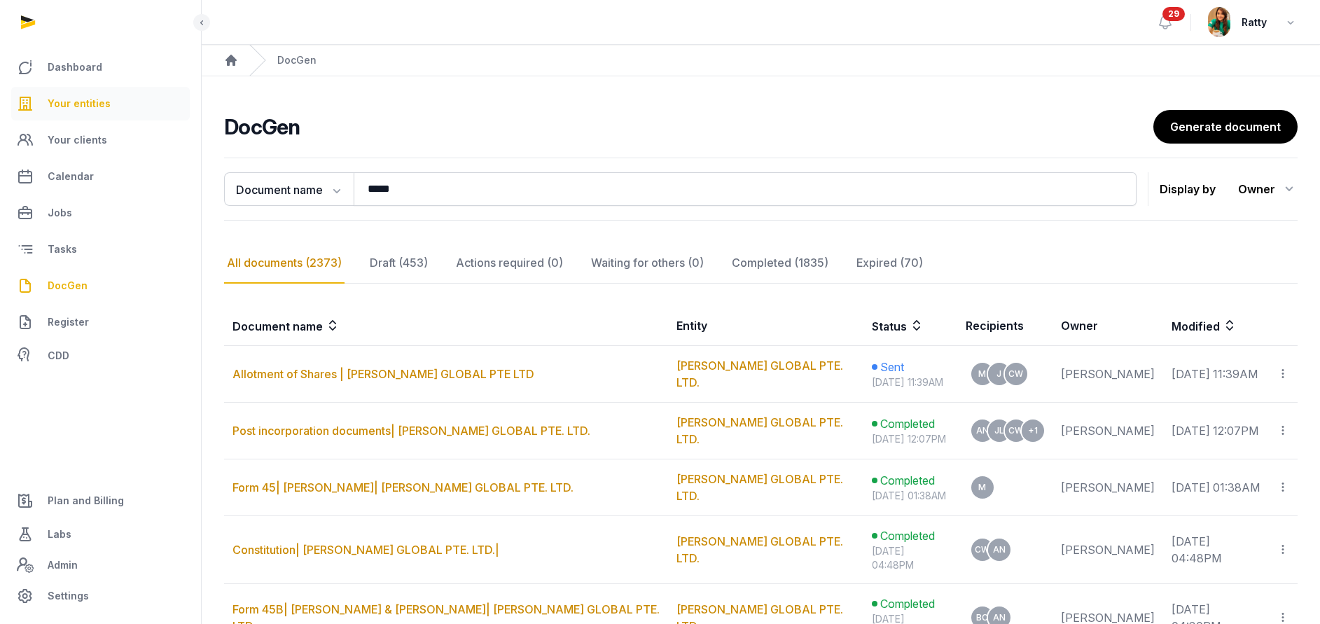
click at [73, 104] on span "Your entities" at bounding box center [79, 103] width 63 height 17
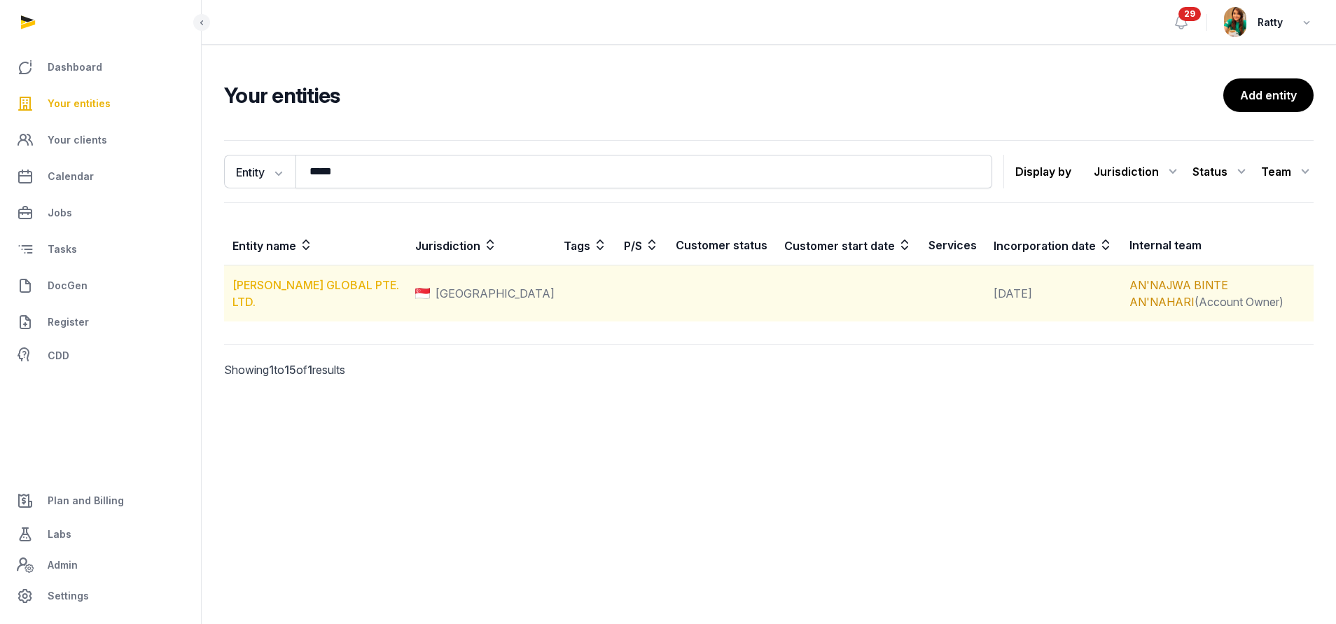
click at [288, 300] on link "TENET GLOBAL PTE. LTD." at bounding box center [315, 293] width 167 height 31
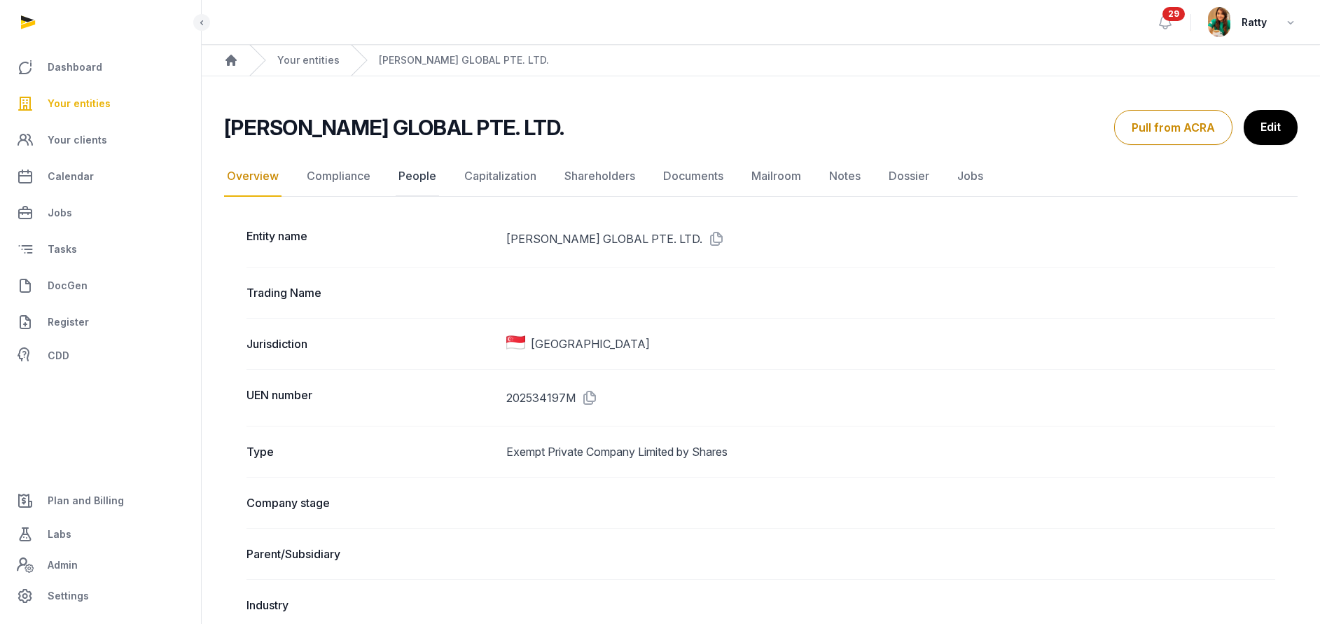
click at [401, 165] on link "People" at bounding box center [417, 176] width 43 height 41
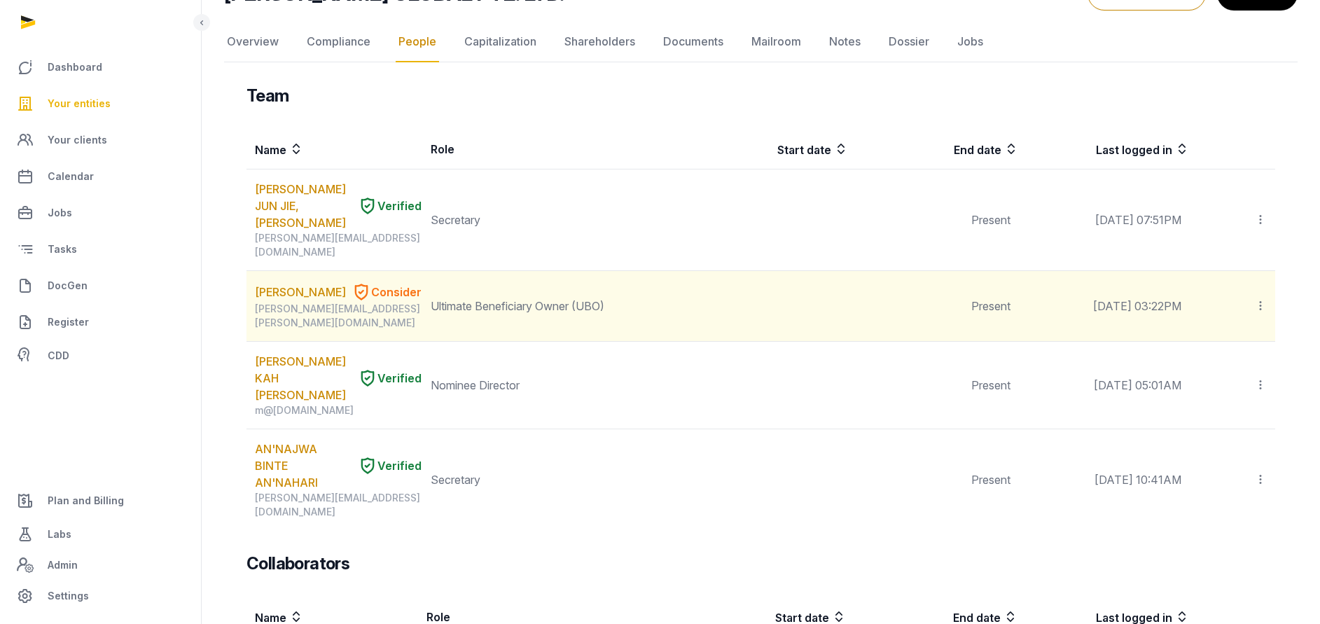
scroll to position [210, 0]
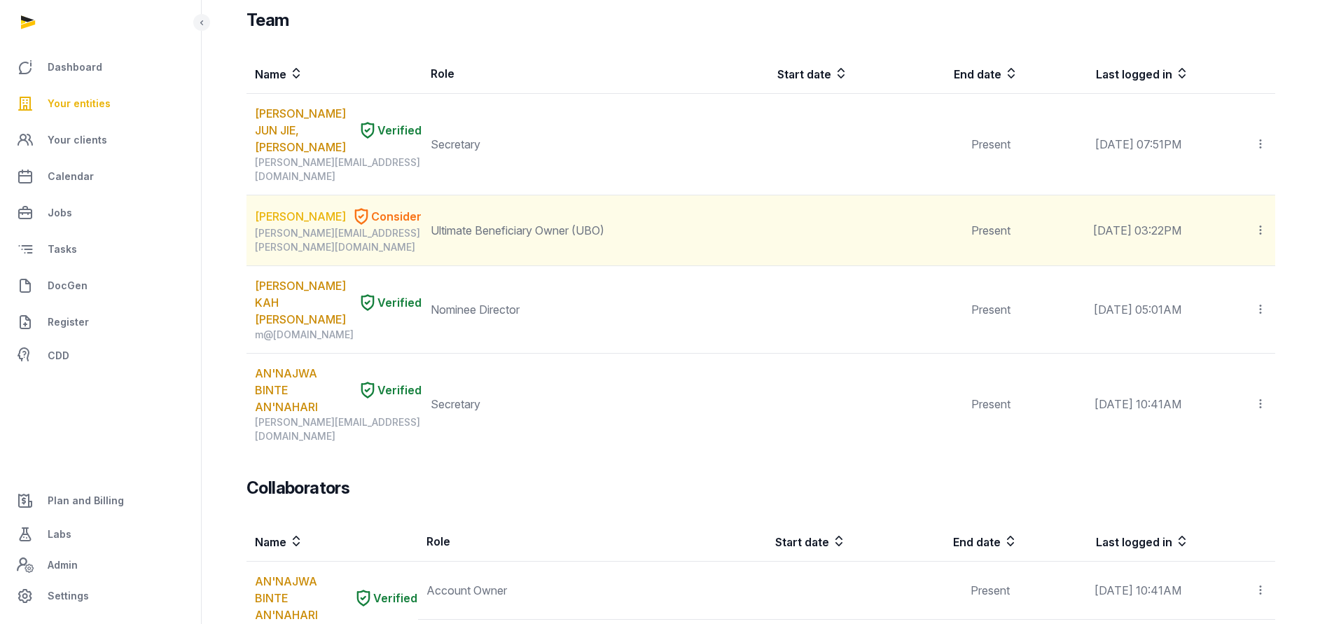
click at [267, 208] on link "Choi Hyung Won" at bounding box center [300, 216] width 91 height 17
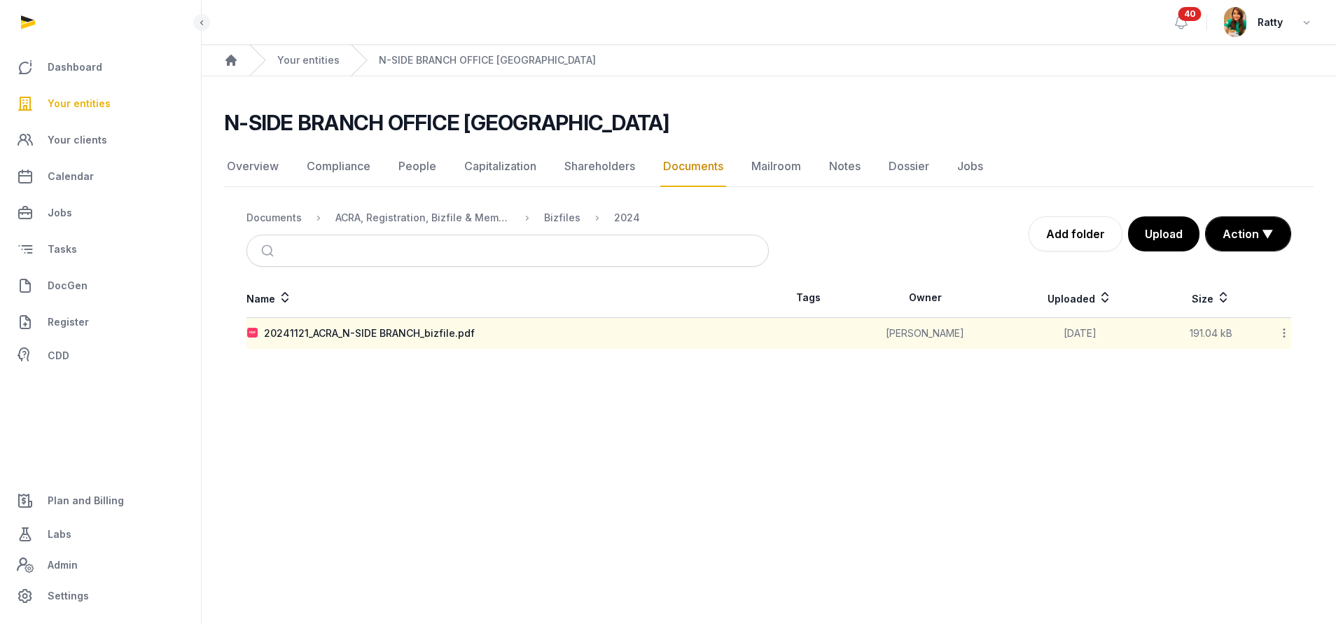
click at [377, 337] on div "20241121_ACRA_N-SIDE BRANCH_bizfile.pdf" at bounding box center [369, 333] width 211 height 14
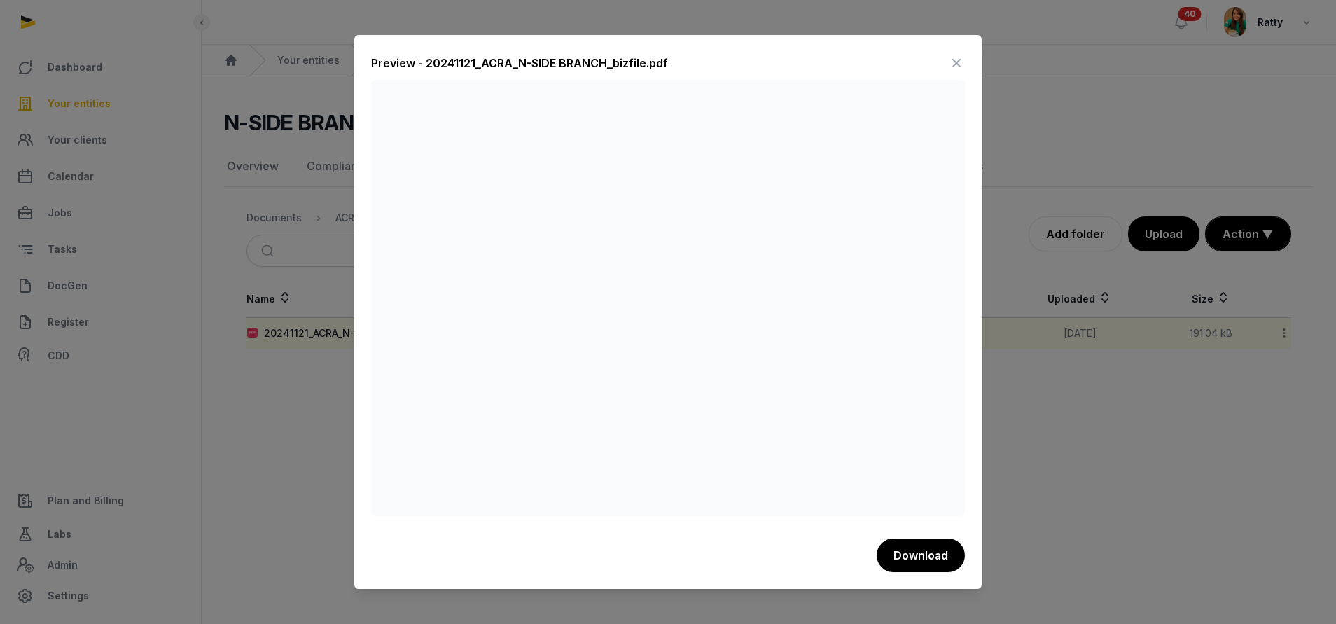
click at [959, 58] on icon at bounding box center [956, 63] width 17 height 22
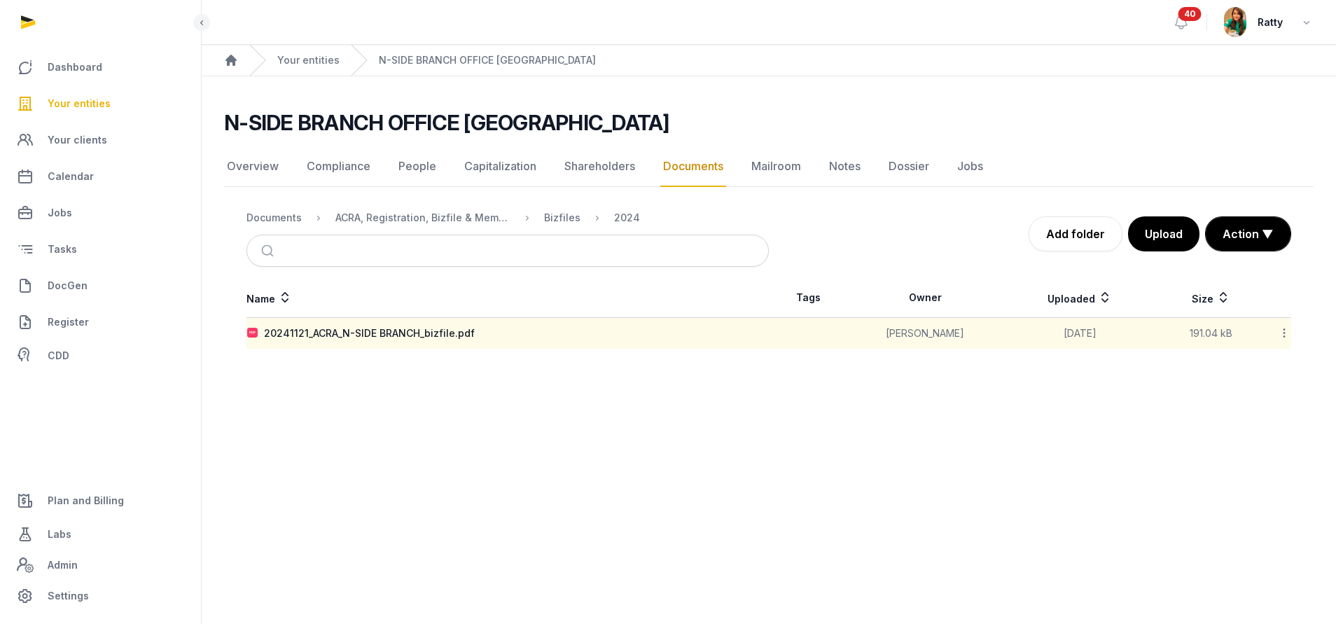
click at [72, 99] on span "Your entities" at bounding box center [79, 103] width 63 height 17
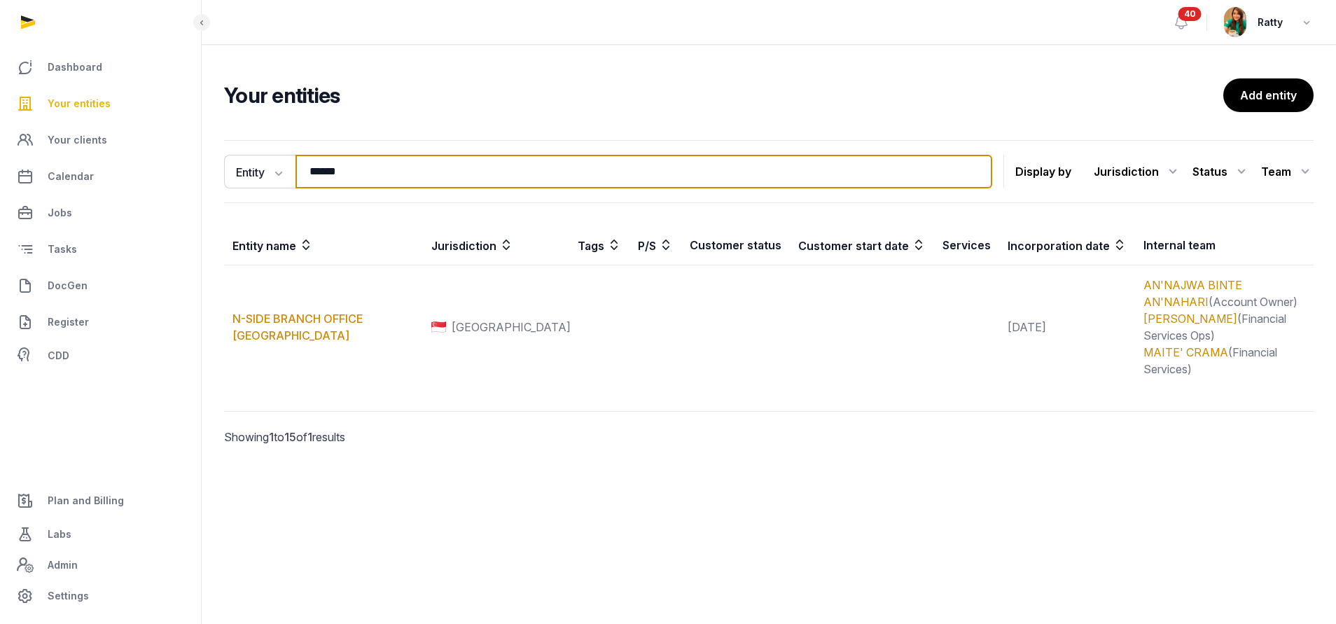
drag, startPoint x: 394, startPoint y: 169, endPoint x: -155, endPoint y: 84, distance: 555.6
click at [0, 84] on html "Dashboard Your entities Your clients Calendar Jobs Tasks DocGen Register CDD Pl…" at bounding box center [668, 312] width 1336 height 624
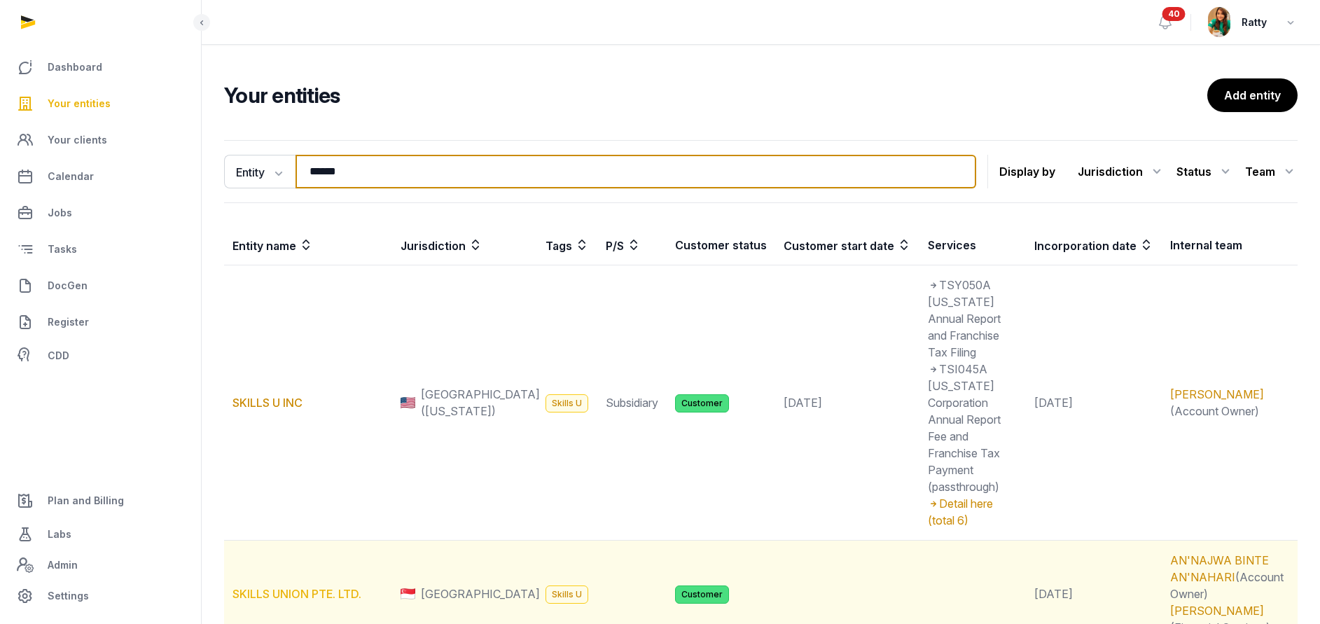
type input "******"
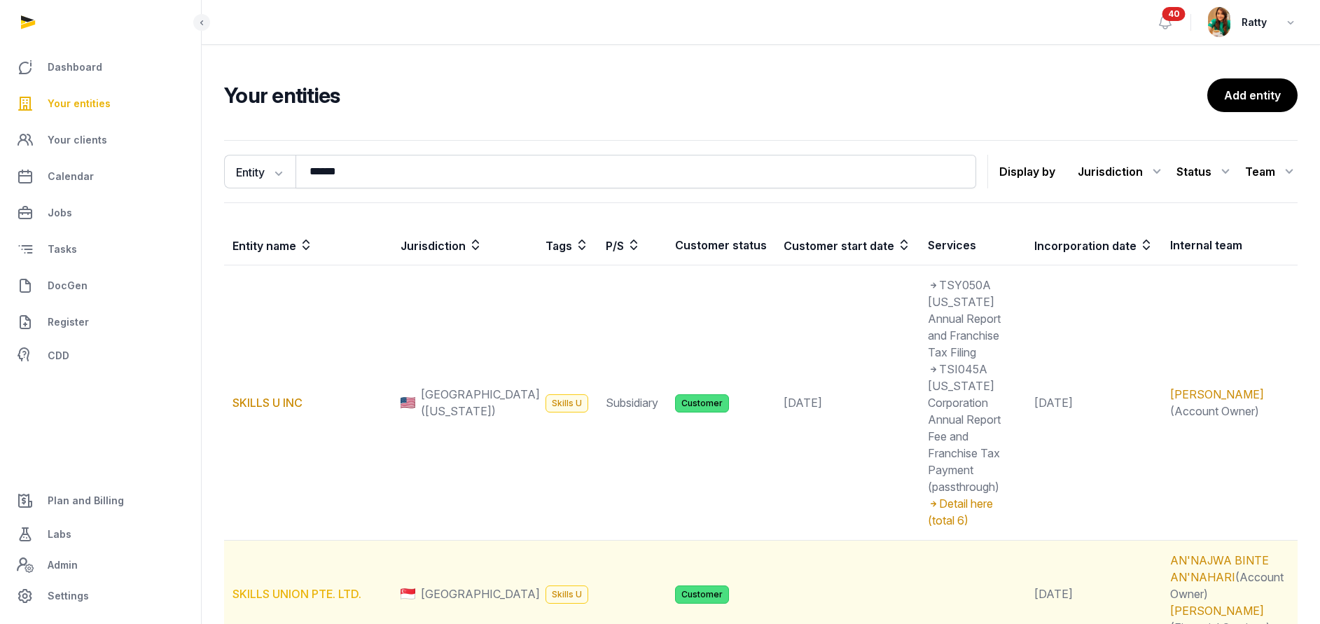
click at [296, 587] on link "SKILLS UNION PTE. LTD." at bounding box center [296, 594] width 129 height 14
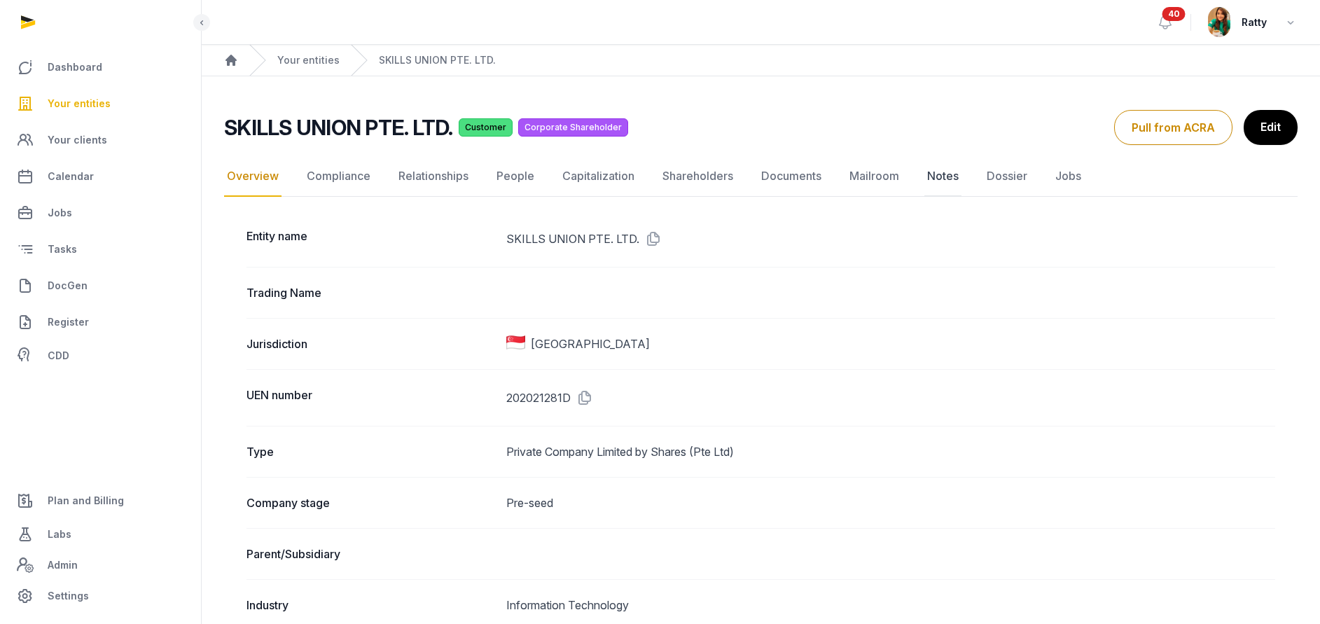
click at [939, 170] on link "Notes" at bounding box center [942, 176] width 37 height 41
